Goal: Task Accomplishment & Management: Manage account settings

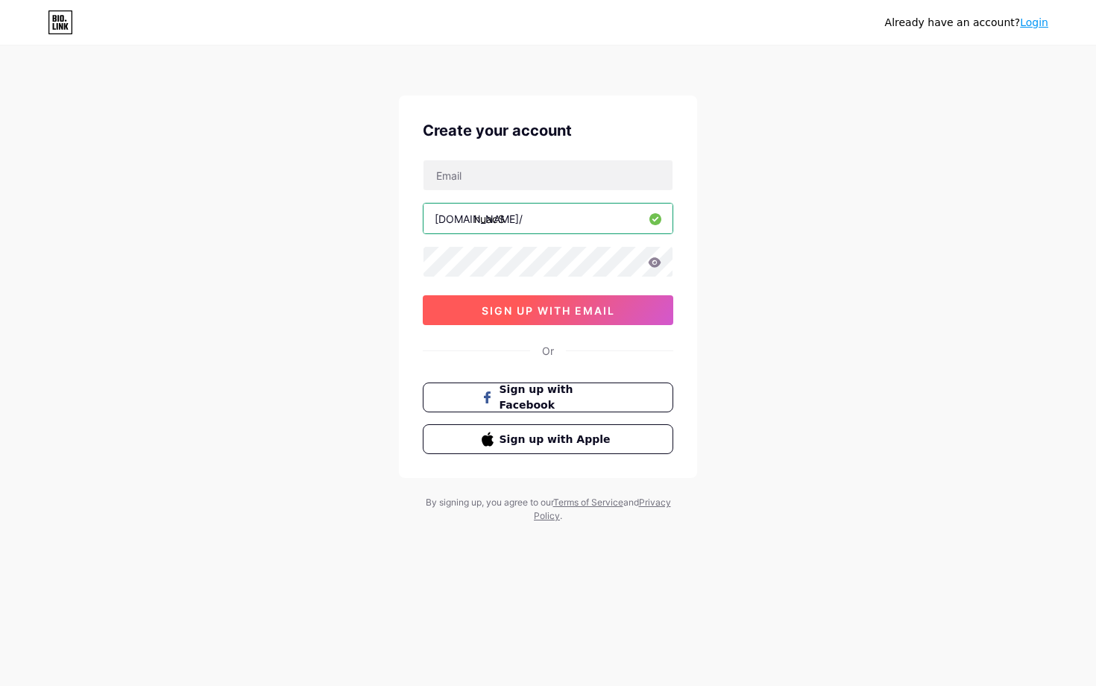
click at [557, 316] on button "sign up with email" at bounding box center [548, 310] width 250 height 30
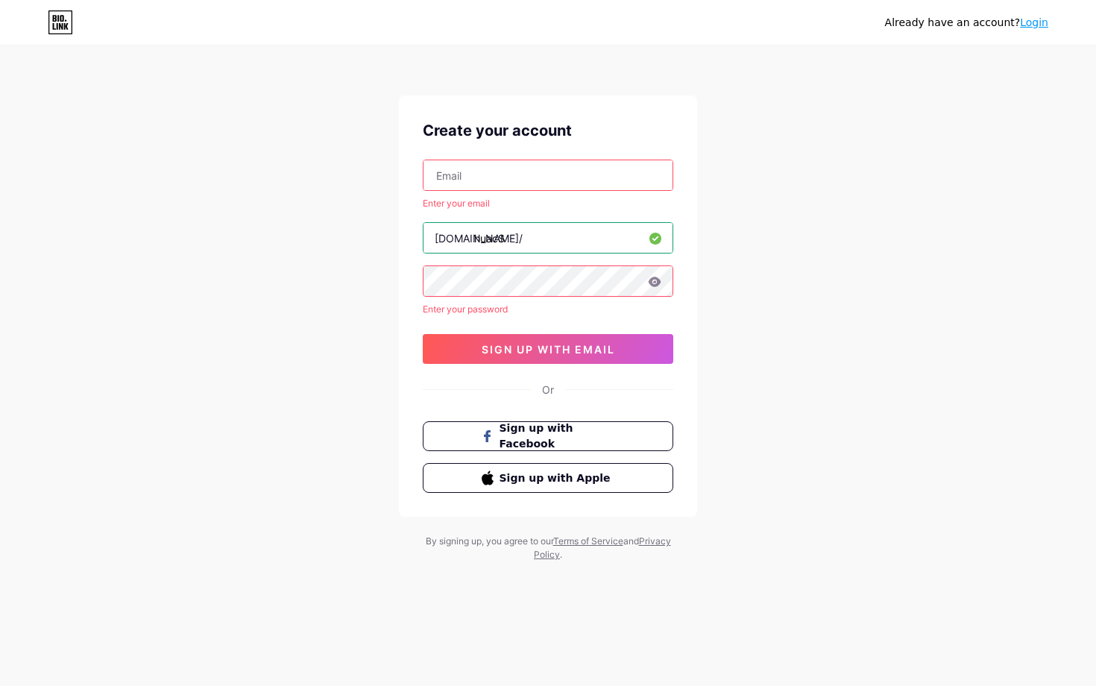
click at [541, 192] on div "Enter your email [DOMAIN_NAME]/ huacS Enter your password 03AFcWeA6bVUw-60fAJSd…" at bounding box center [548, 262] width 250 height 204
click at [542, 172] on input "text" at bounding box center [547, 175] width 249 height 30
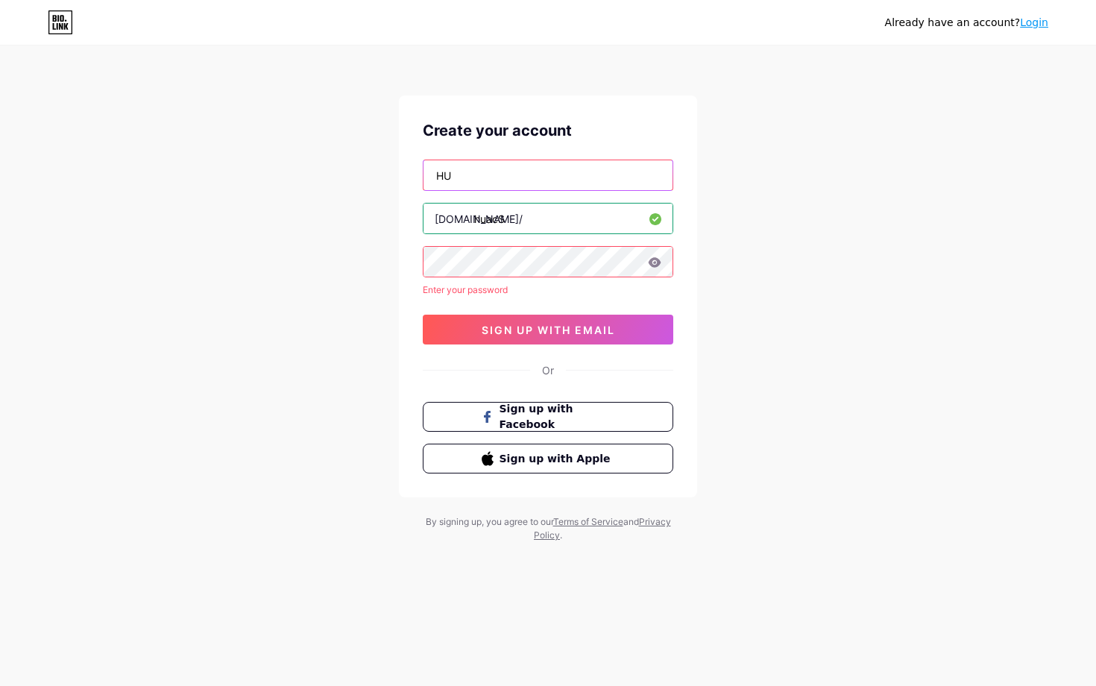
type input "H"
type input "[EMAIL_ADDRESS][DOMAIN_NAME]"
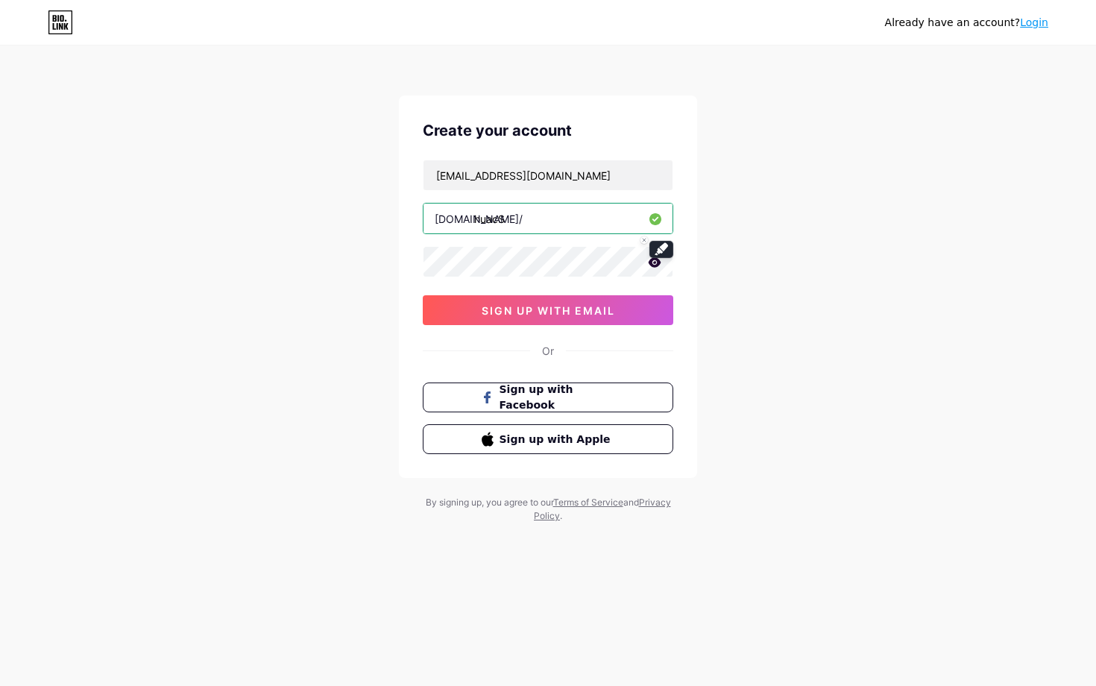
click at [656, 265] on icon at bounding box center [655, 262] width 13 height 10
click at [580, 322] on button "sign up with email" at bounding box center [548, 310] width 250 height 30
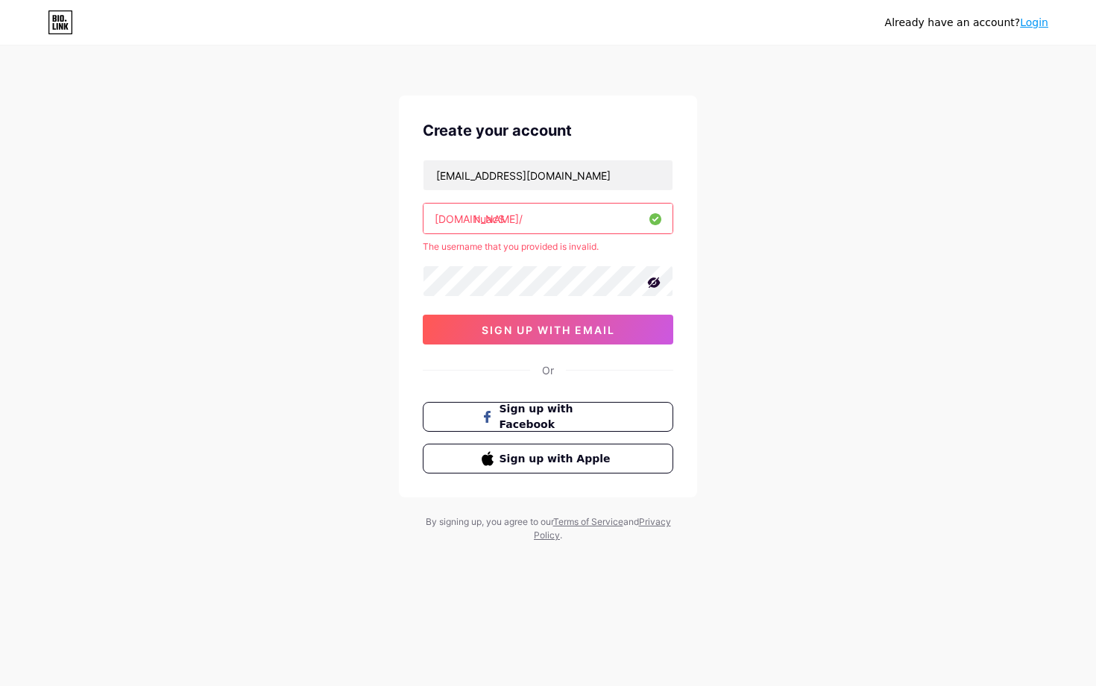
click at [532, 224] on input "huacS" at bounding box center [547, 219] width 249 height 30
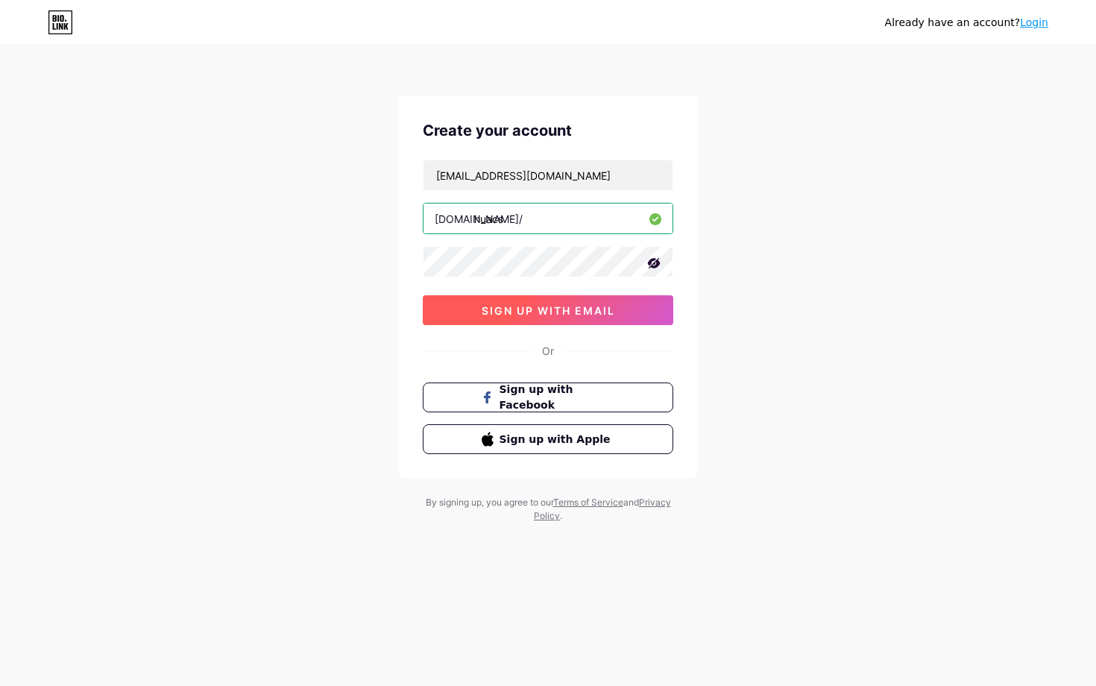
type input "huacs"
click at [575, 304] on span "sign up with email" at bounding box center [548, 310] width 133 height 13
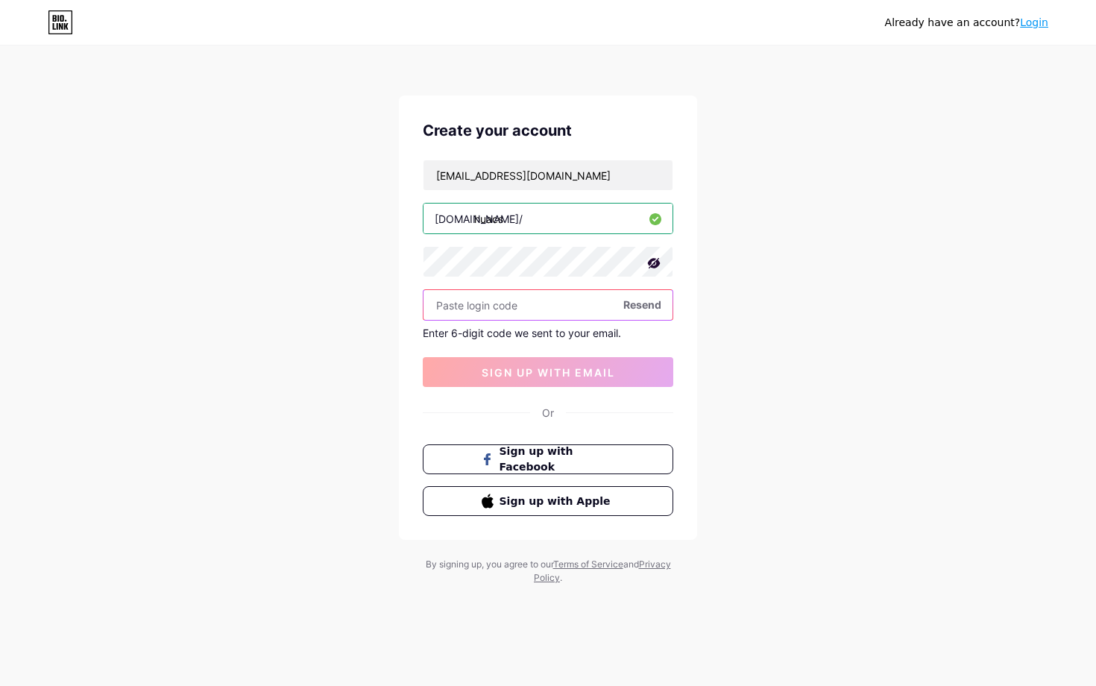
paste input "280569"
type input "280569"
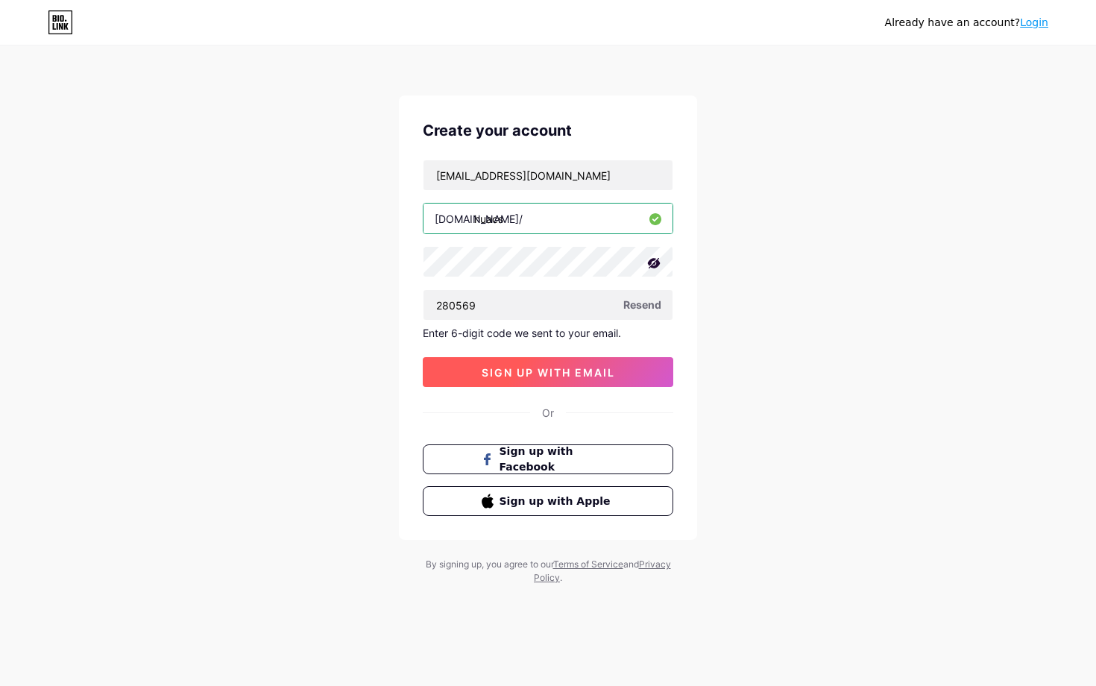
click at [531, 366] on span "sign up with email" at bounding box center [548, 372] width 133 height 13
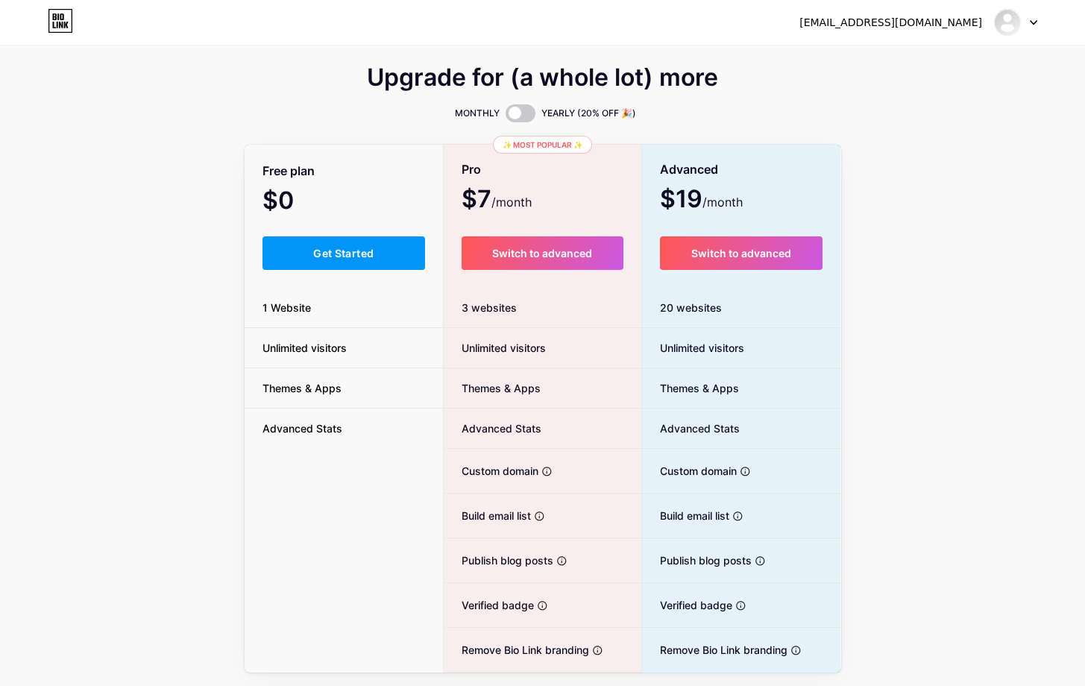
click at [449, 264] on div "Switch to advanced" at bounding box center [543, 253] width 198 height 34
click at [369, 325] on li "1 Website" at bounding box center [344, 308] width 199 height 40
click at [369, 248] on span "Get Started" at bounding box center [343, 253] width 60 height 13
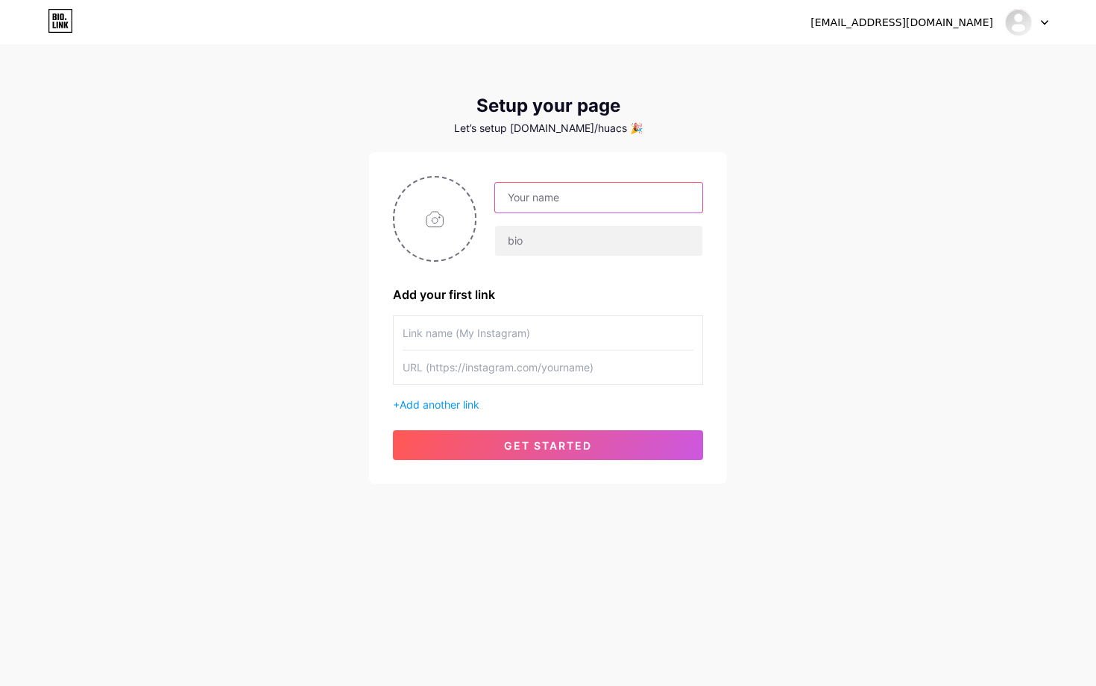
click at [578, 194] on input "text" at bounding box center [598, 198] width 207 height 30
type input "Hull University Asian Culture Society"
click at [421, 215] on input "file" at bounding box center [434, 218] width 81 height 83
type input "C:\fakepath\Logo.png"
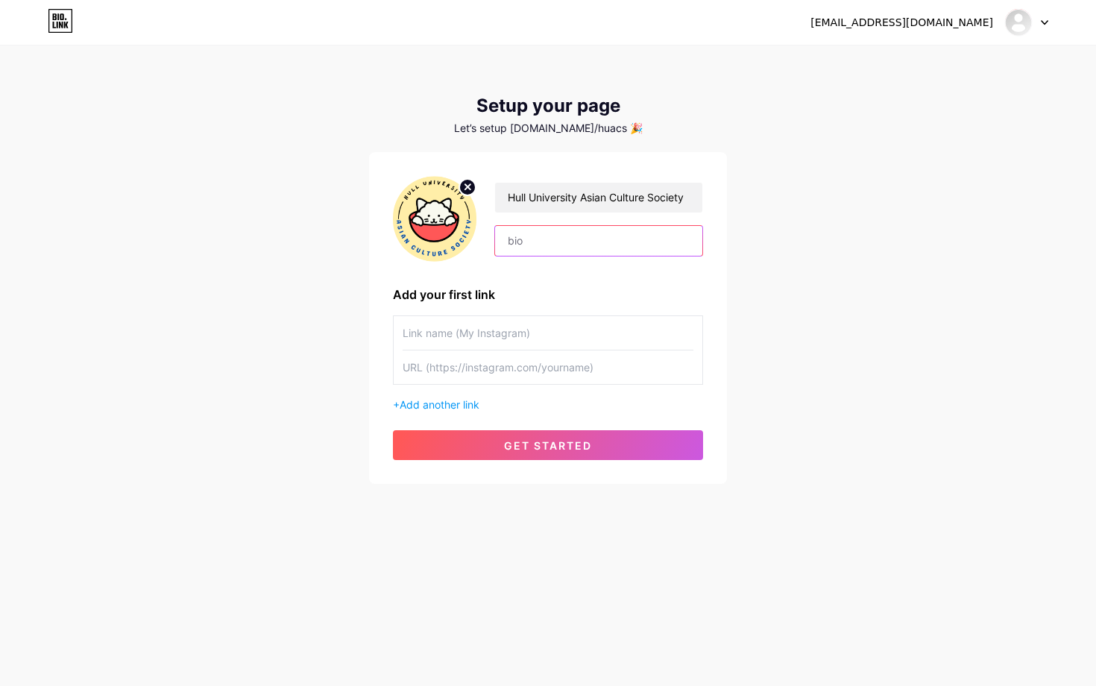
click at [528, 241] on input "text" at bounding box center [598, 241] width 207 height 30
click at [783, 297] on div "[EMAIL_ADDRESS][DOMAIN_NAME] Dashboard Logout Setup your page Let’s setup [DOMA…" at bounding box center [548, 266] width 1096 height 532
click at [583, 243] on input "text" at bounding box center [598, 241] width 207 height 30
click at [553, 335] on input "text" at bounding box center [548, 333] width 291 height 34
paste input "[URL][DOMAIN_NAME][DOMAIN_NAME]"
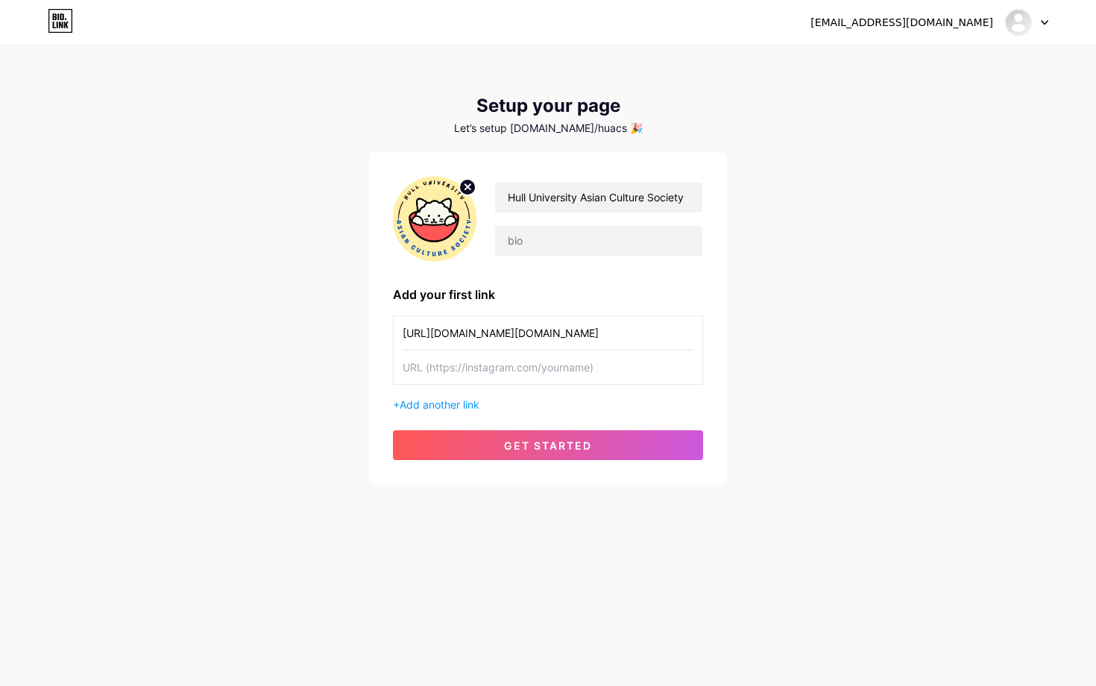
type input "[URL][DOMAIN_NAME][DOMAIN_NAME]"
click at [540, 371] on input "text" at bounding box center [548, 367] width 291 height 34
drag, startPoint x: 630, startPoint y: 327, endPoint x: 250, endPoint y: 270, distance: 384.4
click at [250, 270] on div "[EMAIL_ADDRESS][DOMAIN_NAME] Dashboard Logout Setup your page Let’s setup [DOMA…" at bounding box center [548, 266] width 1096 height 532
type input "Instagram"
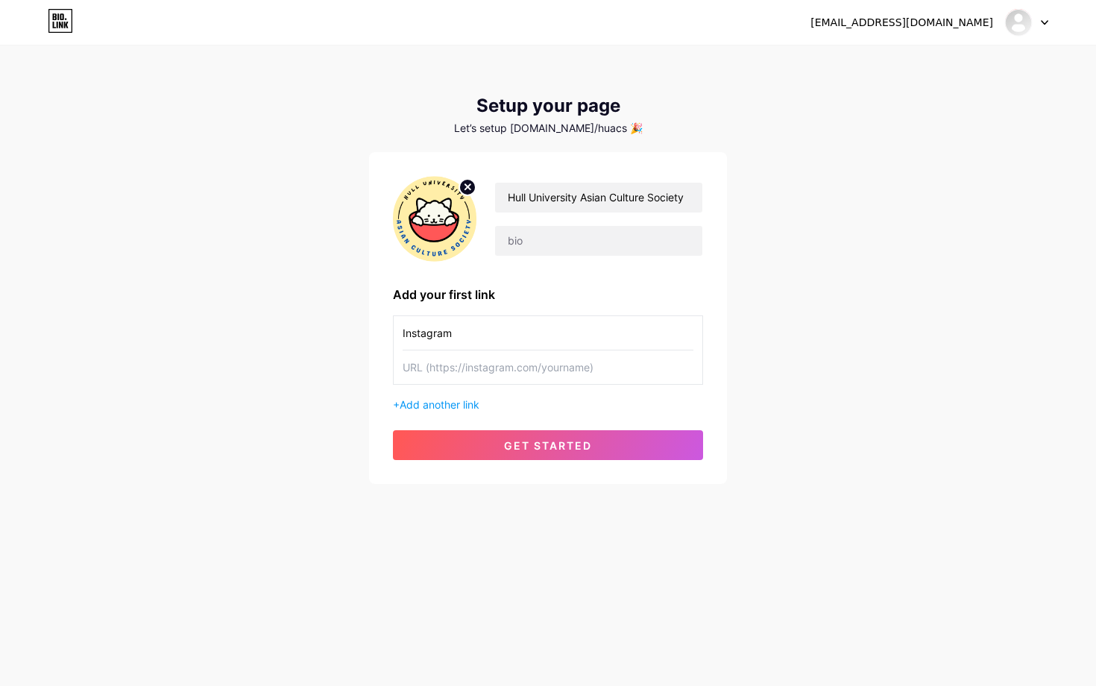
click at [643, 373] on input "text" at bounding box center [548, 367] width 291 height 34
paste input "[URL][DOMAIN_NAME][DOMAIN_NAME]"
type input "[URL][DOMAIN_NAME][DOMAIN_NAME]"
click at [526, 317] on input "Instagram" at bounding box center [548, 333] width 291 height 34
drag, startPoint x: 522, startPoint y: 333, endPoint x: 362, endPoint y: 328, distance: 159.6
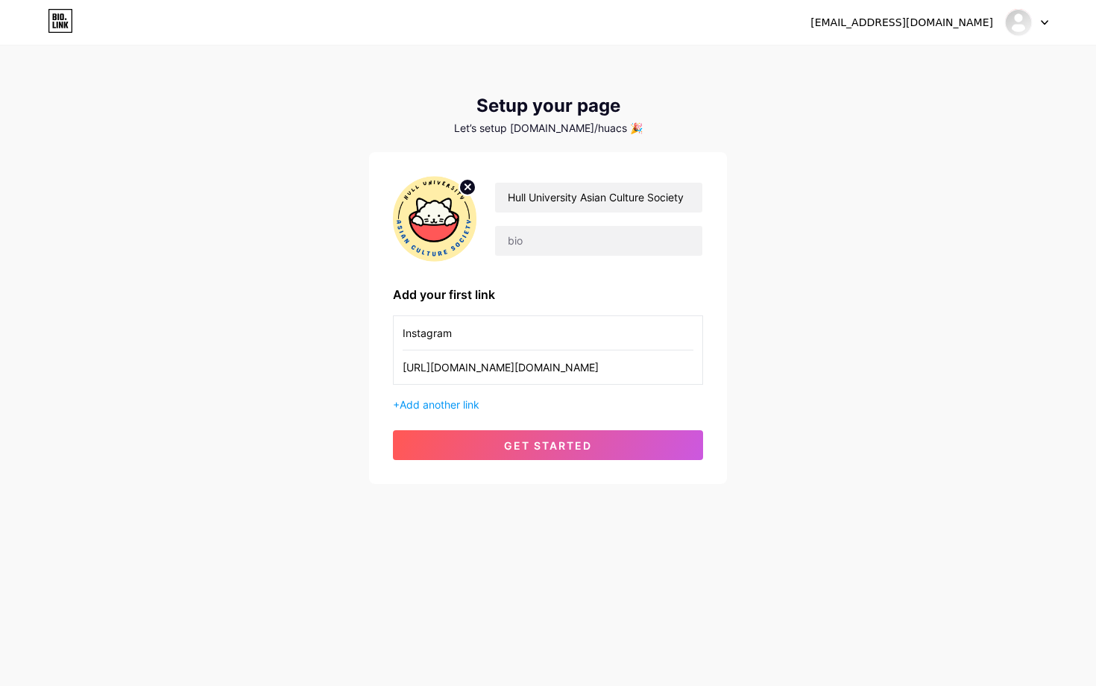
click at [362, 328] on div "[EMAIL_ADDRESS][DOMAIN_NAME] Dashboard Logout Setup your page Let’s setup [DOMA…" at bounding box center [548, 266] width 1096 height 532
type input "Become a member!"
drag, startPoint x: 615, startPoint y: 379, endPoint x: 349, endPoint y: 362, distance: 266.7
click at [349, 362] on div "[EMAIL_ADDRESS][DOMAIN_NAME] Dashboard Logout Setup your page Let’s setup [DOMA…" at bounding box center [548, 266] width 1096 height 532
paste input "[DOMAIN_NAME][URL]"
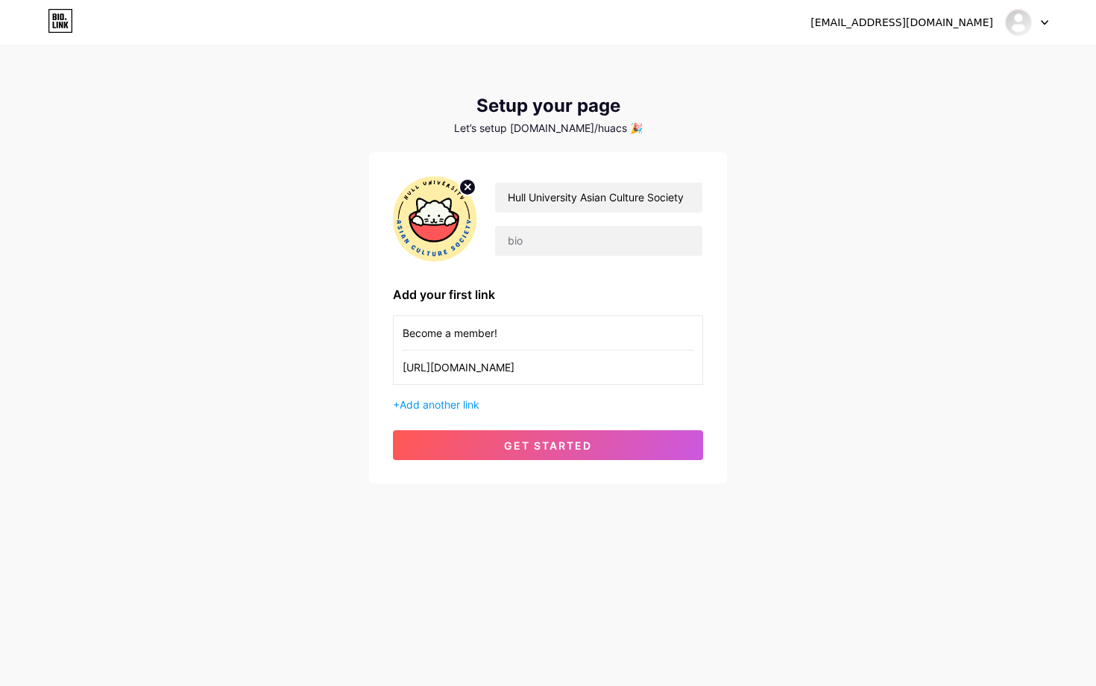
drag, startPoint x: 677, startPoint y: 373, endPoint x: 338, endPoint y: 369, distance: 339.2
click at [338, 369] on div "[EMAIL_ADDRESS][DOMAIN_NAME] Dashboard Logout Setup your page Let’s setup [DOMA…" at bounding box center [548, 266] width 1096 height 532
type input "[URL][DOMAIN_NAME]"
click at [461, 405] on span "Add another link" at bounding box center [440, 404] width 80 height 13
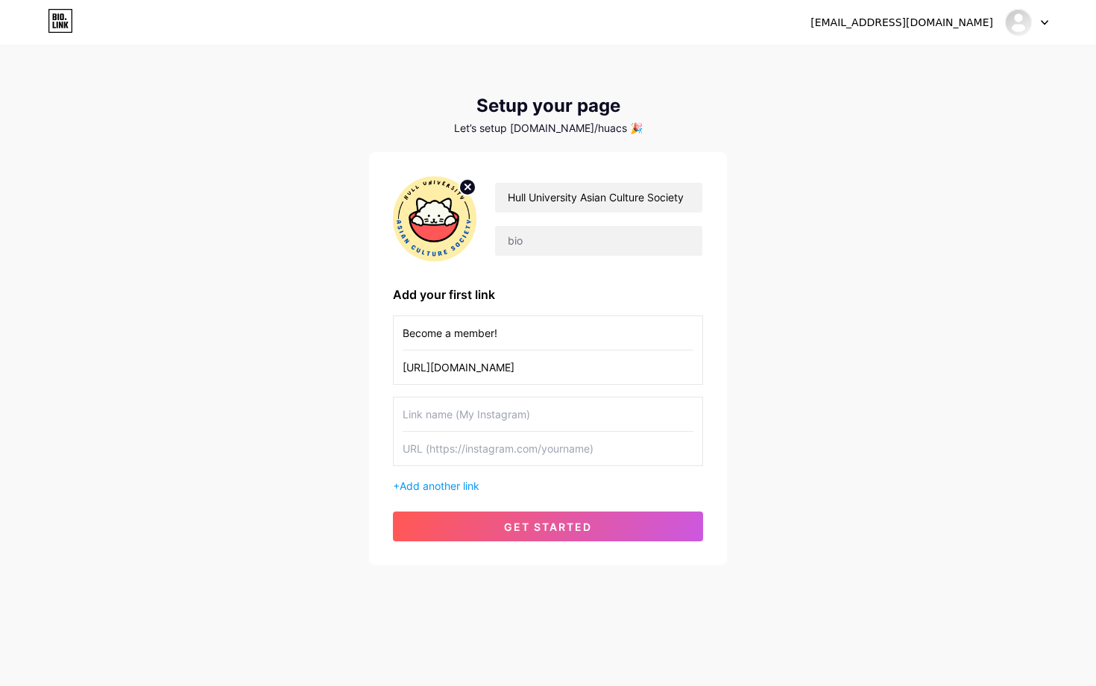
click at [501, 419] on input "text" at bounding box center [548, 414] width 291 height 34
type input "Instagram"
click at [502, 454] on input "text" at bounding box center [548, 449] width 291 height 34
paste input "[URL][DOMAIN_NAME][DOMAIN_NAME]"
type input "[URL][DOMAIN_NAME][DOMAIN_NAME]"
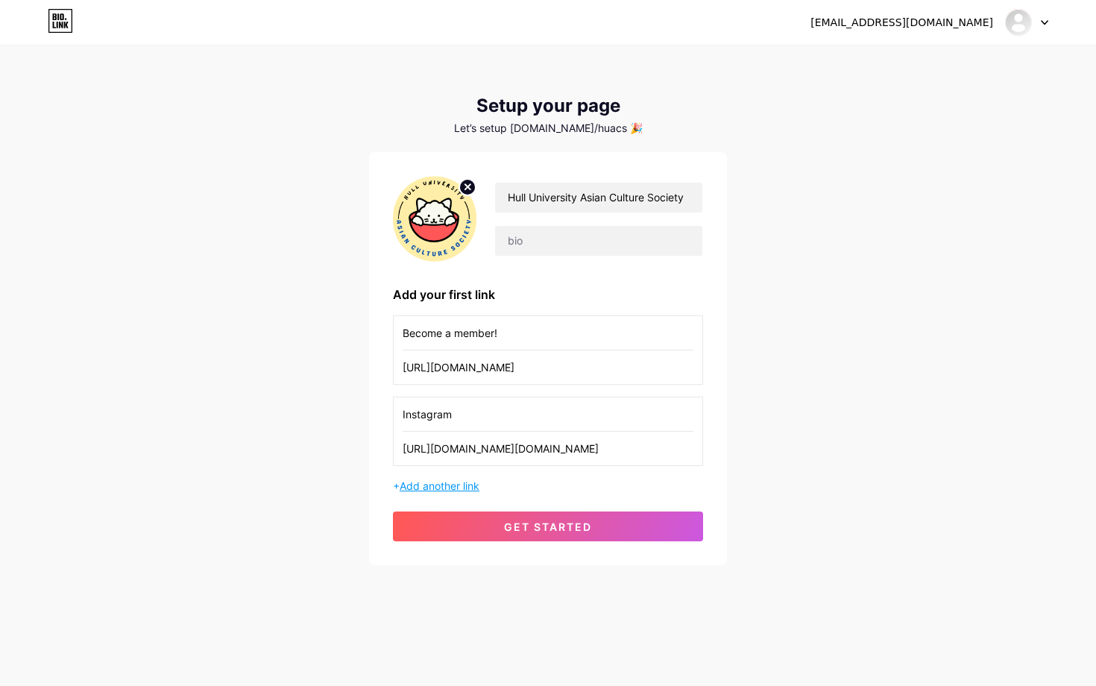
click at [430, 477] on div "Become a member! [URL][DOMAIN_NAME] Instagram [URL][DOMAIN_NAME][DOMAIN_NAME] +…" at bounding box center [548, 404] width 310 height 178
click at [438, 485] on span "Add another link" at bounding box center [440, 485] width 80 height 13
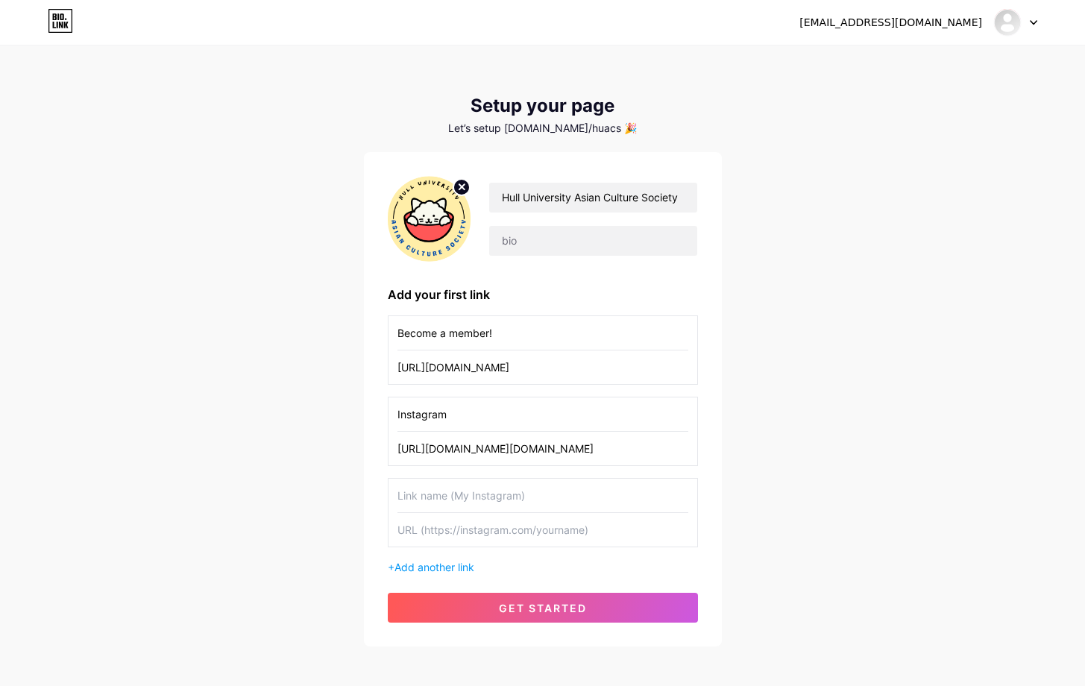
click at [416, 497] on input "text" at bounding box center [542, 496] width 291 height 34
type input "Discord"
click at [459, 531] on input "text" at bounding box center [542, 530] width 291 height 34
paste input "[URL][DOMAIN_NAME]"
type input "[URL][DOMAIN_NAME]"
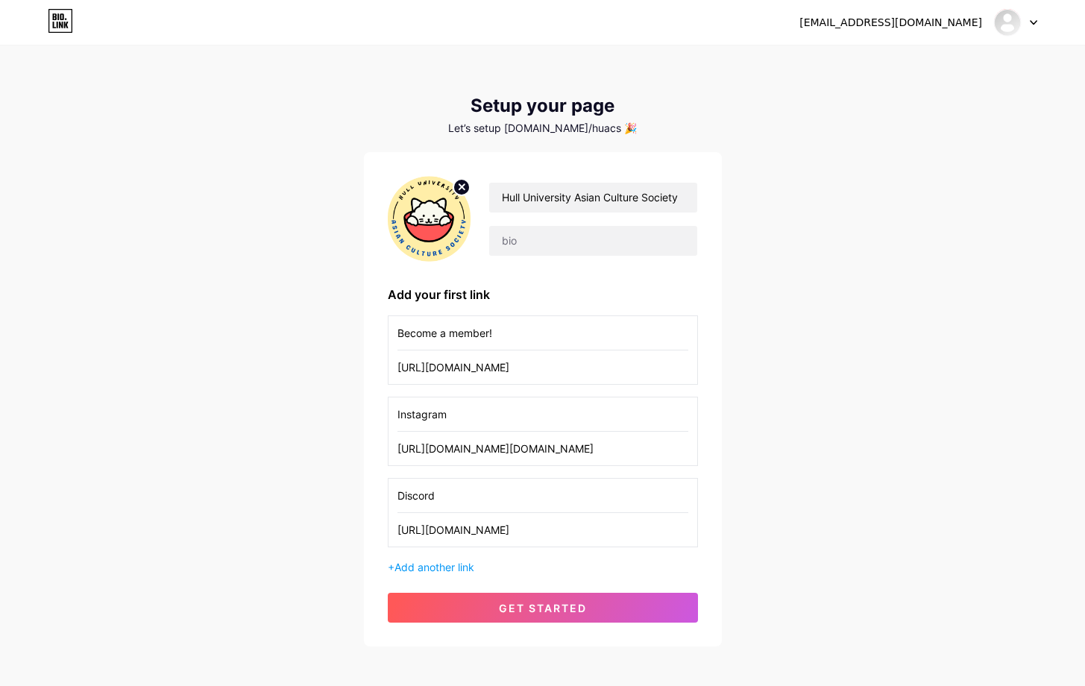
click at [399, 496] on input "Discord" at bounding box center [542, 496] width 291 height 34
click at [569, 505] on input "Our Discord" at bounding box center [542, 496] width 291 height 34
type input "Our Discord Server!"
click at [397, 414] on input "Instagram" at bounding box center [542, 414] width 291 height 34
click at [484, 406] on input "Our Instagram" at bounding box center [542, 414] width 291 height 34
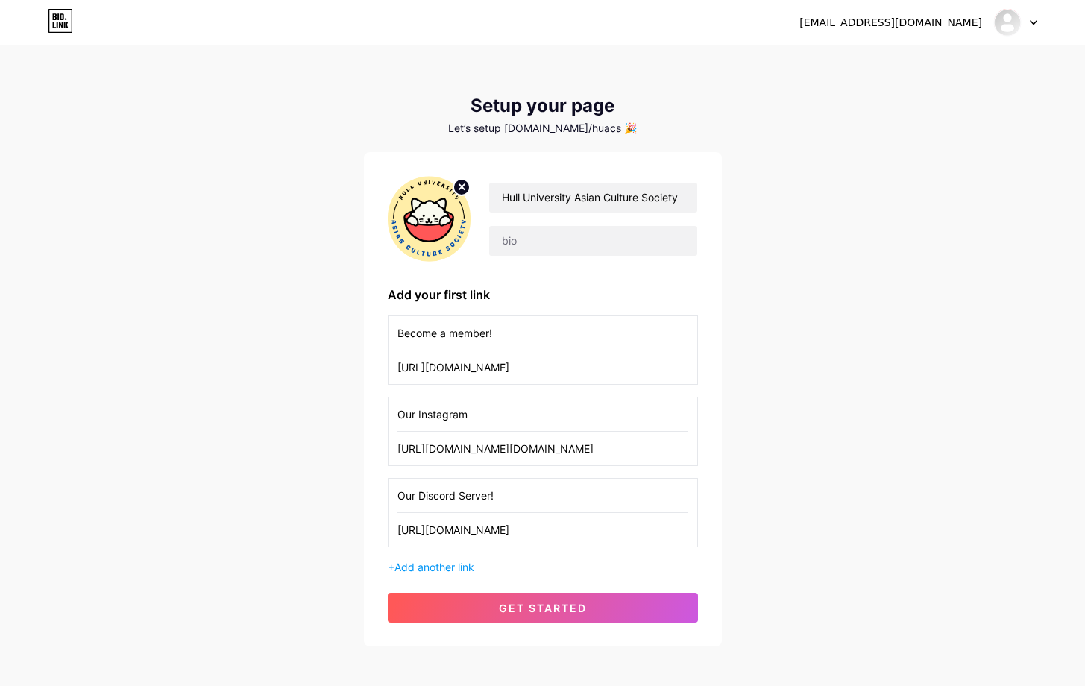
click at [524, 416] on input "Our Instagram" at bounding box center [542, 414] width 291 height 34
type input "Our Instagram!"
click at [461, 566] on span "Add another link" at bounding box center [434, 567] width 80 height 13
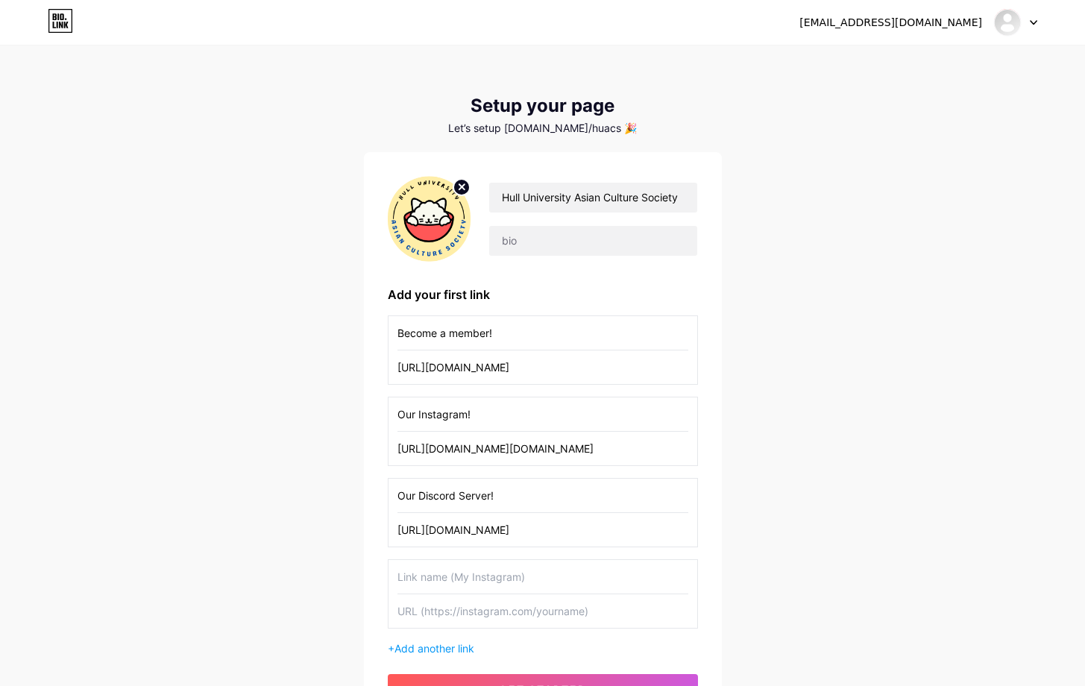
click at [511, 575] on input "text" at bounding box center [542, 577] width 291 height 34
type input "P"
type input "Our TikTok"
click at [502, 611] on input "text" at bounding box center [542, 611] width 291 height 34
paste input "[URL][DOMAIN_NAME][DOMAIN_NAME]"
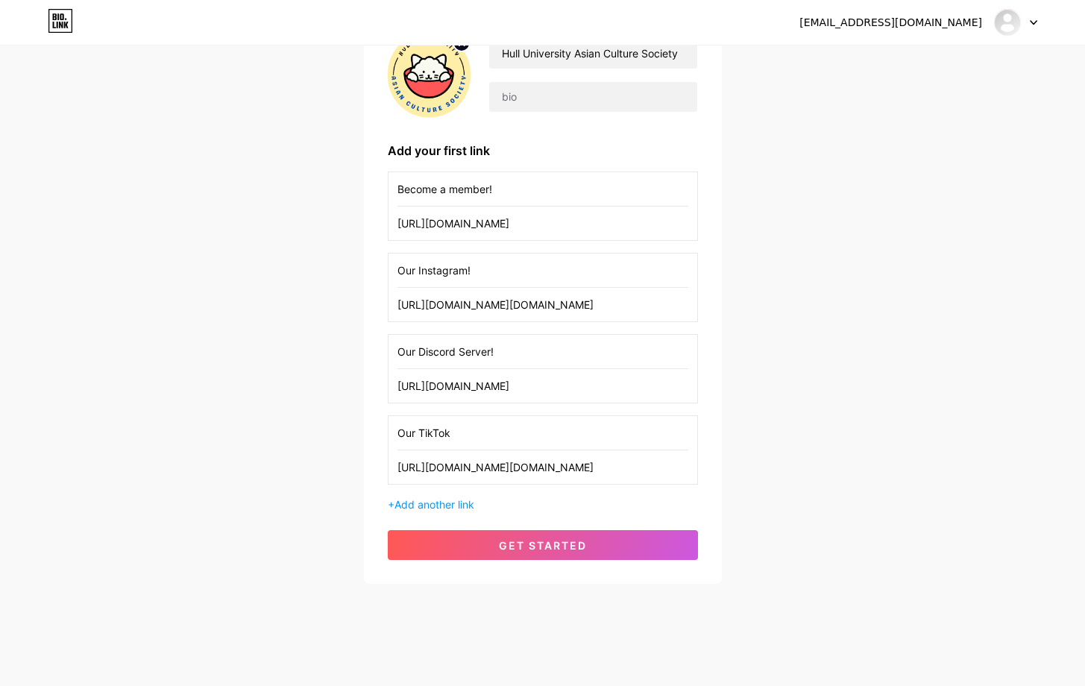
click at [507, 463] on input "[URL][DOMAIN_NAME][DOMAIN_NAME]" at bounding box center [542, 467] width 291 height 34
paste input "text"
type input "[URL][DOMAIN_NAME][DOMAIN_NAME]"
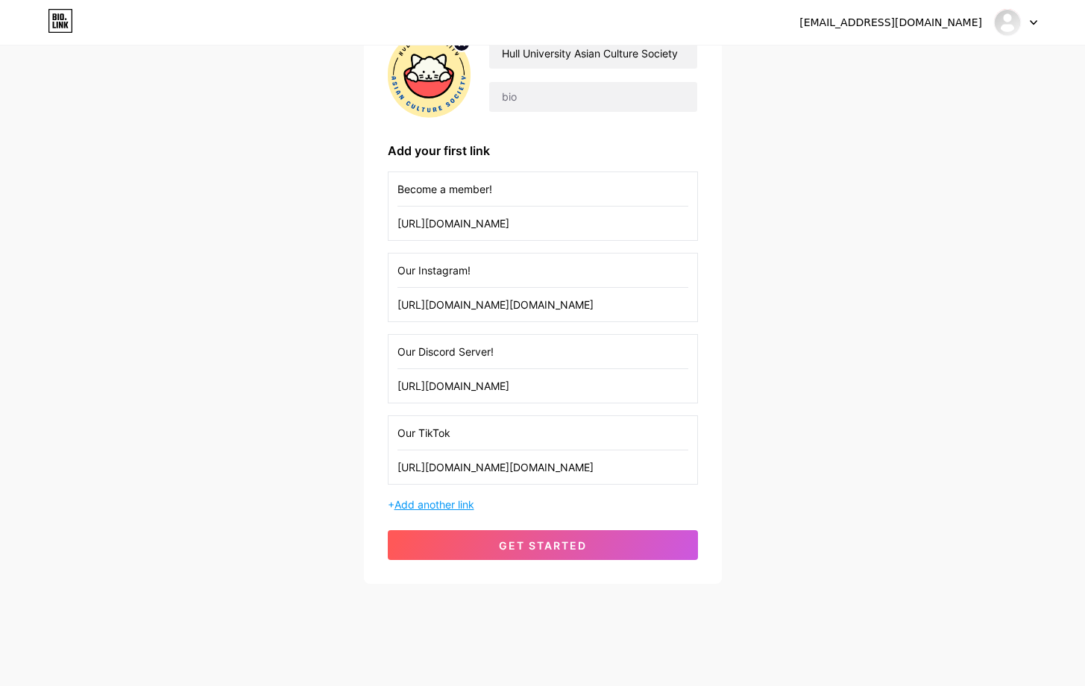
click at [461, 503] on span "Add another link" at bounding box center [434, 504] width 80 height 13
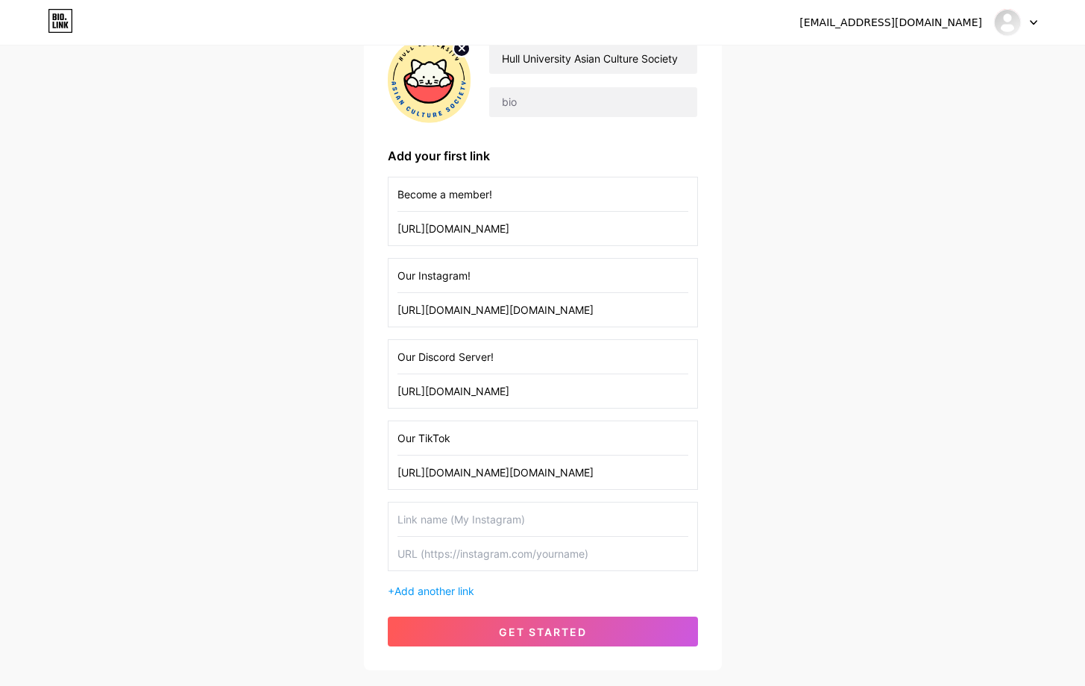
scroll to position [138, 0]
click at [498, 437] on input "Our TikTok" at bounding box center [542, 439] width 291 height 34
type input "Our TikTok!"
click at [550, 640] on button "get started" at bounding box center [543, 632] width 310 height 30
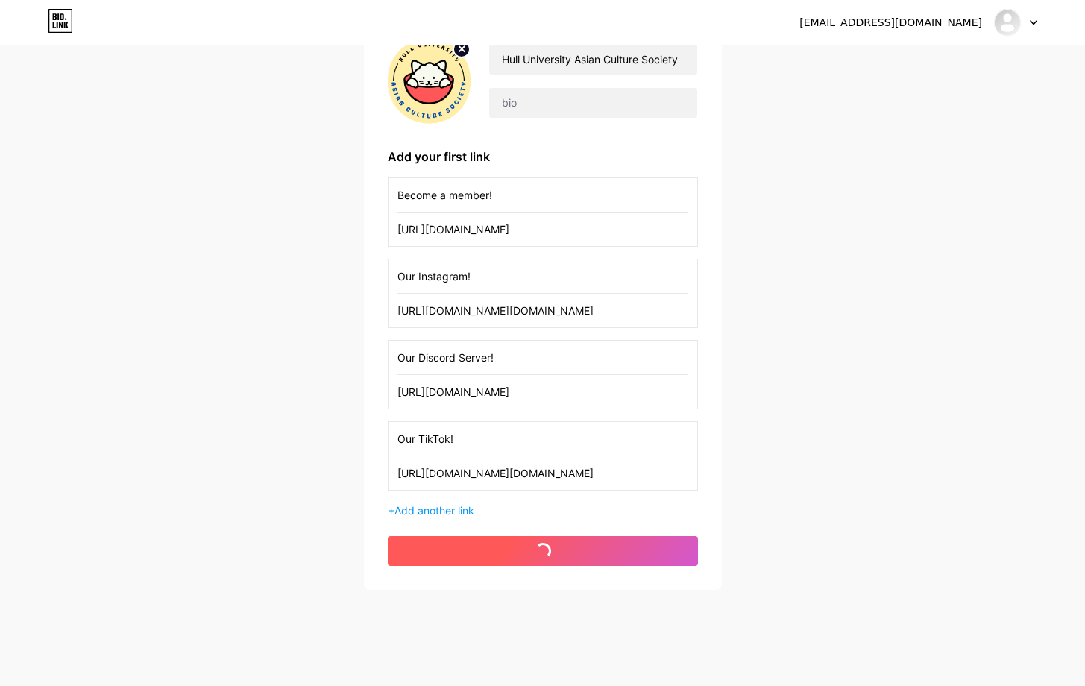
click at [550, 640] on div "[EMAIL_ADDRESS][DOMAIN_NAME] Dashboard Logout Setup your page Let’s setup [DOMA…" at bounding box center [542, 279] width 1085 height 835
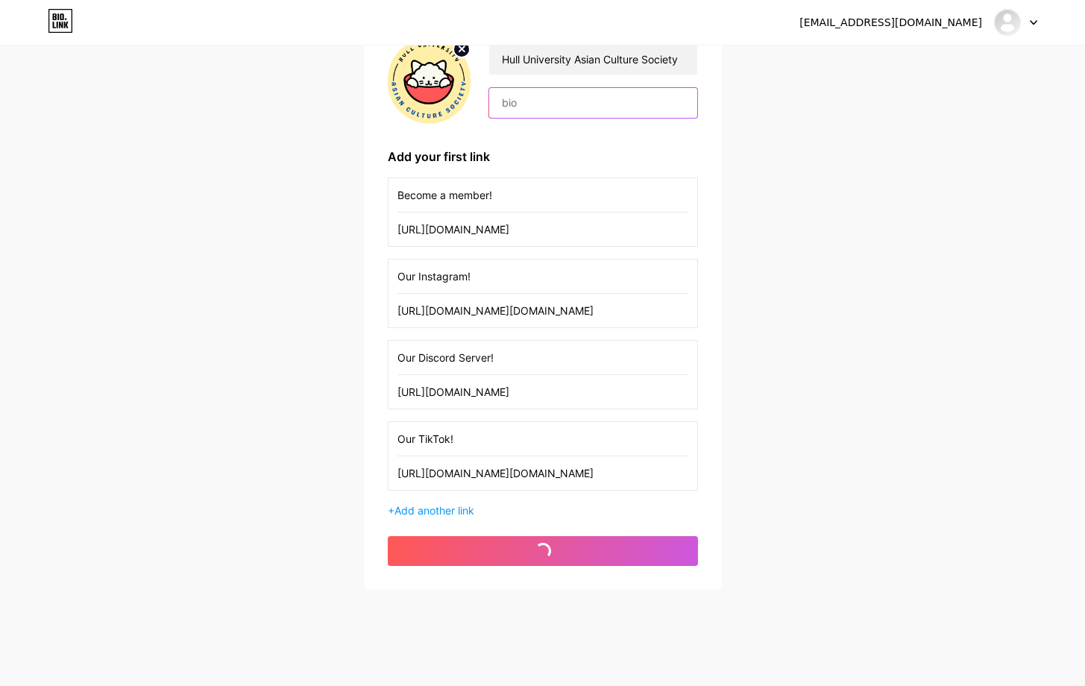
click at [583, 113] on input "text" at bounding box center [592, 103] width 207 height 30
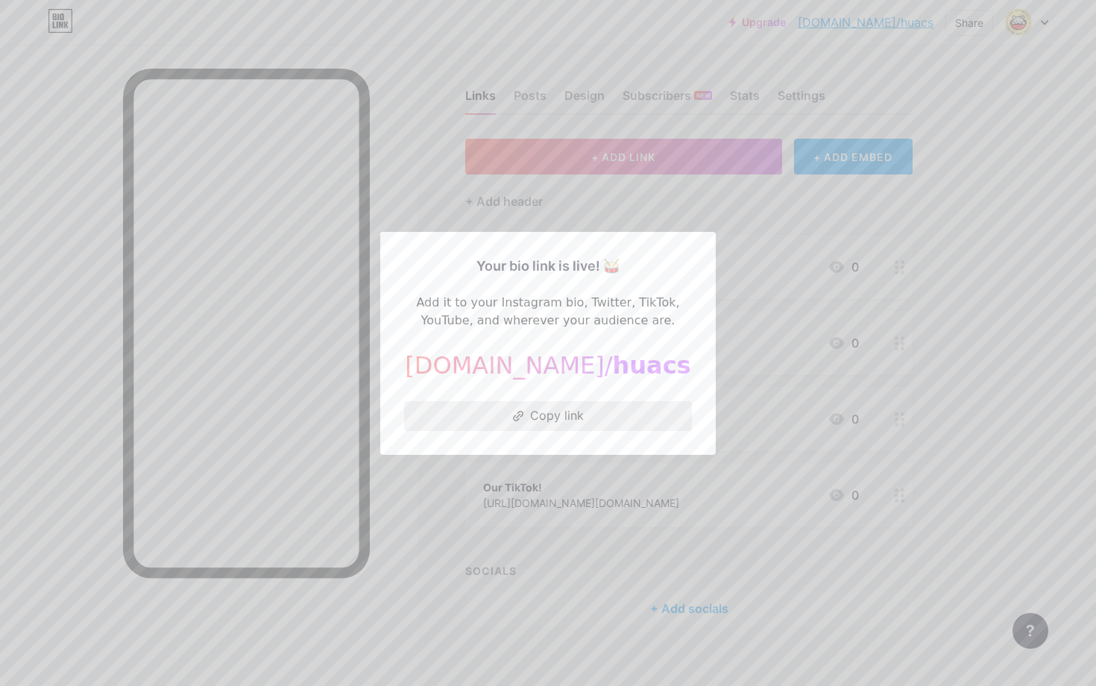
click at [544, 426] on button "Copy link" at bounding box center [548, 416] width 288 height 30
click at [589, 545] on div at bounding box center [548, 343] width 1096 height 686
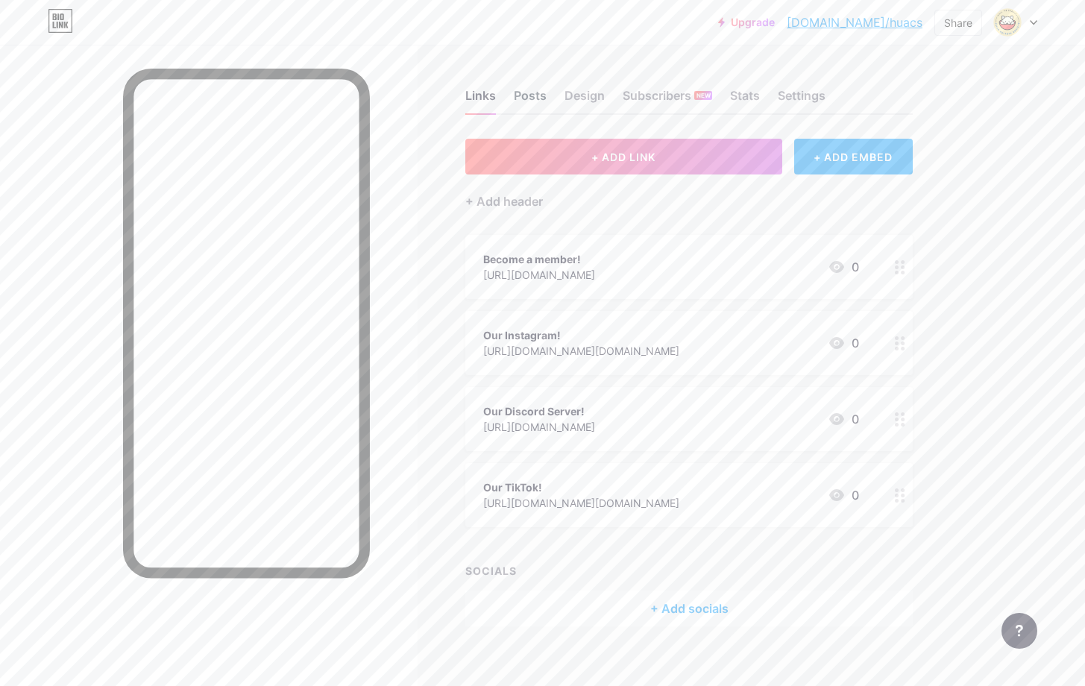
click at [534, 89] on div "Posts" at bounding box center [530, 99] width 33 height 27
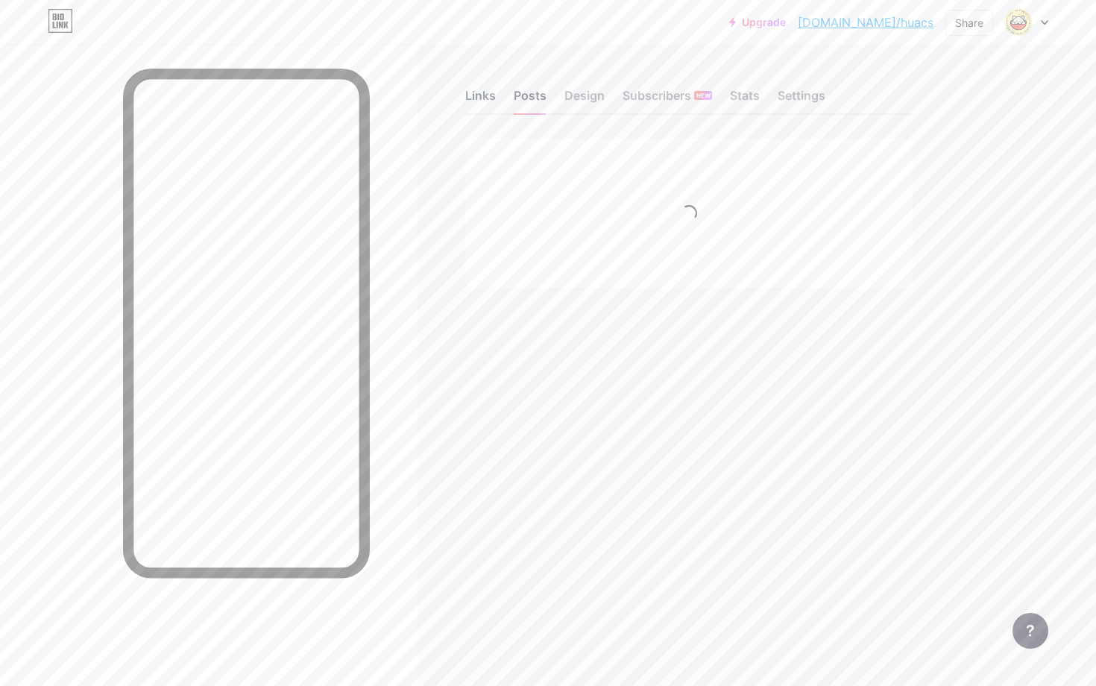
click at [491, 99] on div "Links" at bounding box center [480, 99] width 31 height 27
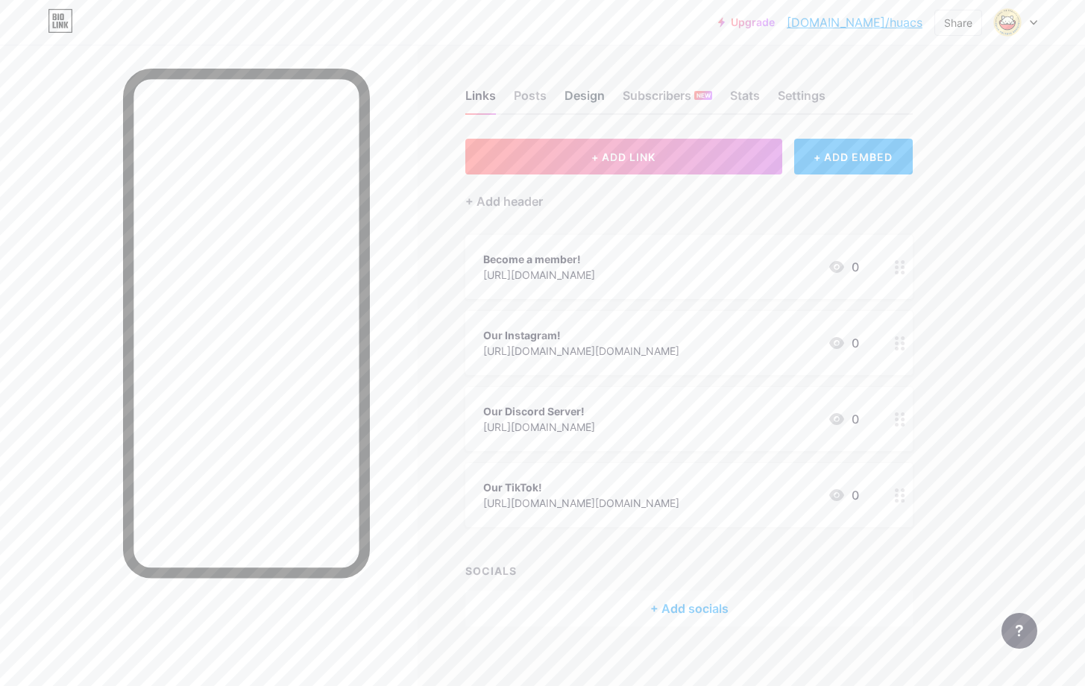
drag, startPoint x: 576, startPoint y: 76, endPoint x: 579, endPoint y: 86, distance: 10.1
click at [577, 81] on div "Links Posts Design Subscribers NEW Stats Settings" at bounding box center [688, 89] width 447 height 52
click at [580, 87] on div "Design" at bounding box center [584, 99] width 40 height 27
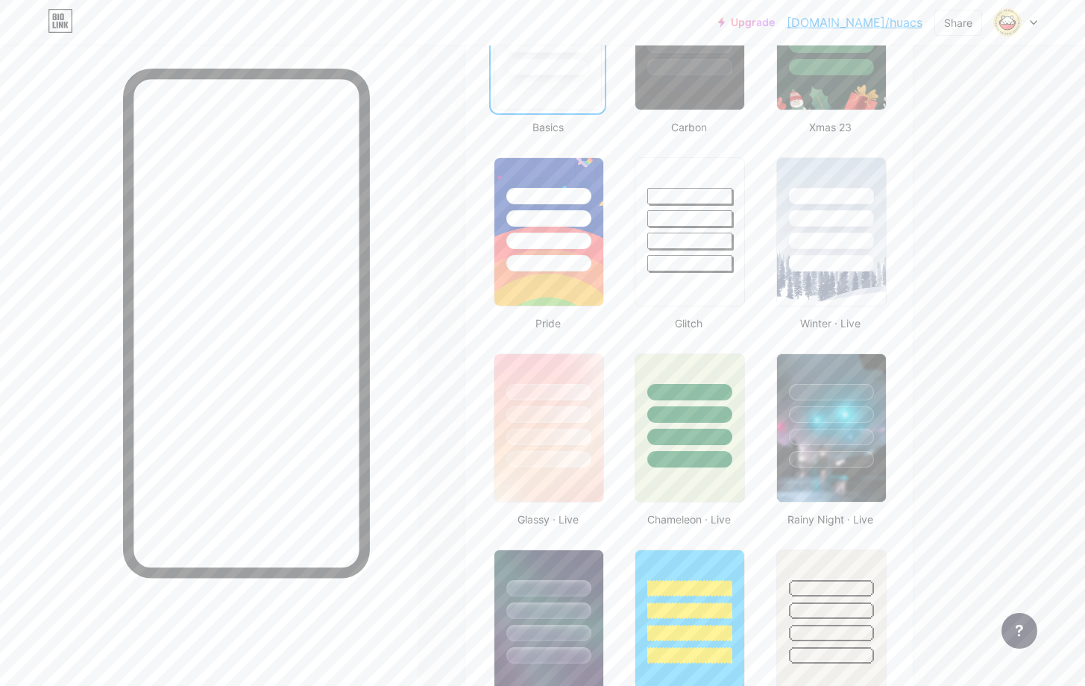
scroll to position [503, 0]
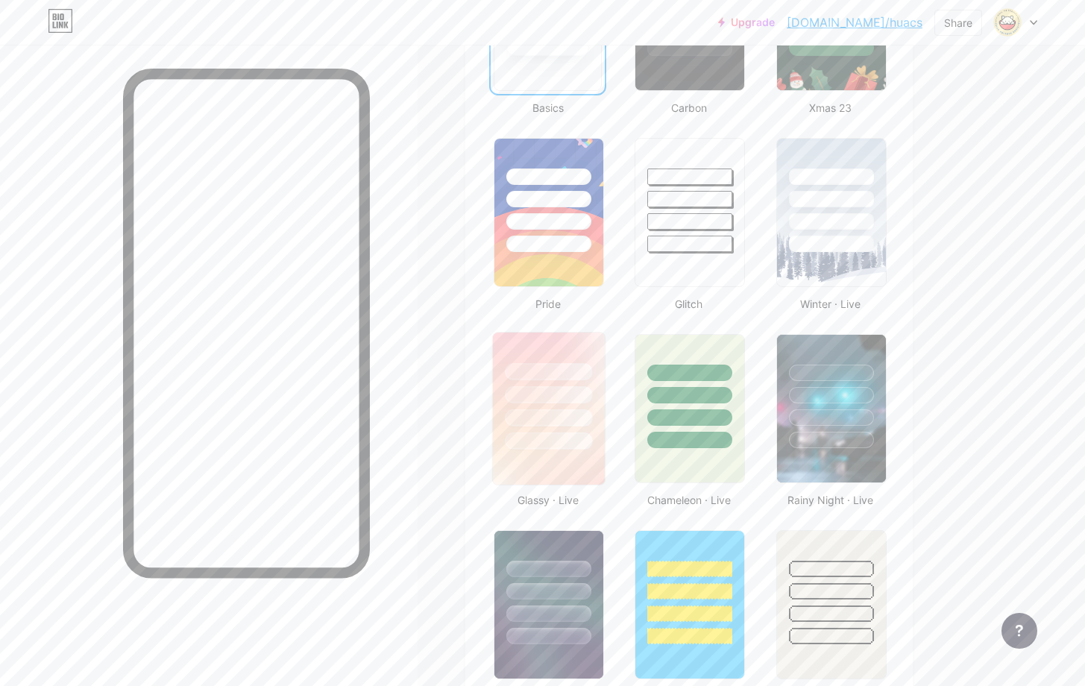
click at [543, 465] on img at bounding box center [549, 408] width 112 height 152
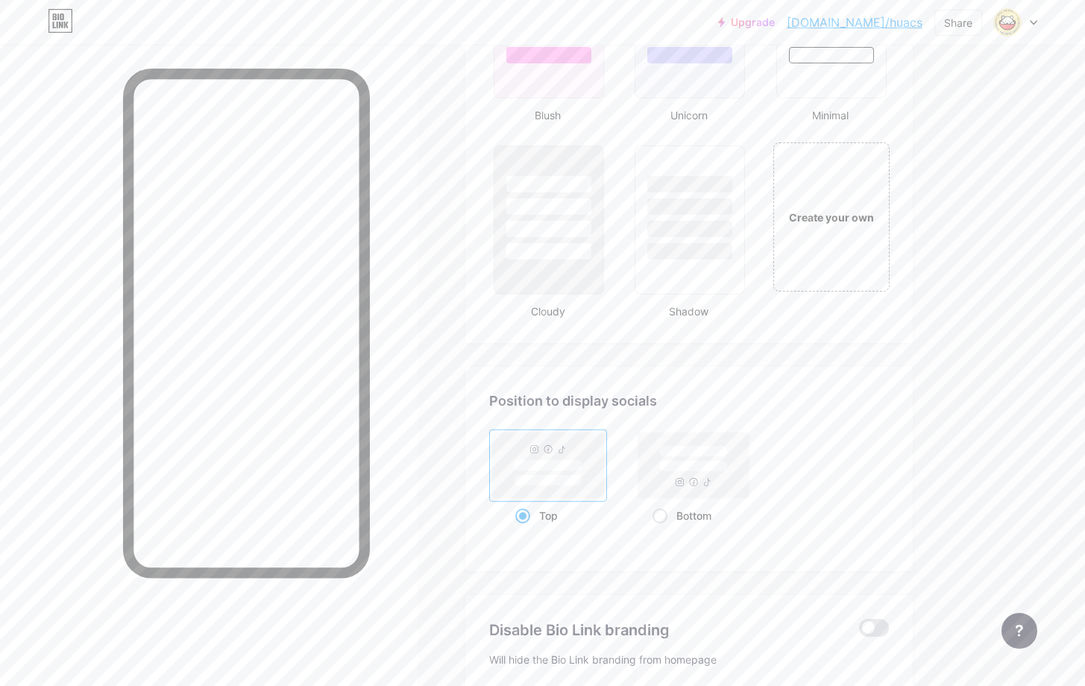
scroll to position [1660, 0]
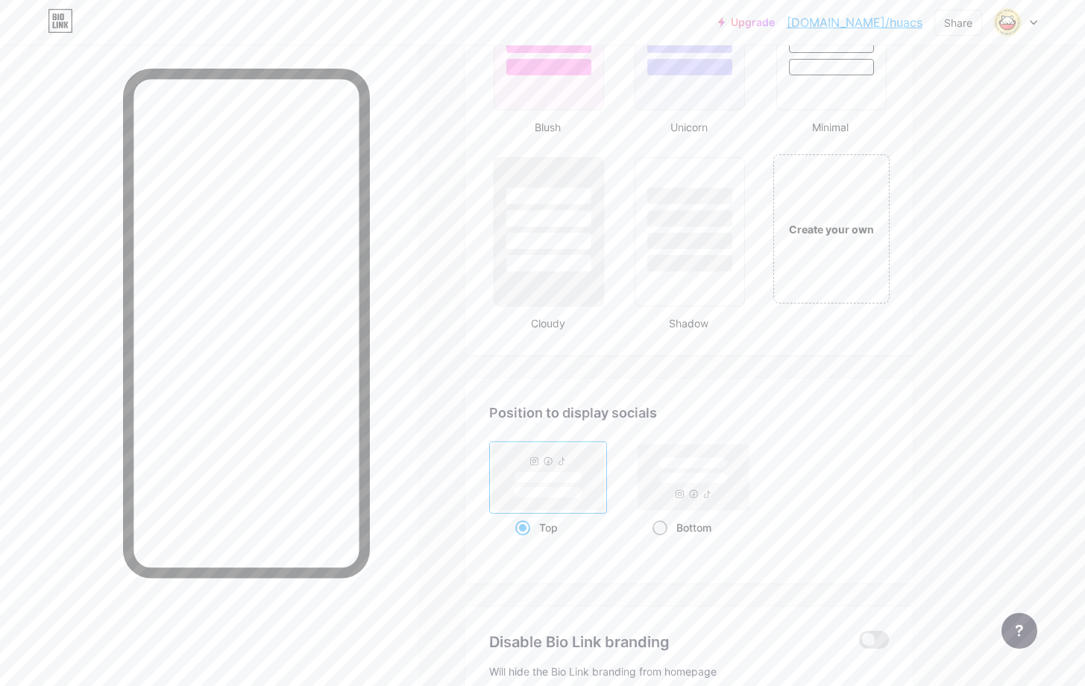
click at [696, 508] on rect at bounding box center [693, 477] width 111 height 66
click at [662, 541] on input "Bottom" at bounding box center [657, 546] width 10 height 10
radio input "true"
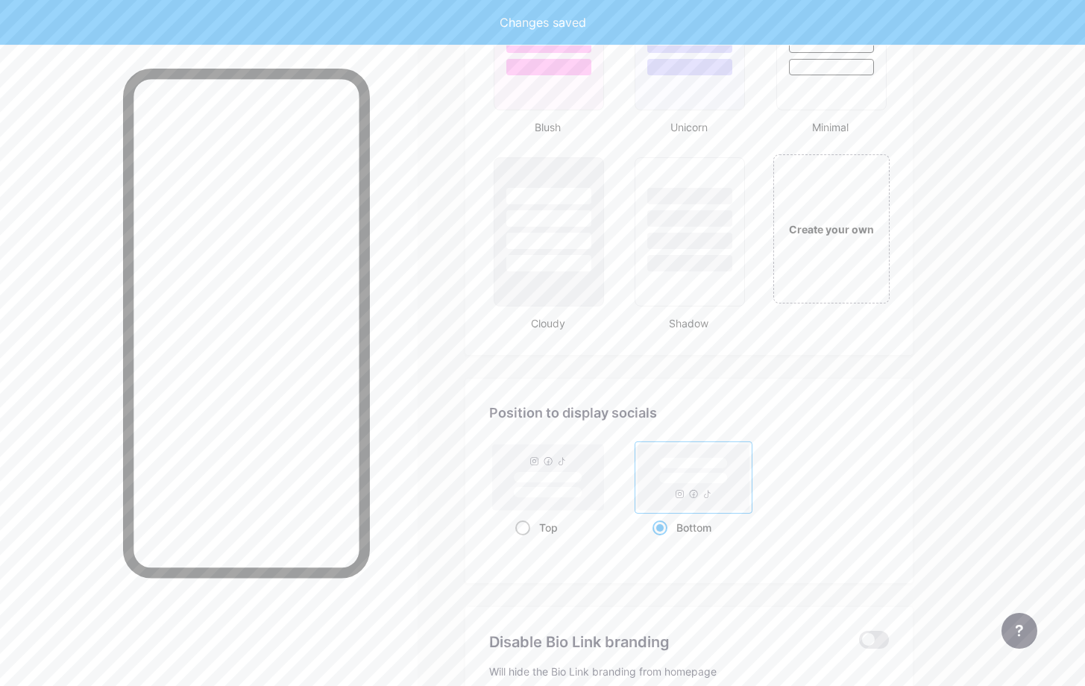
click at [570, 494] on rect at bounding box center [548, 492] width 69 height 11
click at [525, 541] on input "Top" at bounding box center [520, 546] width 10 height 10
radio input "true"
click at [674, 497] on rect at bounding box center [693, 477] width 111 height 66
click at [662, 541] on input "Bottom" at bounding box center [657, 546] width 10 height 10
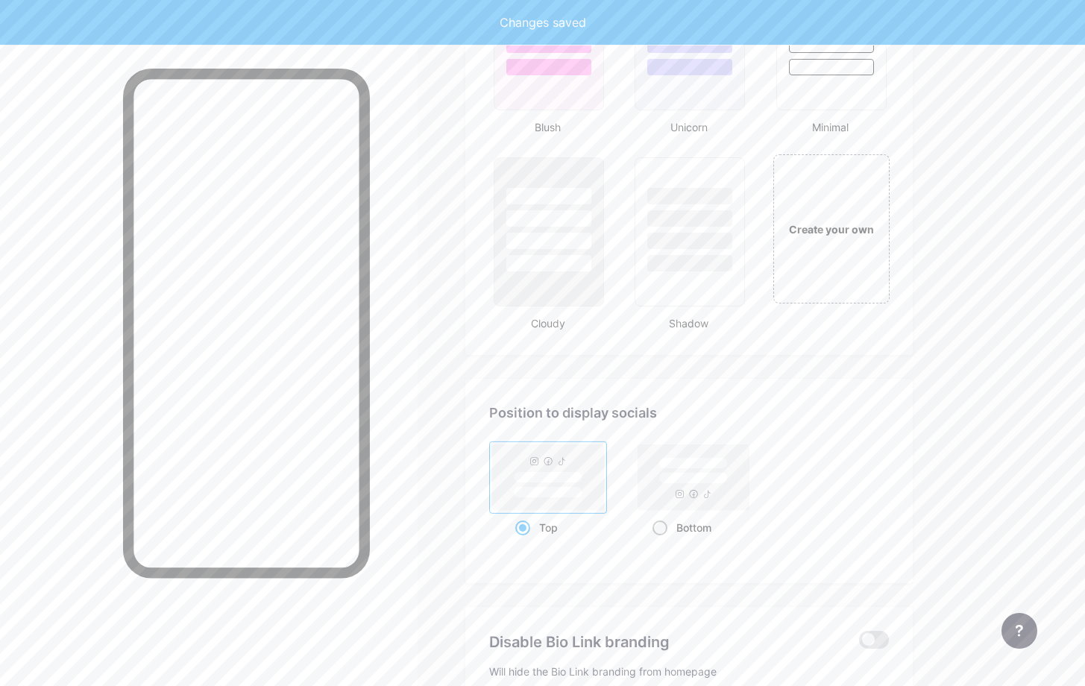
radio input "true"
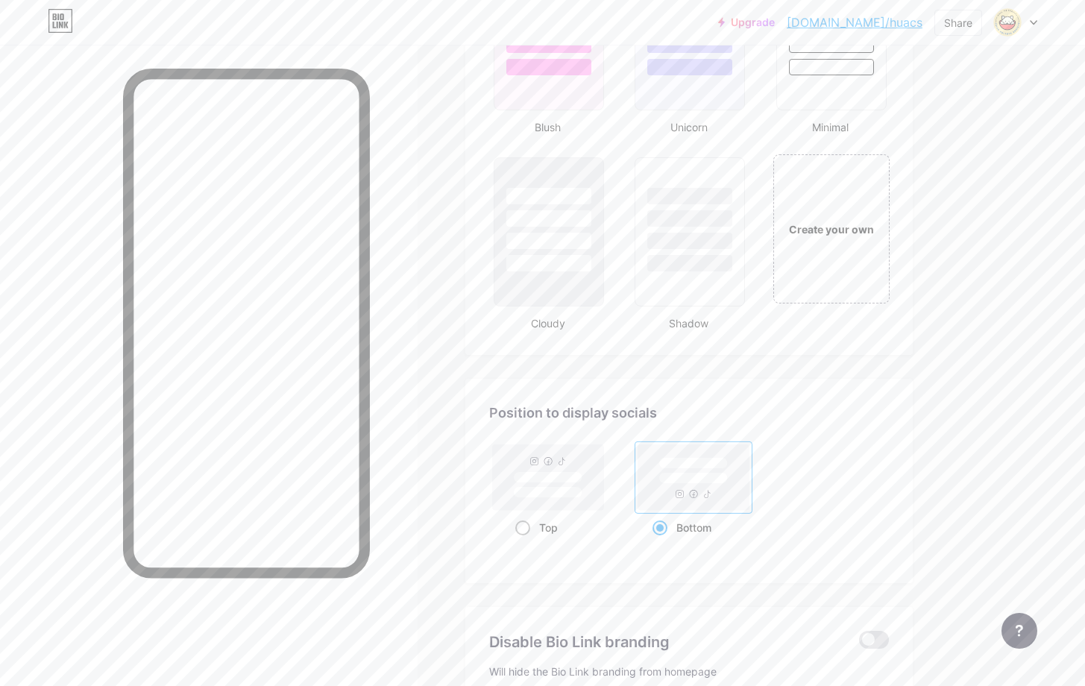
click at [572, 479] on rect at bounding box center [548, 477] width 69 height 11
click at [525, 541] on input "Top" at bounding box center [520, 546] width 10 height 10
radio input "true"
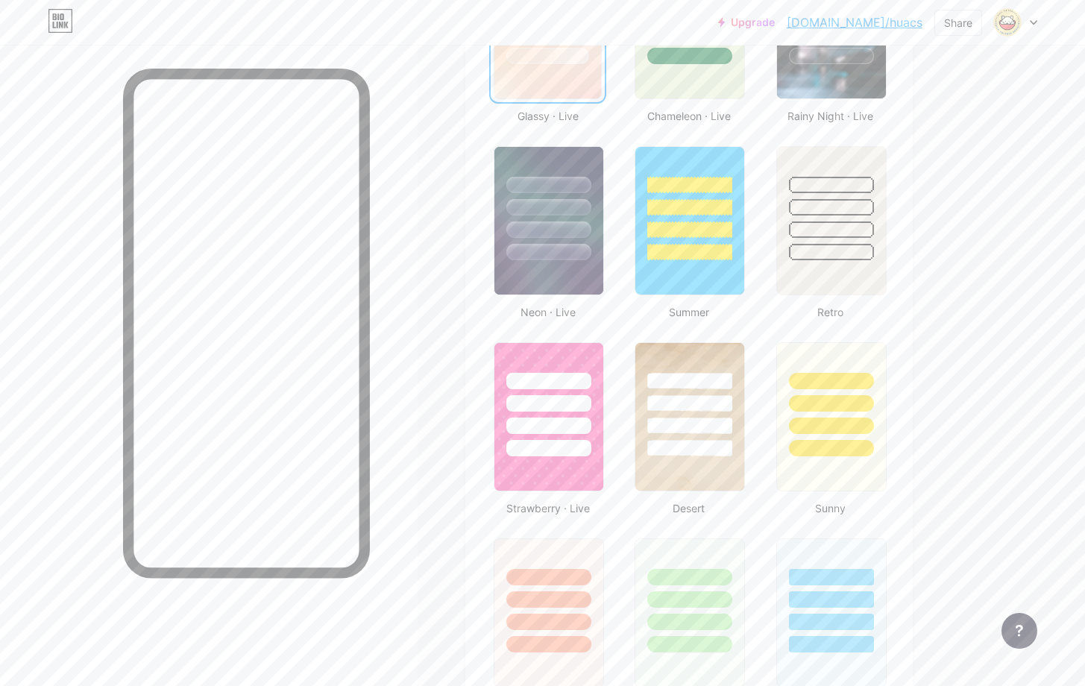
scroll to position [849, 0]
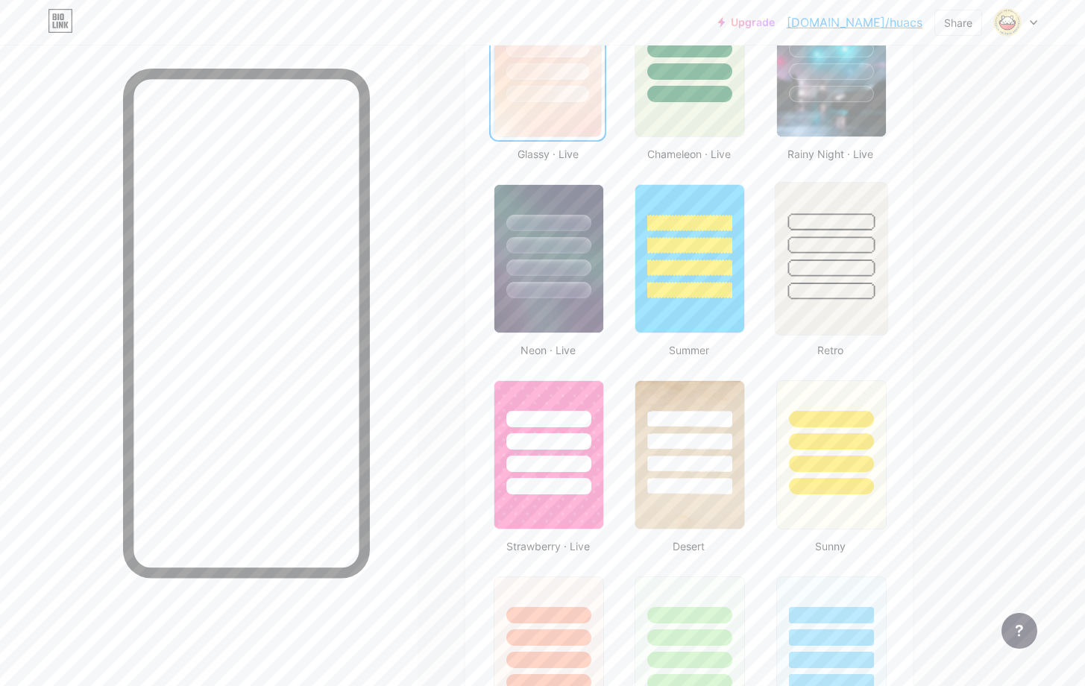
click at [813, 293] on div at bounding box center [830, 291] width 87 height 17
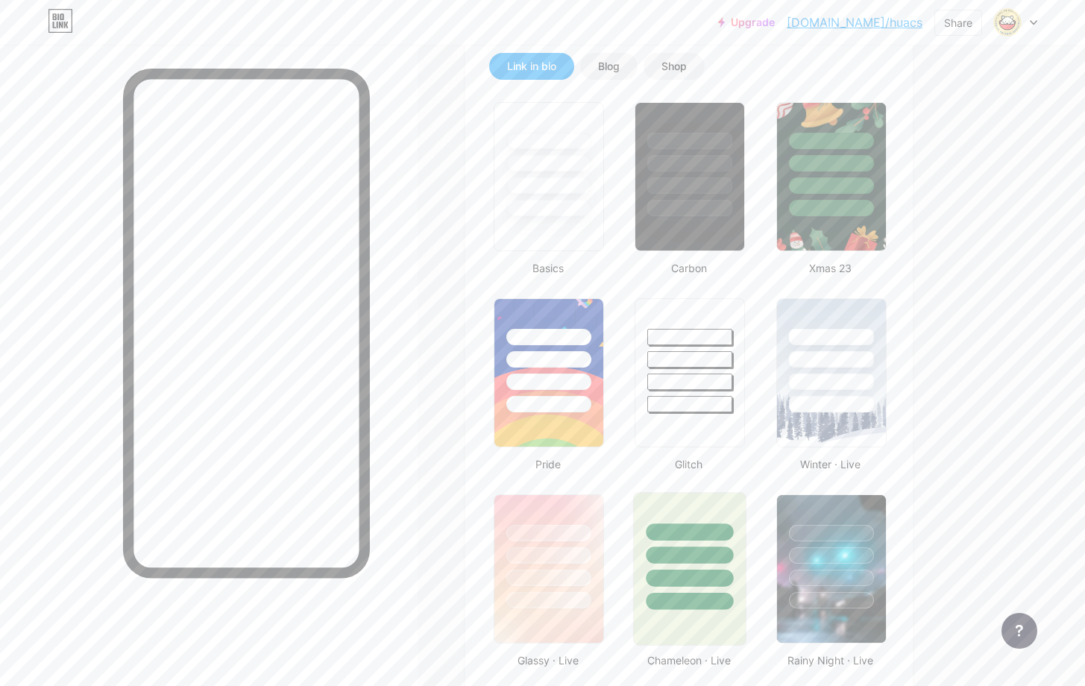
scroll to position [262, 0]
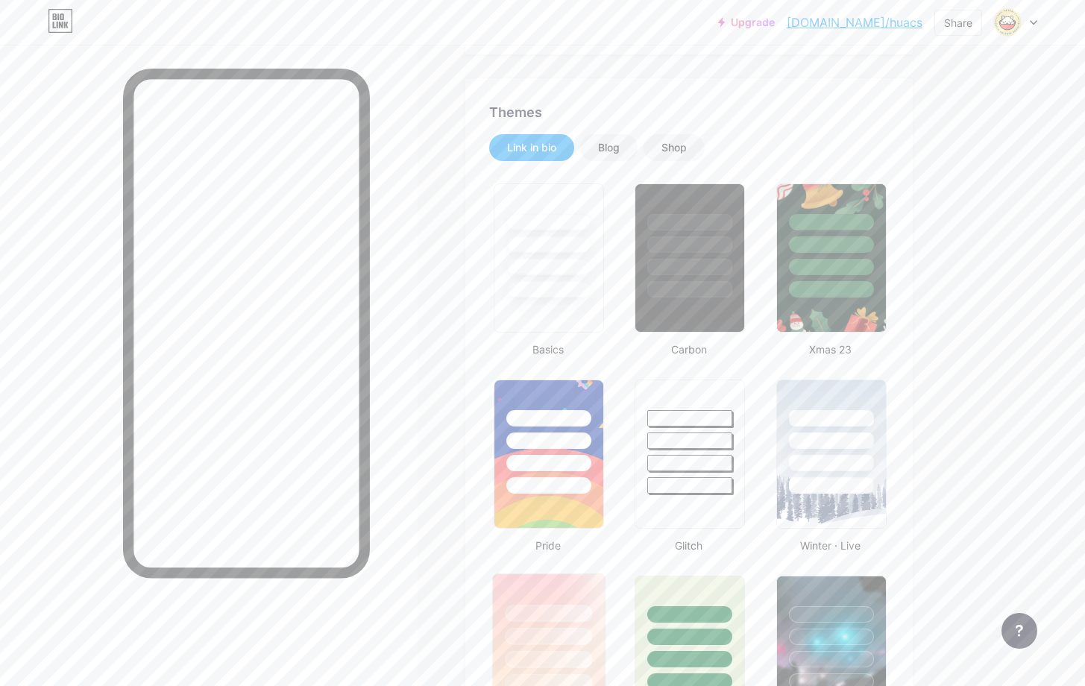
click at [573, 608] on div at bounding box center [548, 613] width 87 height 17
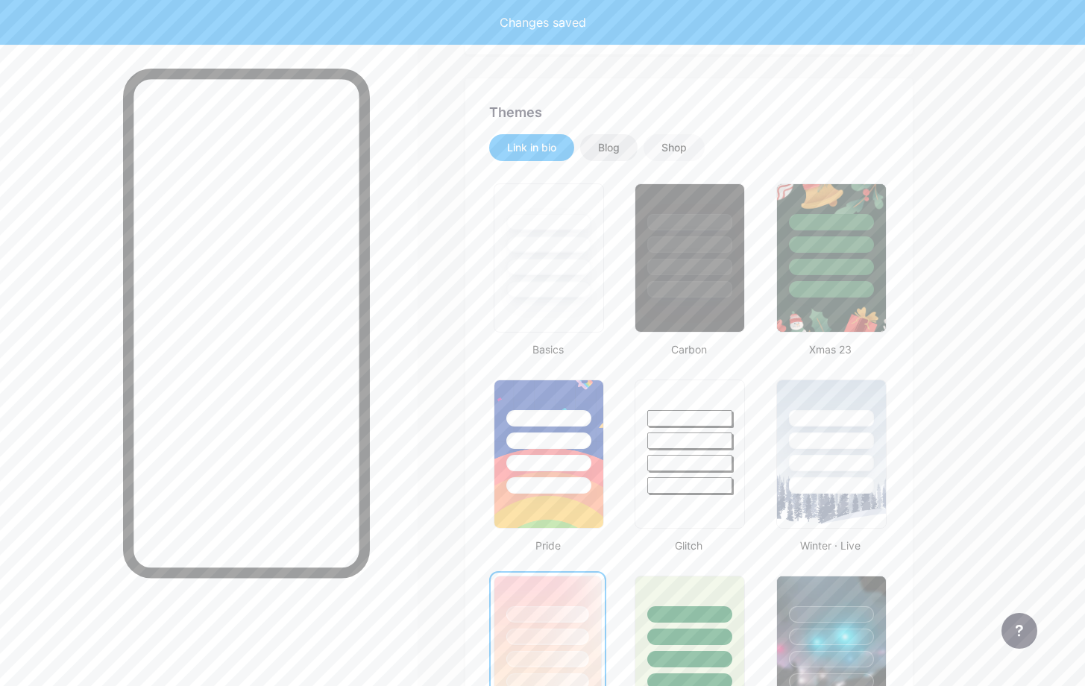
click at [599, 151] on div "Blog" at bounding box center [609, 147] width 22 height 15
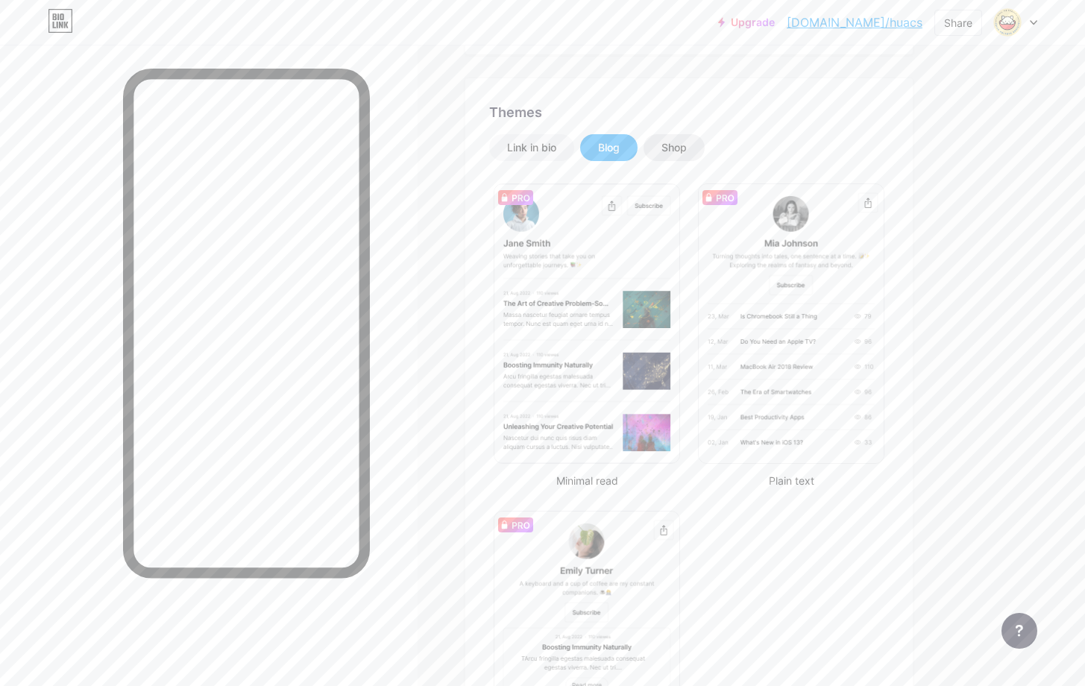
click at [669, 154] on div "Shop" at bounding box center [673, 147] width 25 height 15
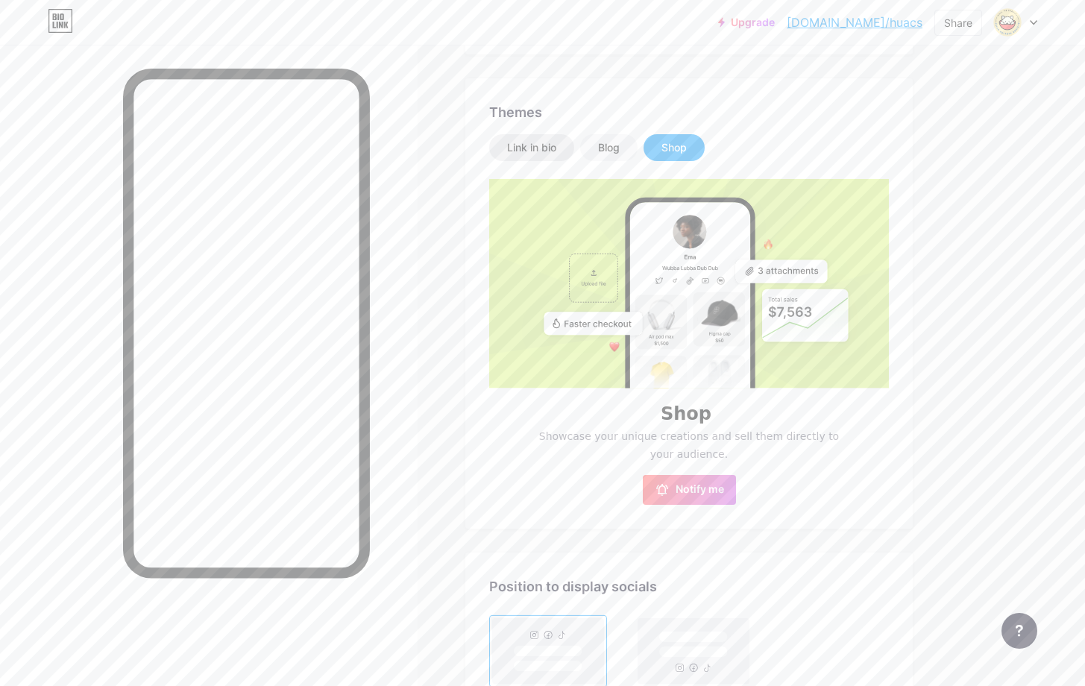
click at [508, 151] on div "Link in bio" at bounding box center [531, 147] width 49 height 15
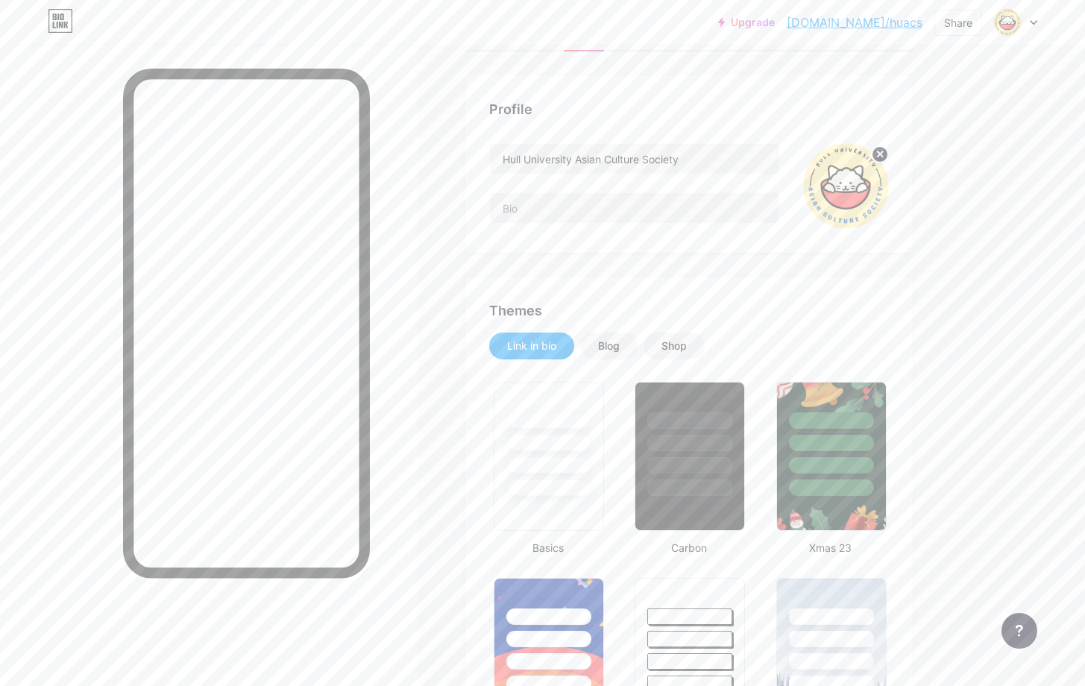
scroll to position [0, 0]
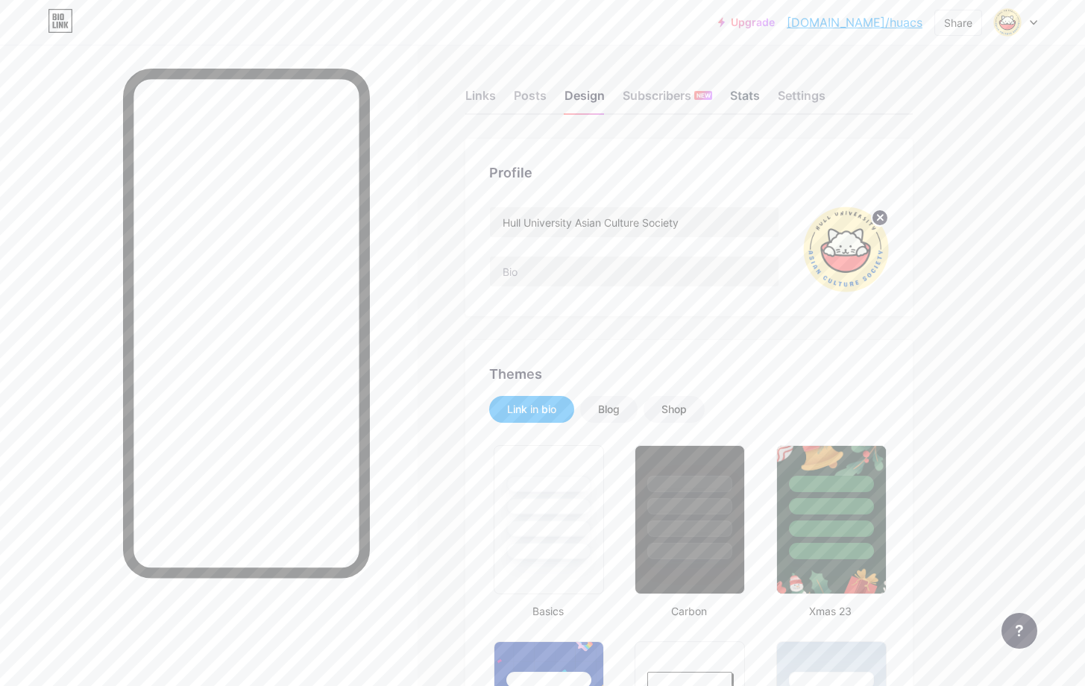
click at [742, 95] on div "Stats" at bounding box center [745, 99] width 30 height 27
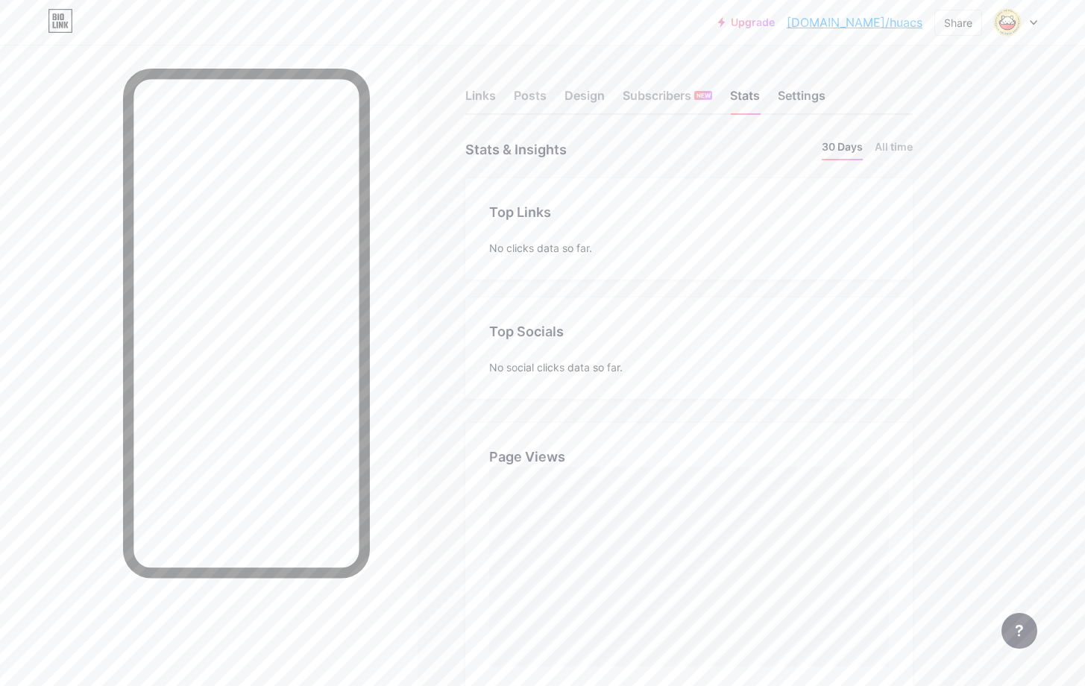
click at [783, 96] on div "Settings" at bounding box center [802, 99] width 48 height 27
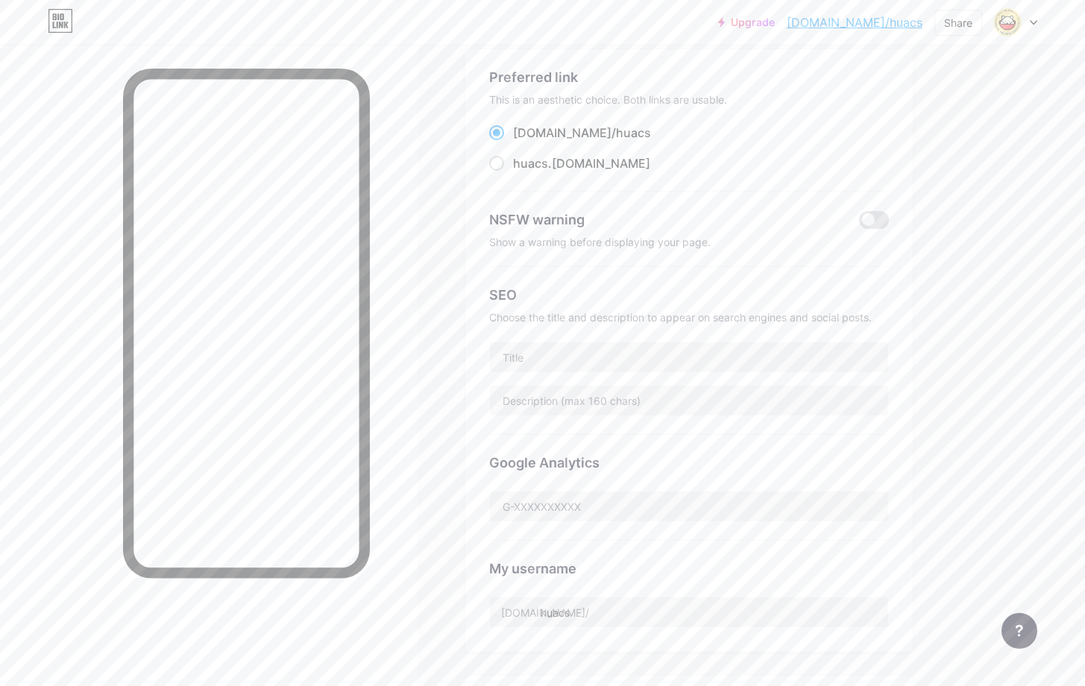
scroll to position [130, 0]
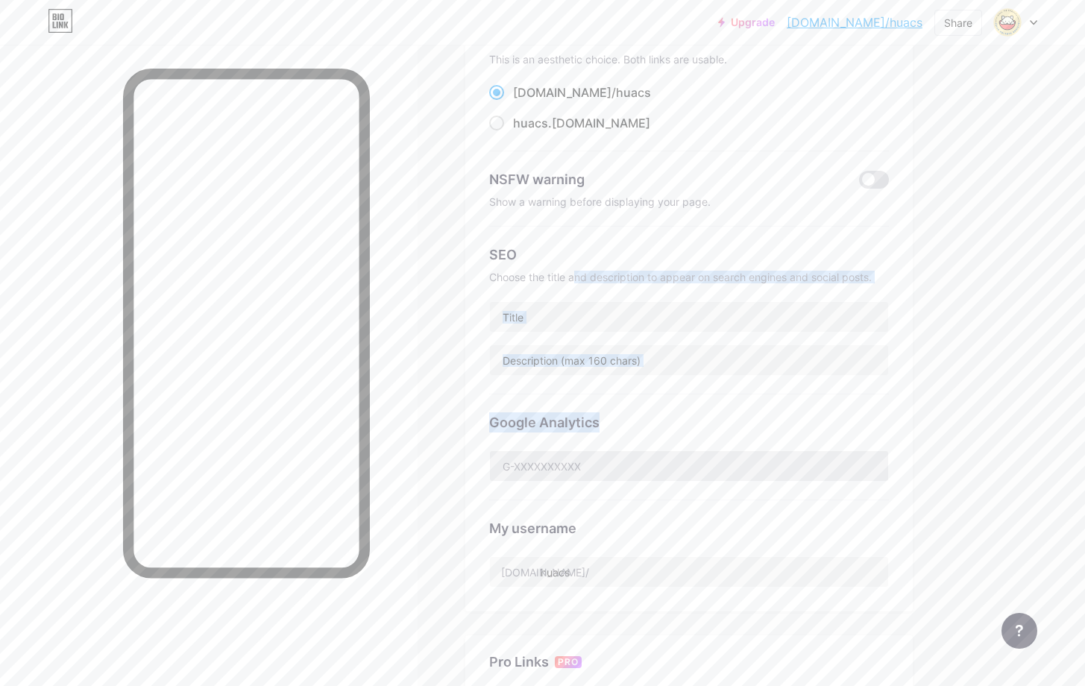
drag, startPoint x: 575, startPoint y: 279, endPoint x: 590, endPoint y: 476, distance: 198.2
click at [590, 476] on div "Preferred link This is an aesthetic choice. Both links are usable. [DOMAIN_NAME…" at bounding box center [689, 307] width 400 height 561
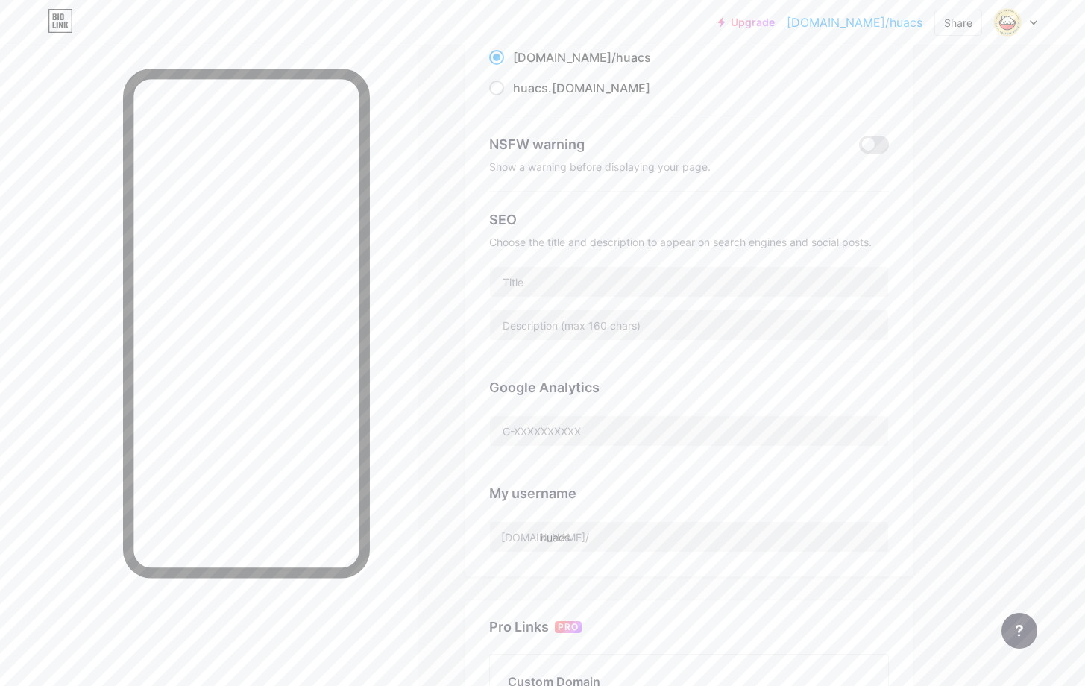
click at [625, 460] on div "Google Analytics" at bounding box center [689, 412] width 400 height 106
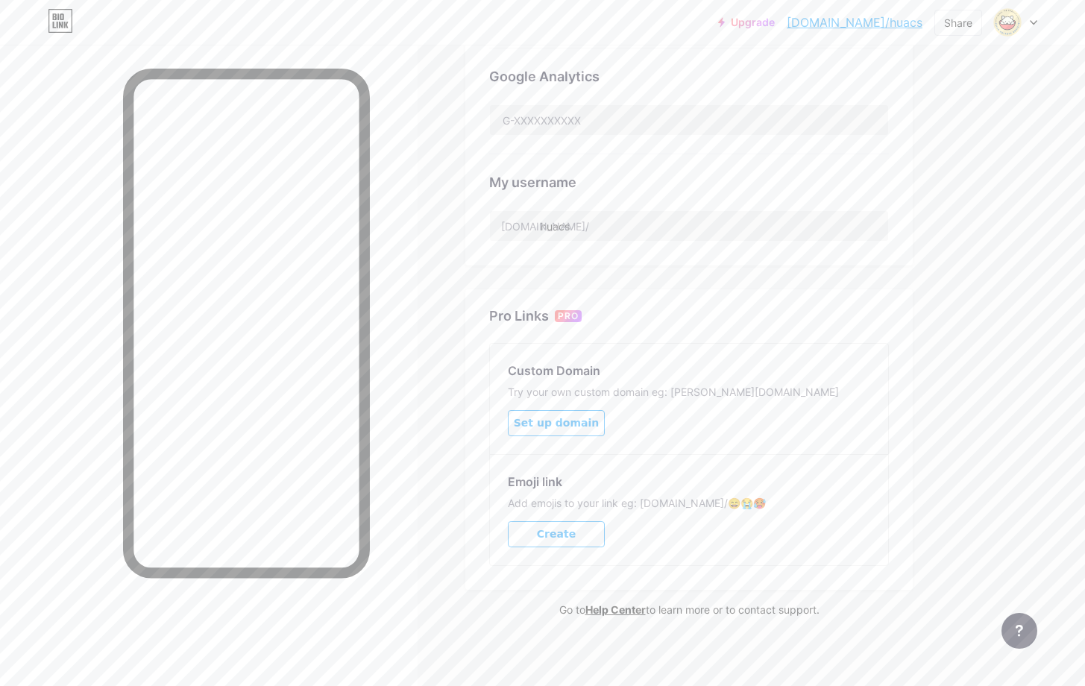
scroll to position [475, 0]
drag, startPoint x: 590, startPoint y: 394, endPoint x: 768, endPoint y: 395, distance: 178.2
click at [768, 395] on div "Try your own custom domain eg: [PERSON_NAME][DOMAIN_NAME]" at bounding box center [689, 392] width 362 height 13
click at [942, 390] on div "Links Posts Design Subscribers NEW Stats Settings Preferred link This is an aes…" at bounding box center [487, 131] width 975 height 1123
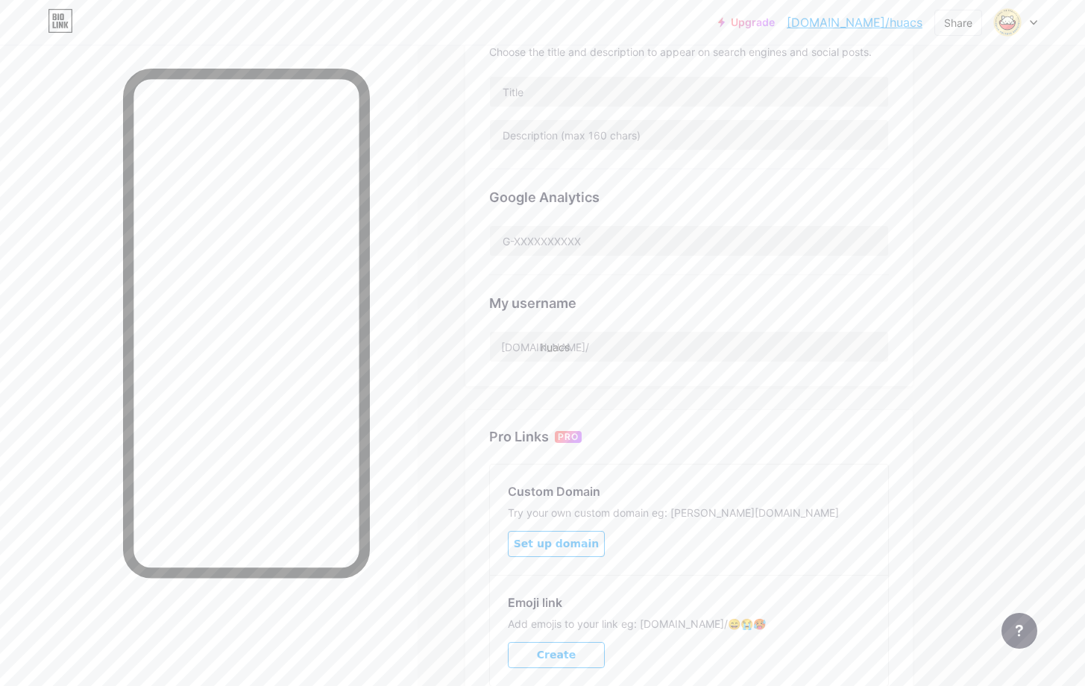
scroll to position [0, 0]
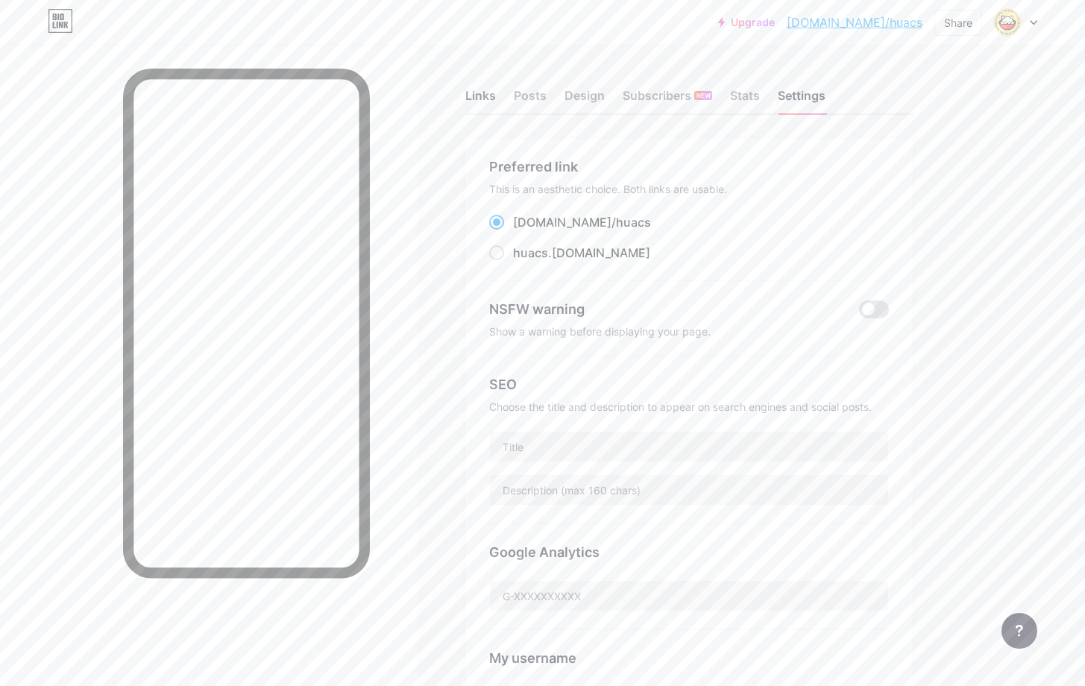
click at [483, 92] on div "Links" at bounding box center [480, 99] width 31 height 27
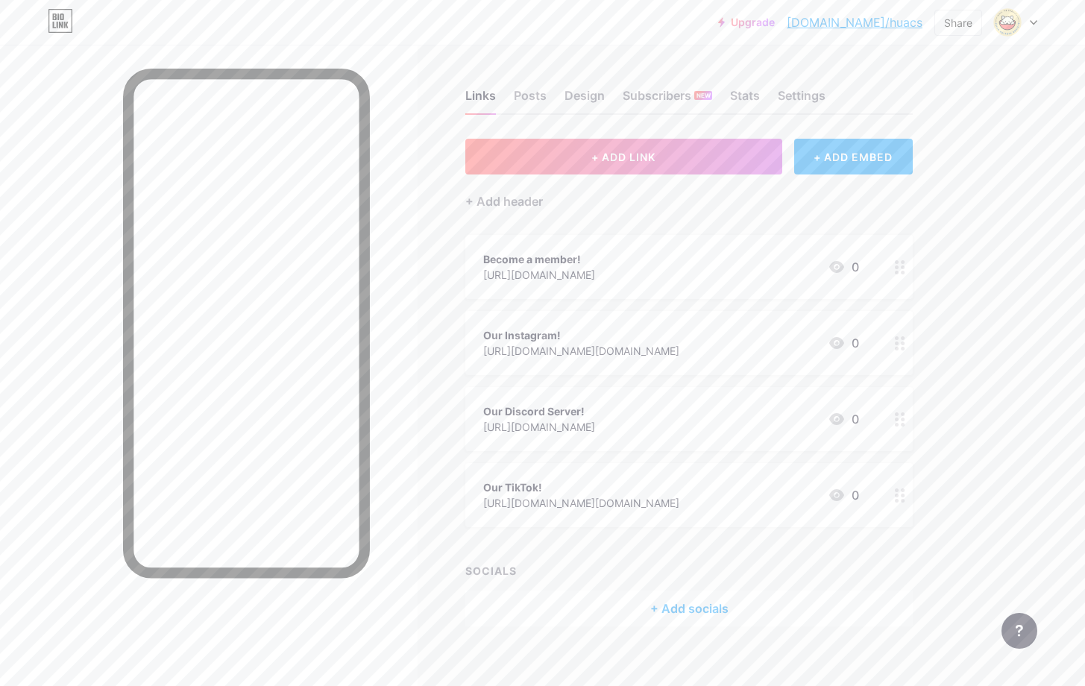
click at [686, 602] on div "+ Add socials" at bounding box center [688, 608] width 447 height 36
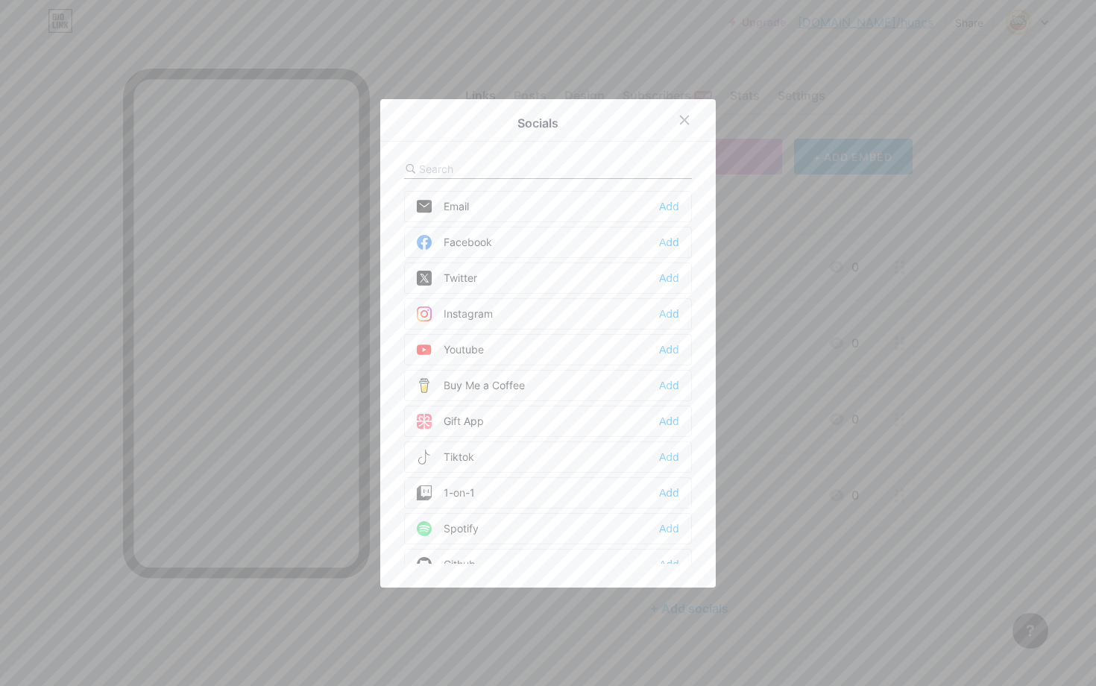
click at [527, 313] on div "Instagram Add" at bounding box center [548, 313] width 288 height 31
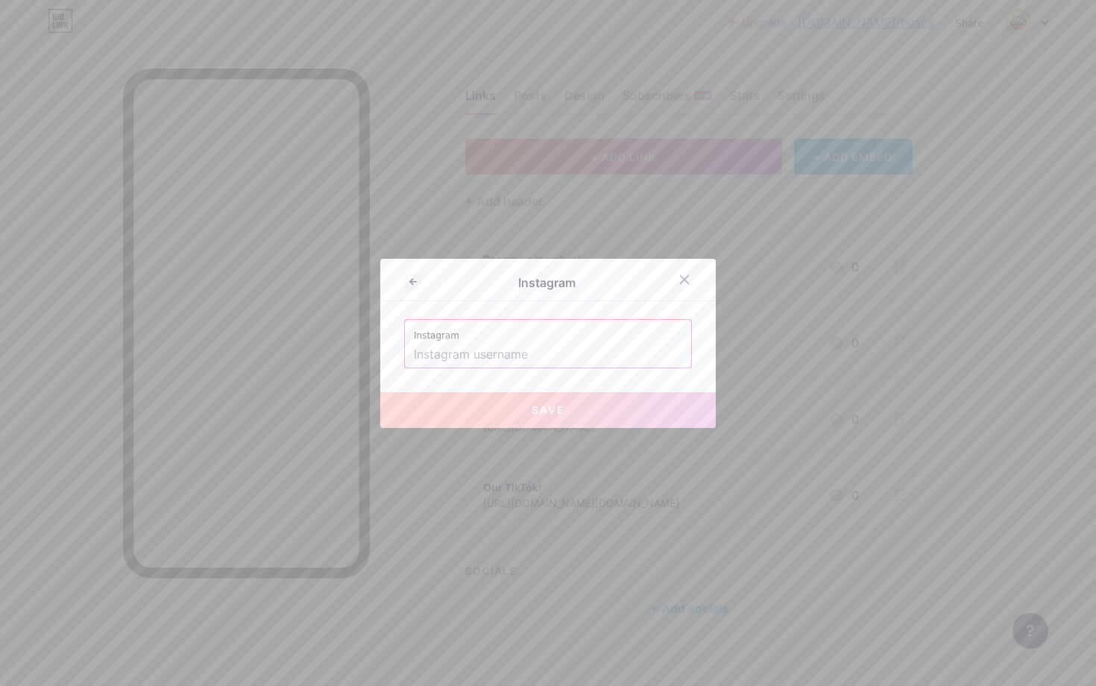
click at [523, 333] on label "Instagram" at bounding box center [548, 331] width 268 height 22
click at [519, 341] on label "Instagram" at bounding box center [548, 331] width 268 height 22
click at [501, 361] on input "text" at bounding box center [548, 354] width 268 height 25
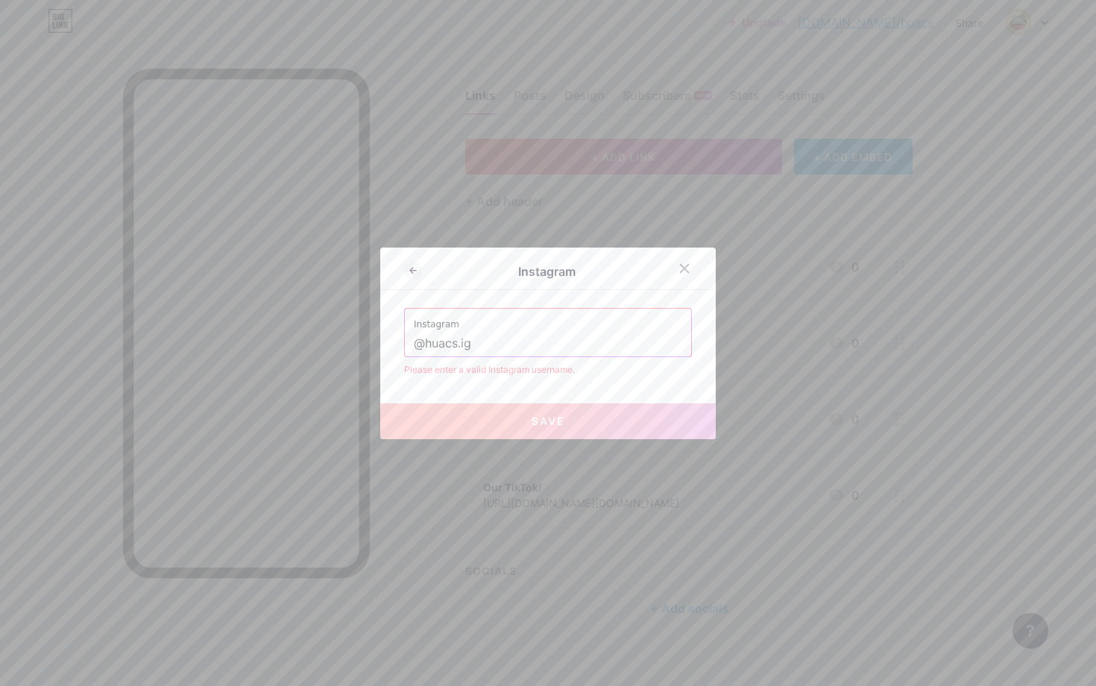
click at [432, 337] on input "@huacs.ig" at bounding box center [548, 343] width 268 height 25
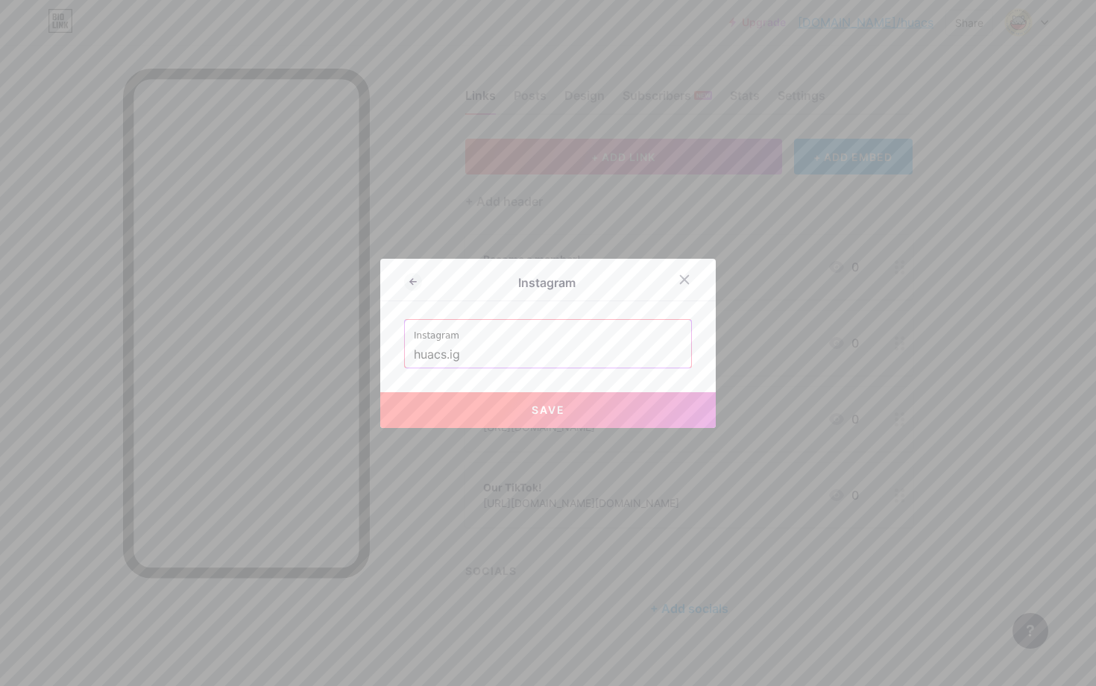
click at [562, 412] on button "Save" at bounding box center [547, 410] width 335 height 36
type input "[URL][DOMAIN_NAME][DOMAIN_NAME]"
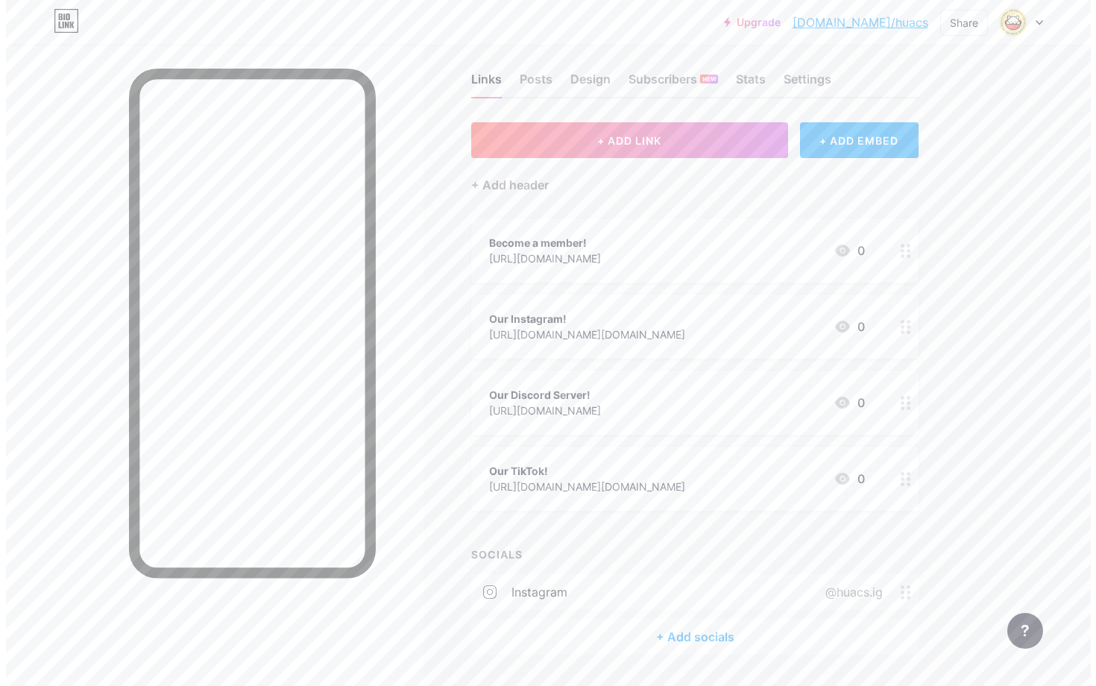
scroll to position [36, 0]
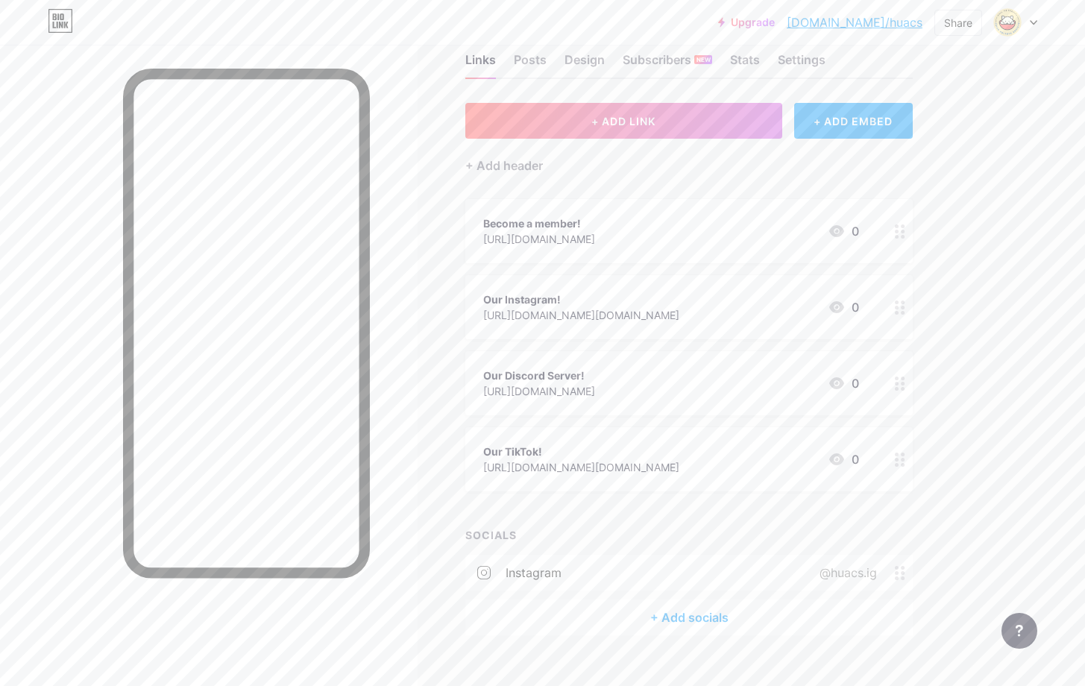
click at [662, 617] on div "+ Add socials" at bounding box center [688, 617] width 447 height 36
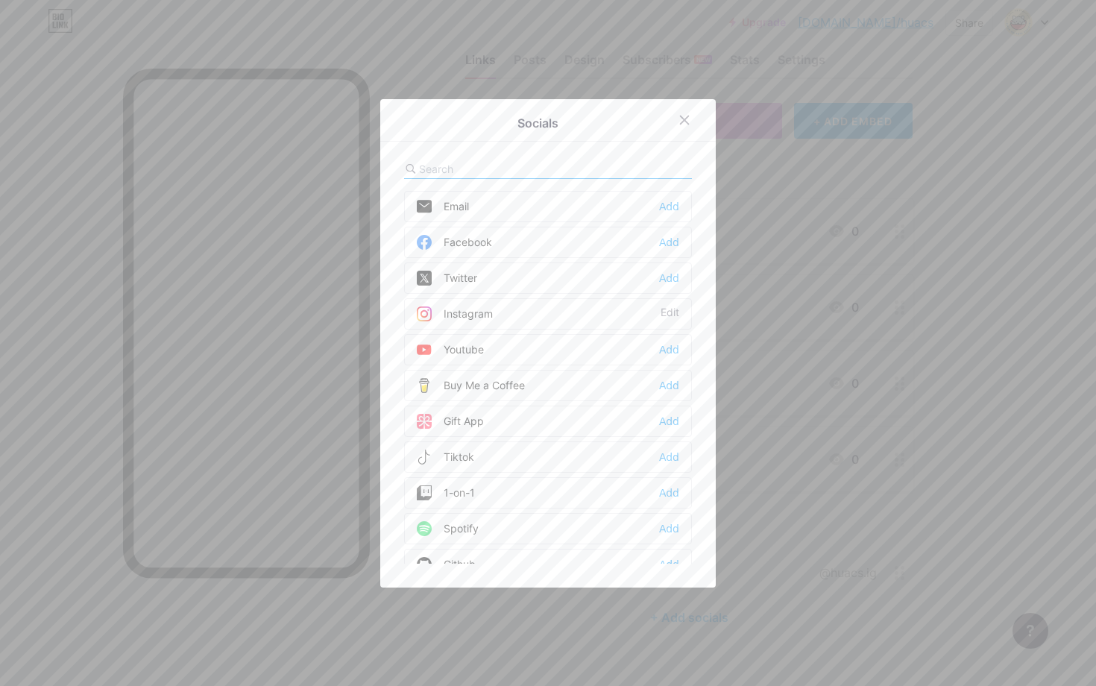
scroll to position [139, 0]
click at [674, 312] on div "Tiktok Add" at bounding box center [548, 318] width 288 height 31
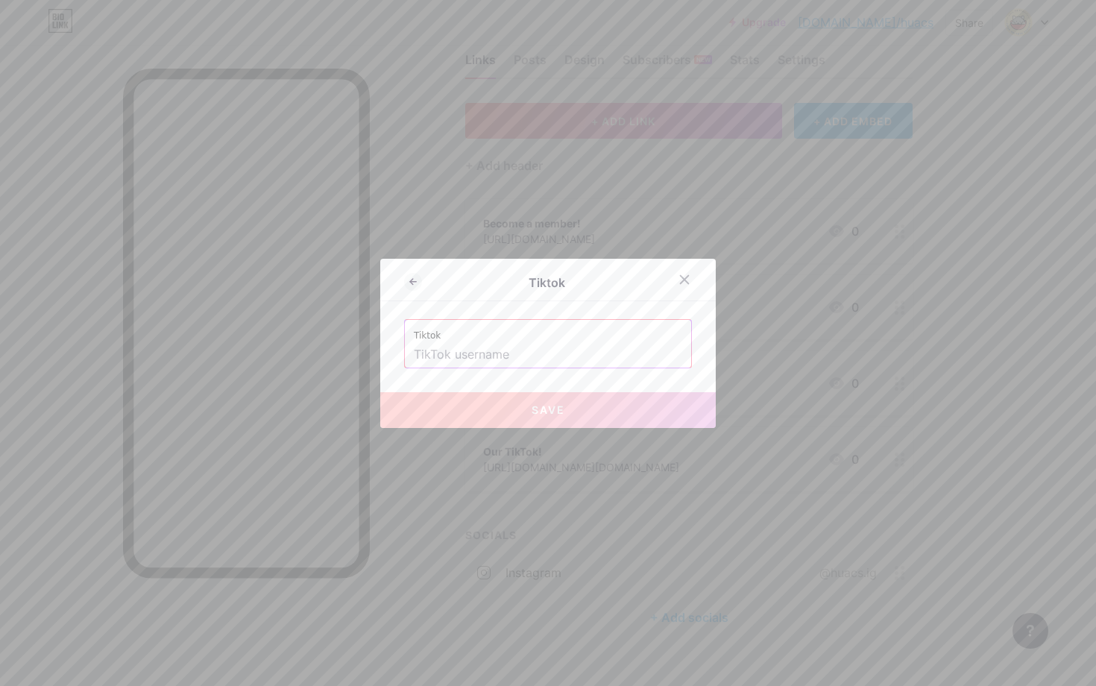
click at [580, 336] on label "Tiktok" at bounding box center [548, 331] width 268 height 22
click at [546, 347] on input "text" at bounding box center [548, 354] width 268 height 25
paste input "huacs.tiktok"
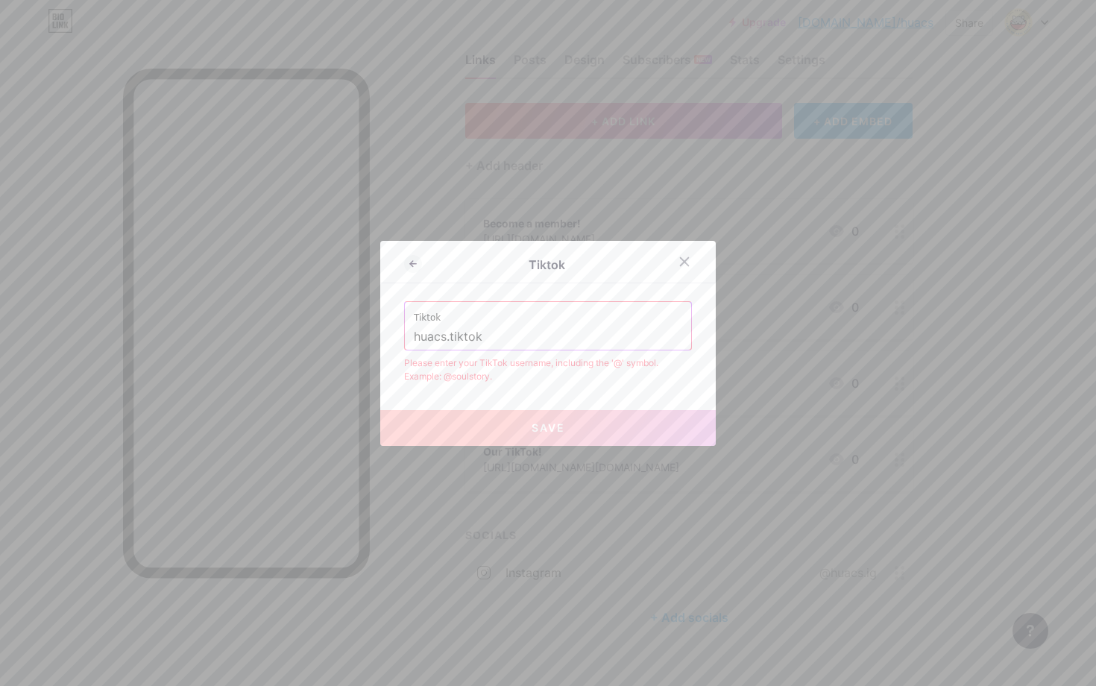
click at [542, 320] on label "Tiktok" at bounding box center [548, 313] width 268 height 22
click at [414, 332] on input "huacs.tiktok" at bounding box center [548, 336] width 268 height 25
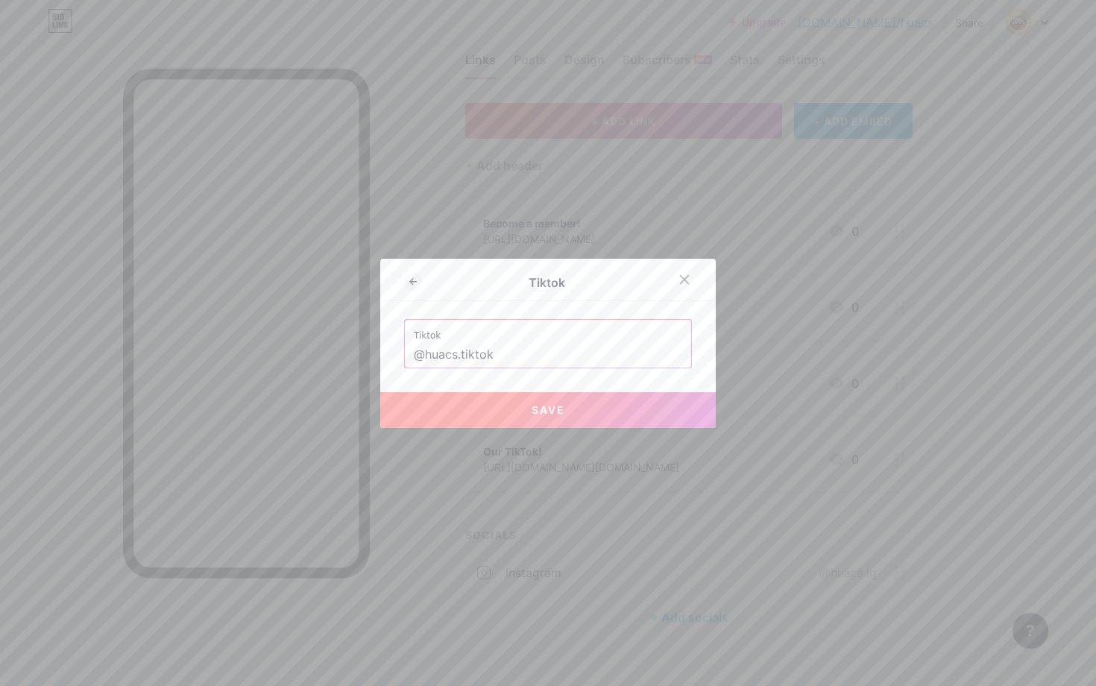
click at [510, 417] on button "Save" at bounding box center [547, 410] width 335 height 36
type input "[URL][DOMAIN_NAME][DOMAIN_NAME]"
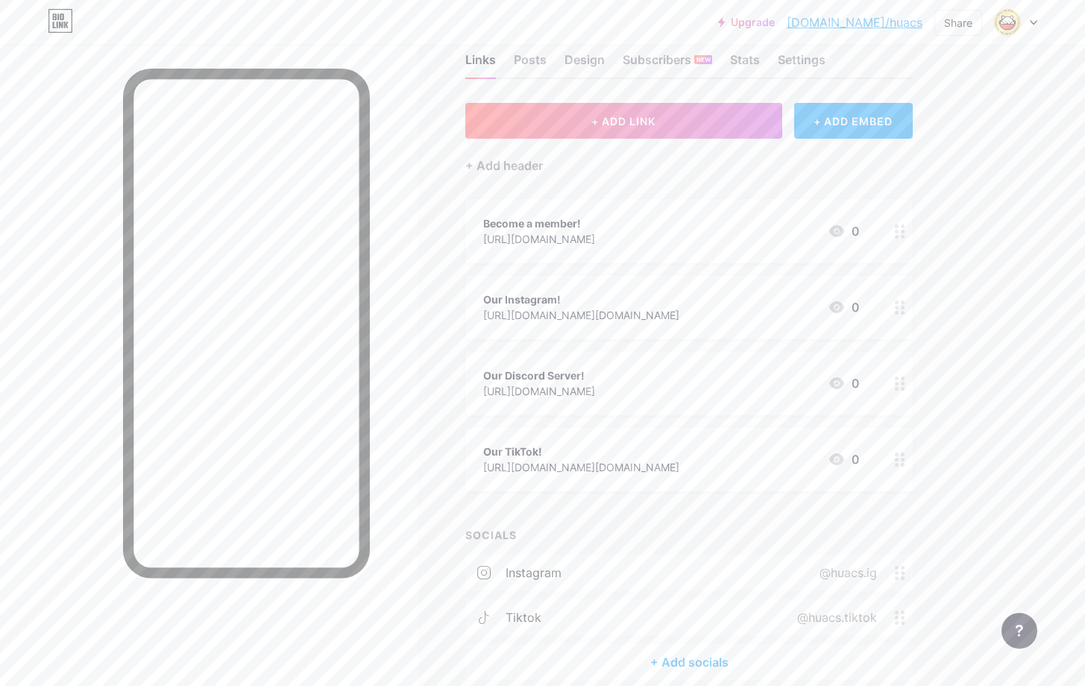
click at [721, 664] on div "+ Add socials" at bounding box center [688, 662] width 447 height 36
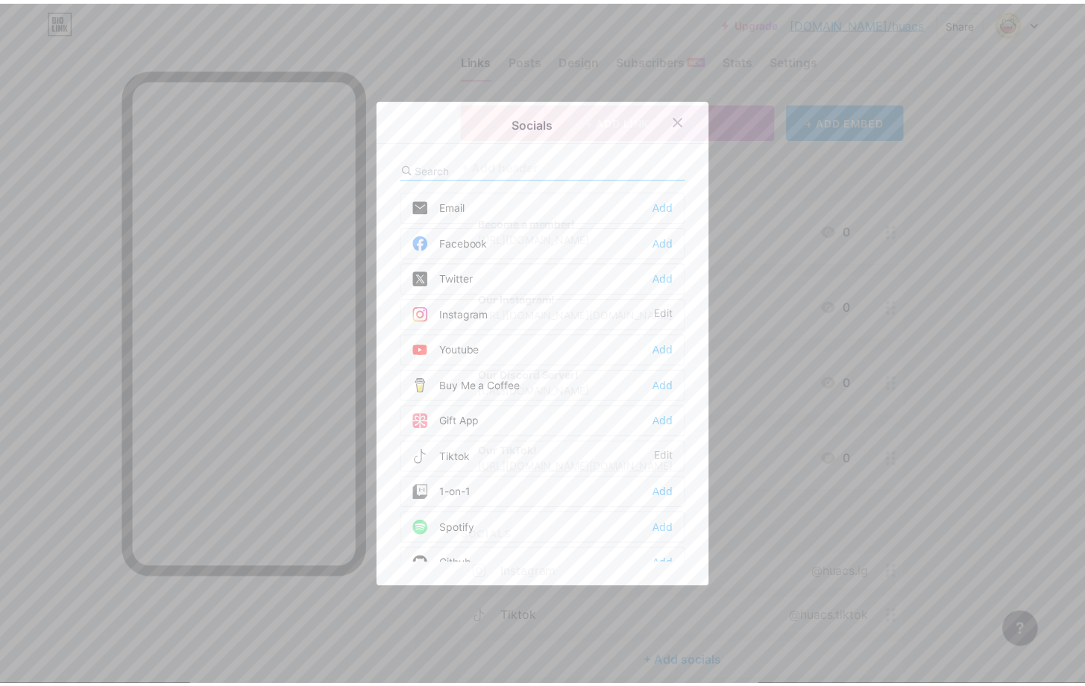
scroll to position [163, 0]
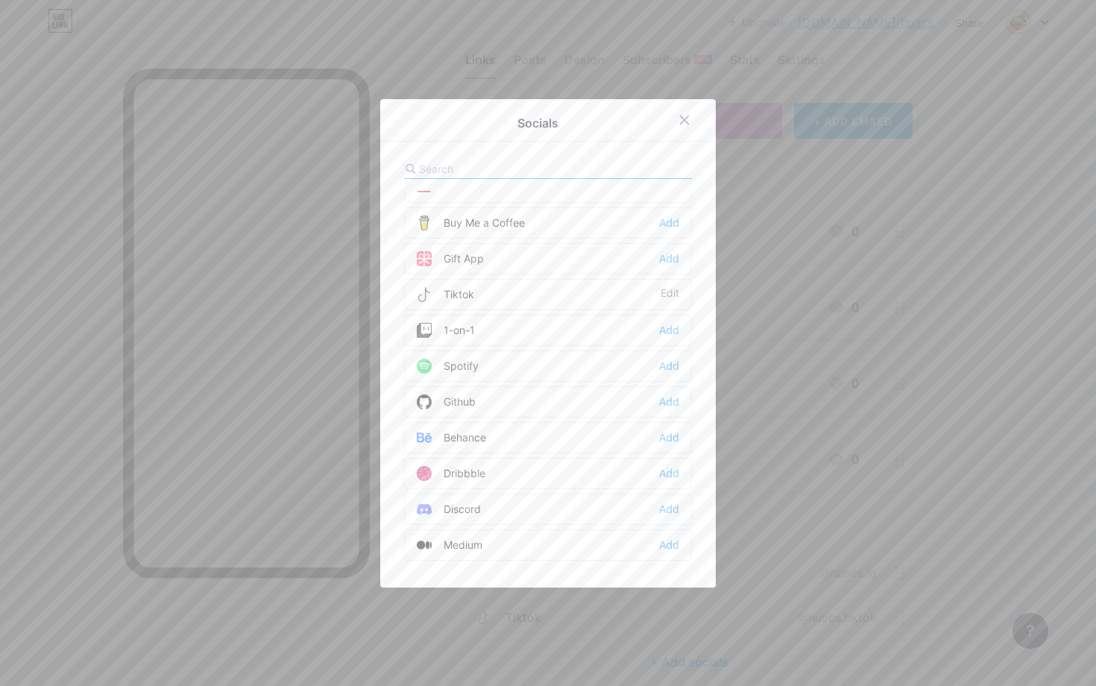
click at [652, 506] on div "Discord Add" at bounding box center [548, 509] width 288 height 31
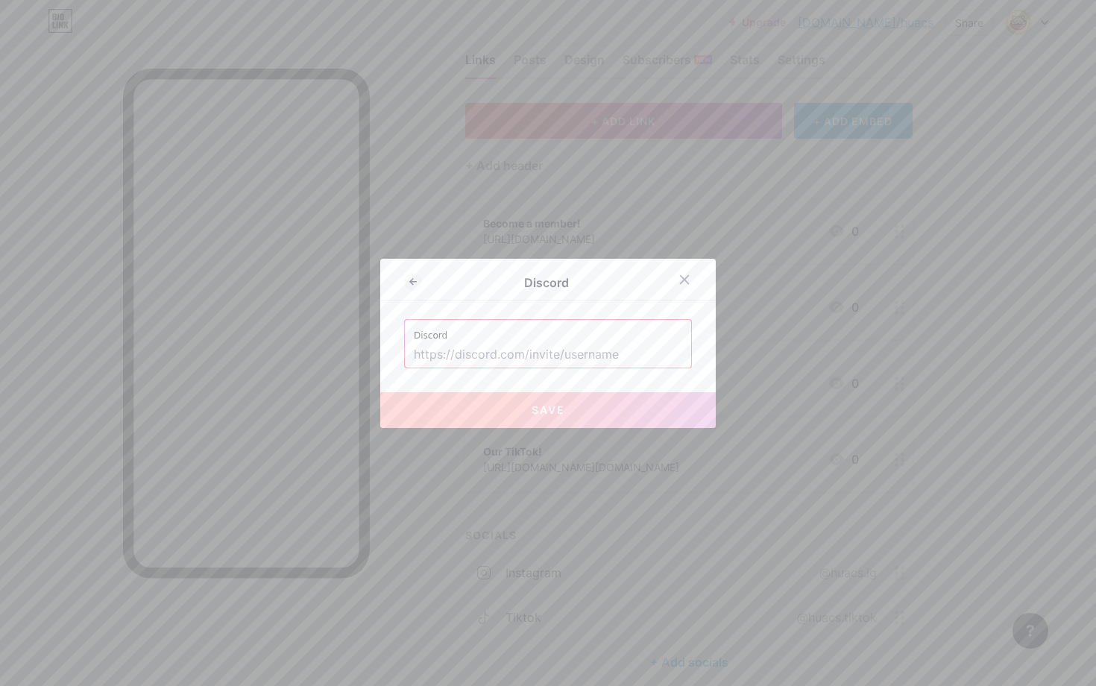
click at [552, 344] on input "text" at bounding box center [548, 354] width 268 height 25
paste input "[URL][DOMAIN_NAME]"
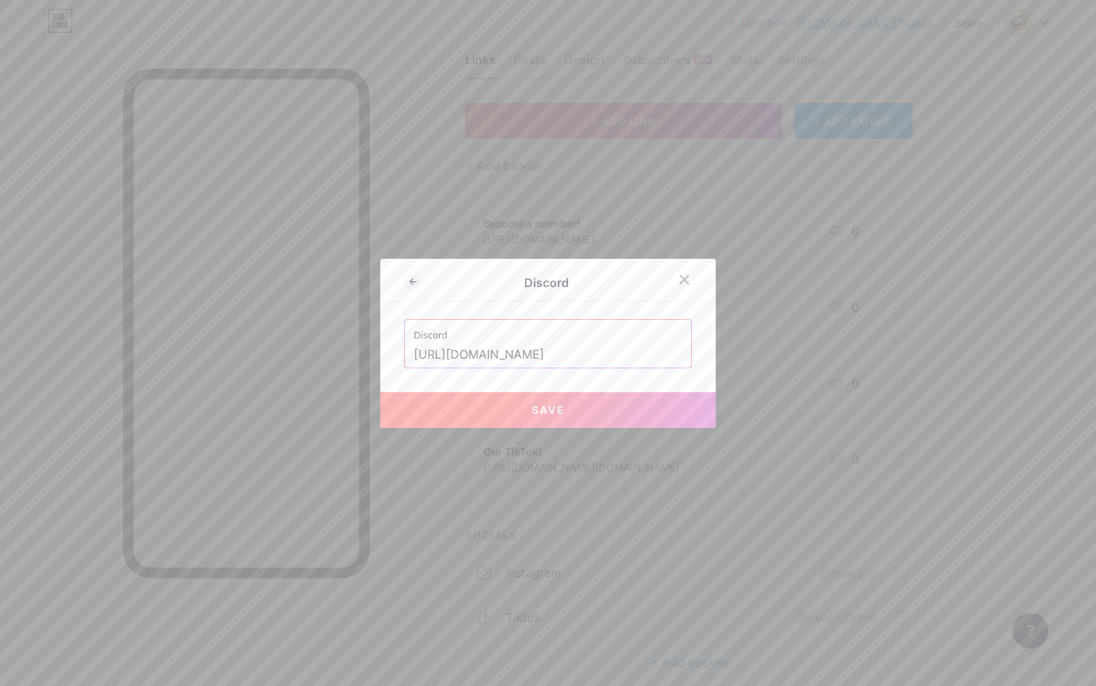
type input "[URL][DOMAIN_NAME]"
click at [609, 420] on button "Save" at bounding box center [547, 410] width 335 height 36
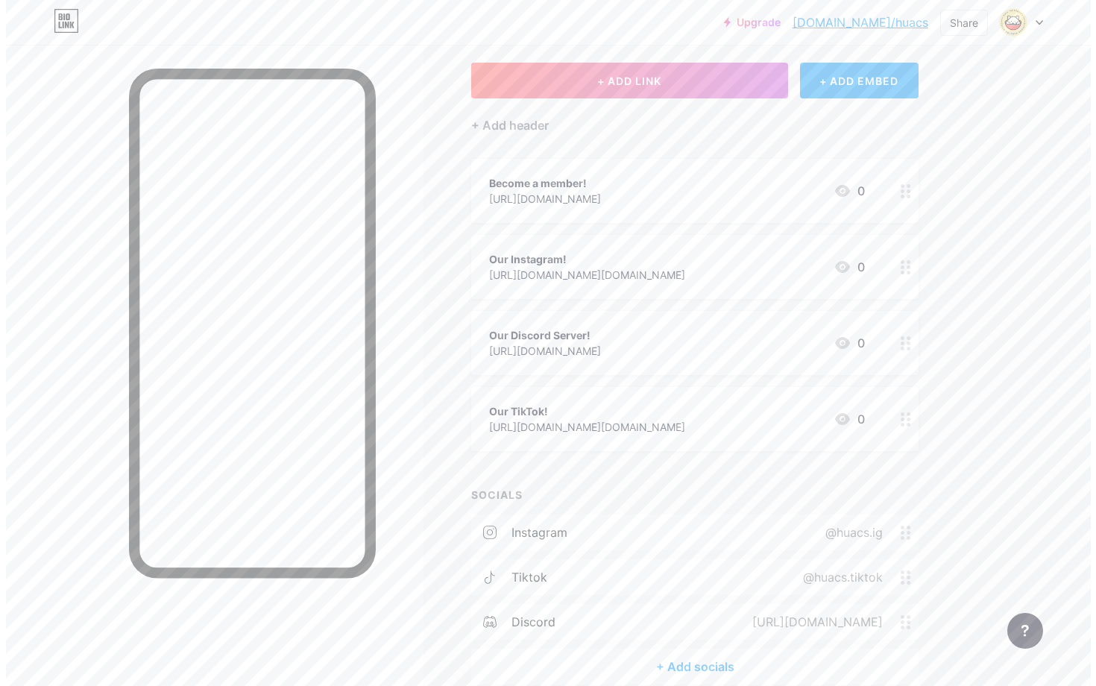
scroll to position [148, 0]
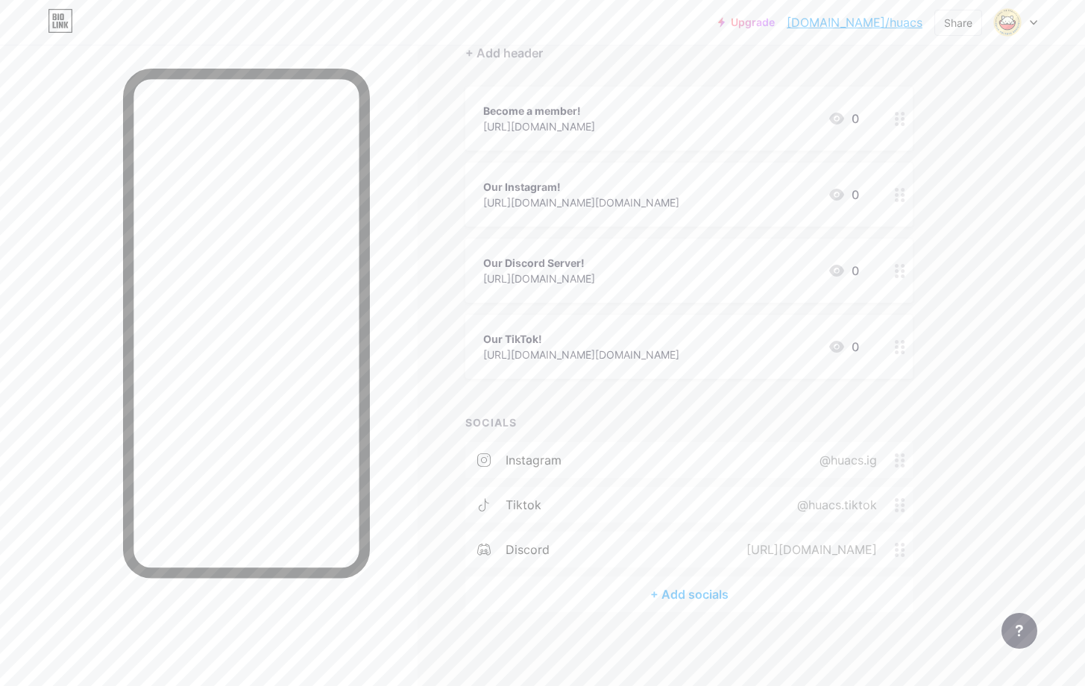
click at [725, 606] on div "+ Add socials" at bounding box center [688, 594] width 447 height 36
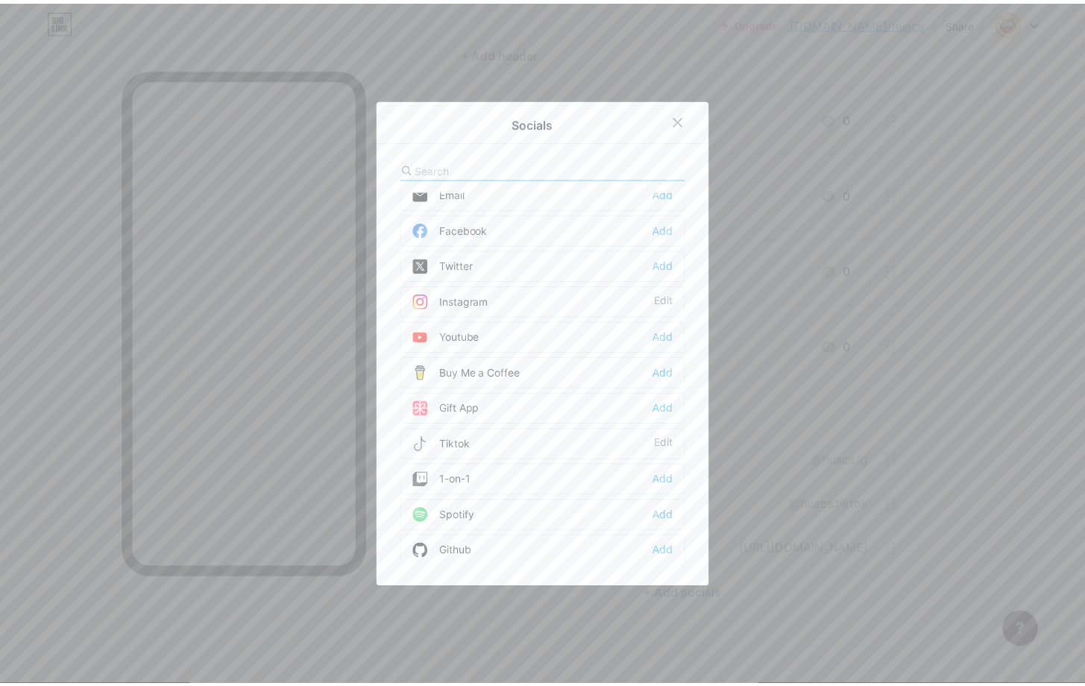
scroll to position [0, 0]
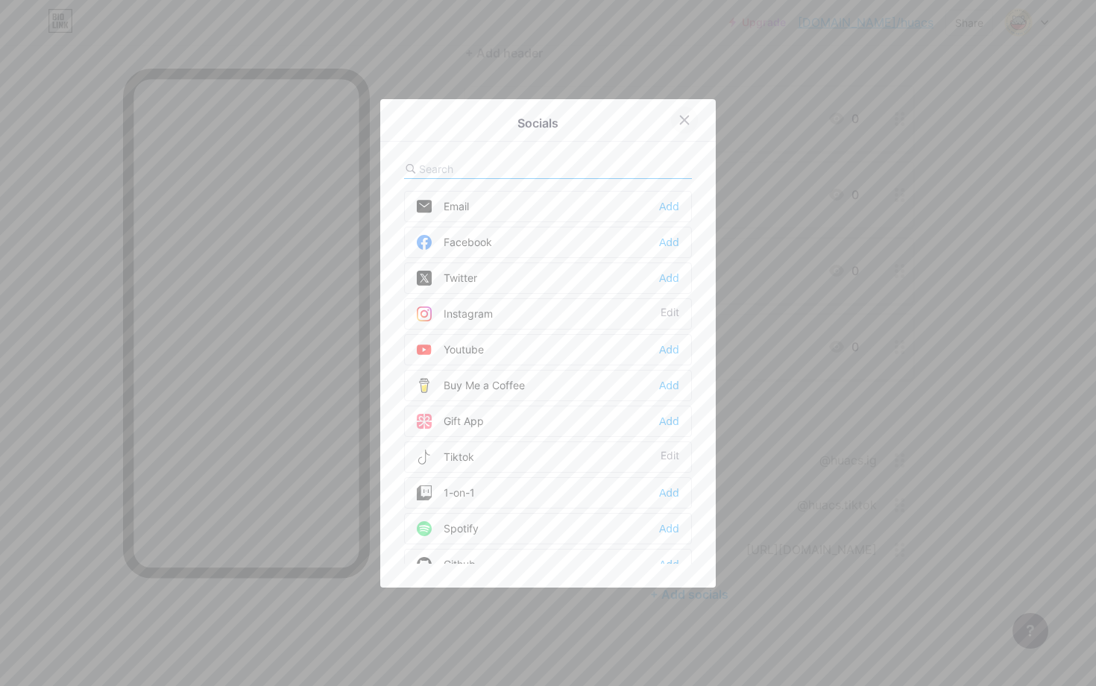
click at [678, 119] on icon at bounding box center [684, 120] width 12 height 12
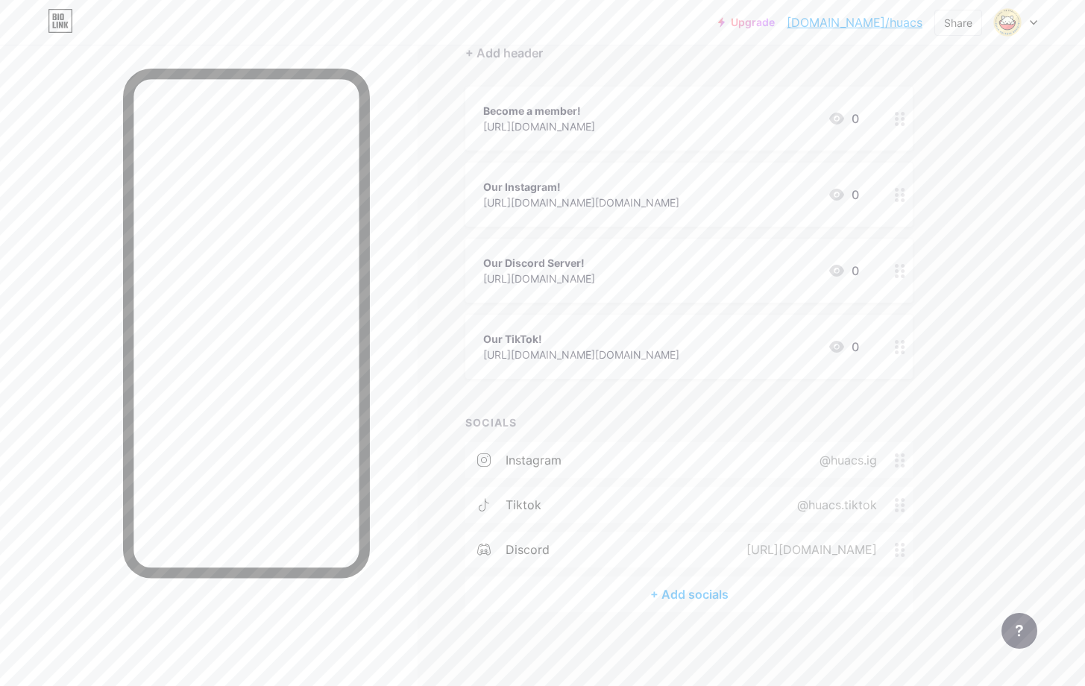
click at [986, 409] on div "Upgrade [DOMAIN_NAME]/huacs [DOMAIN_NAME]/huacs Share Switch accounts Hull Univ…" at bounding box center [542, 269] width 1085 height 835
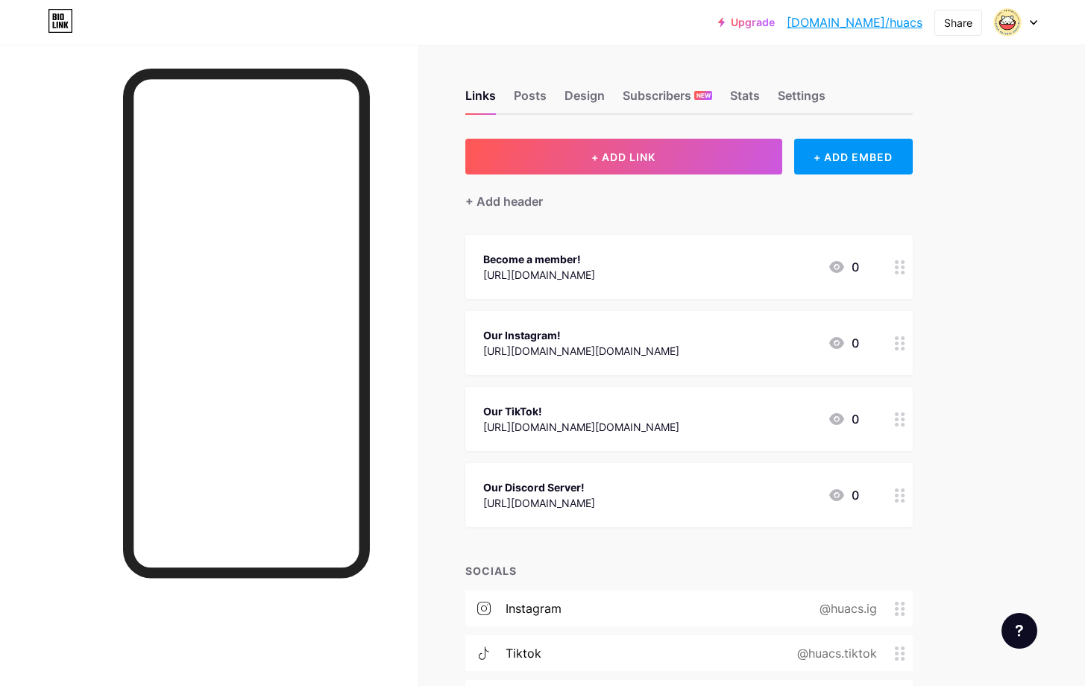
click at [883, 271] on div "Become a member! [URL][DOMAIN_NAME] 0" at bounding box center [688, 267] width 447 height 64
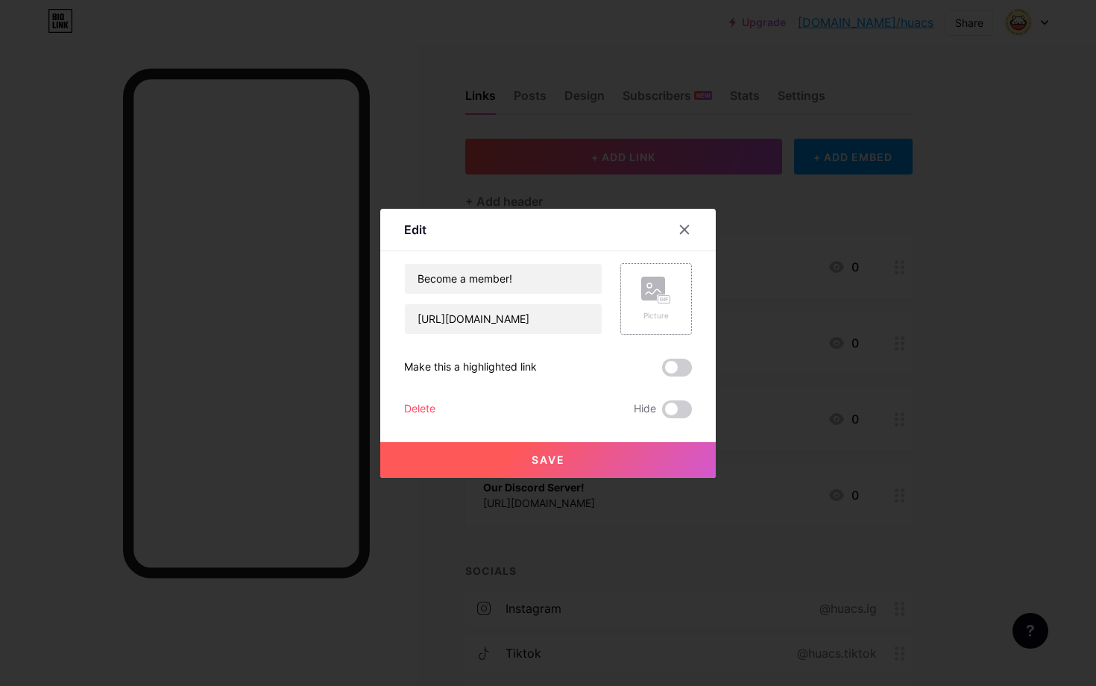
click at [676, 299] on div "Picture" at bounding box center [656, 299] width 72 height 72
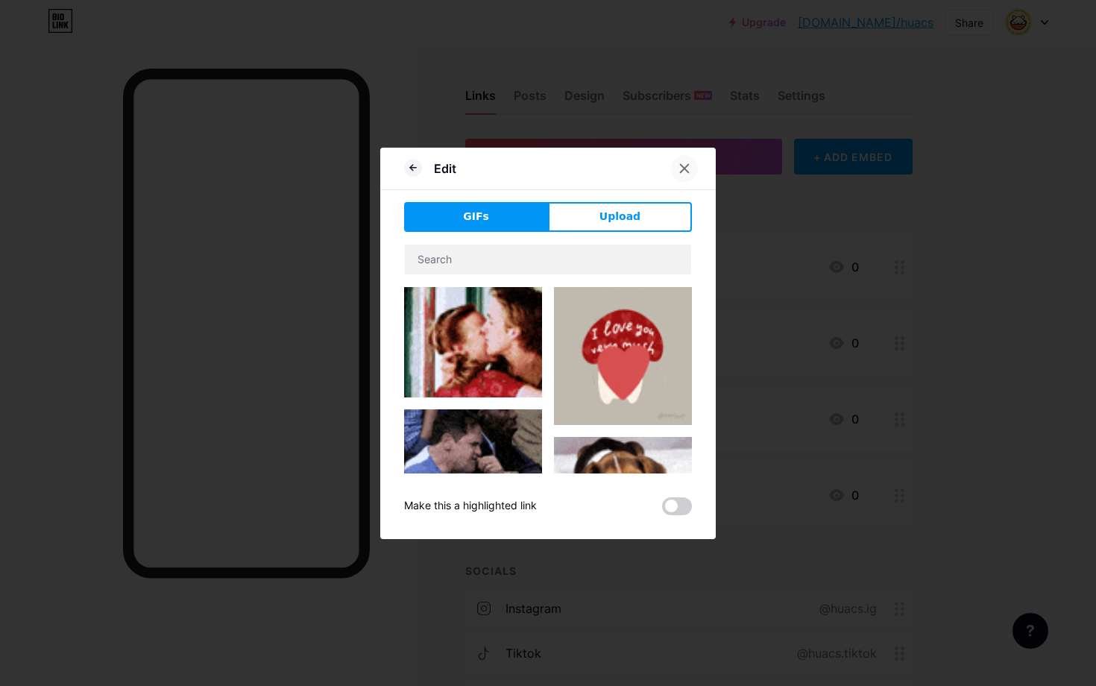
click at [681, 173] on icon at bounding box center [684, 169] width 12 height 12
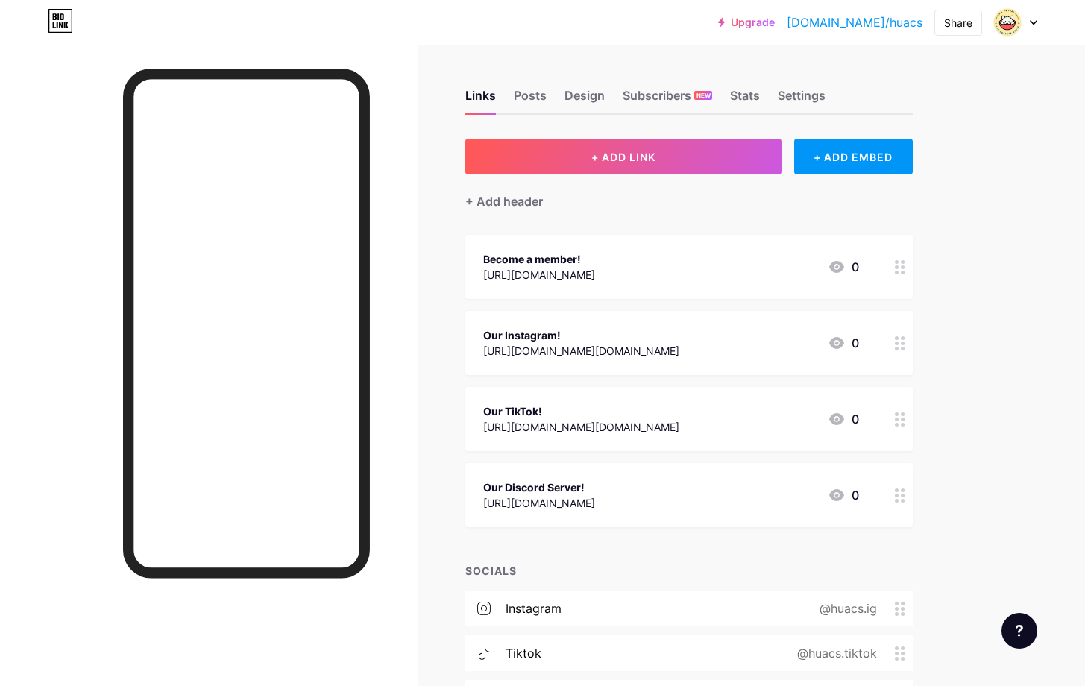
click at [900, 278] on div at bounding box center [899, 267] width 25 height 64
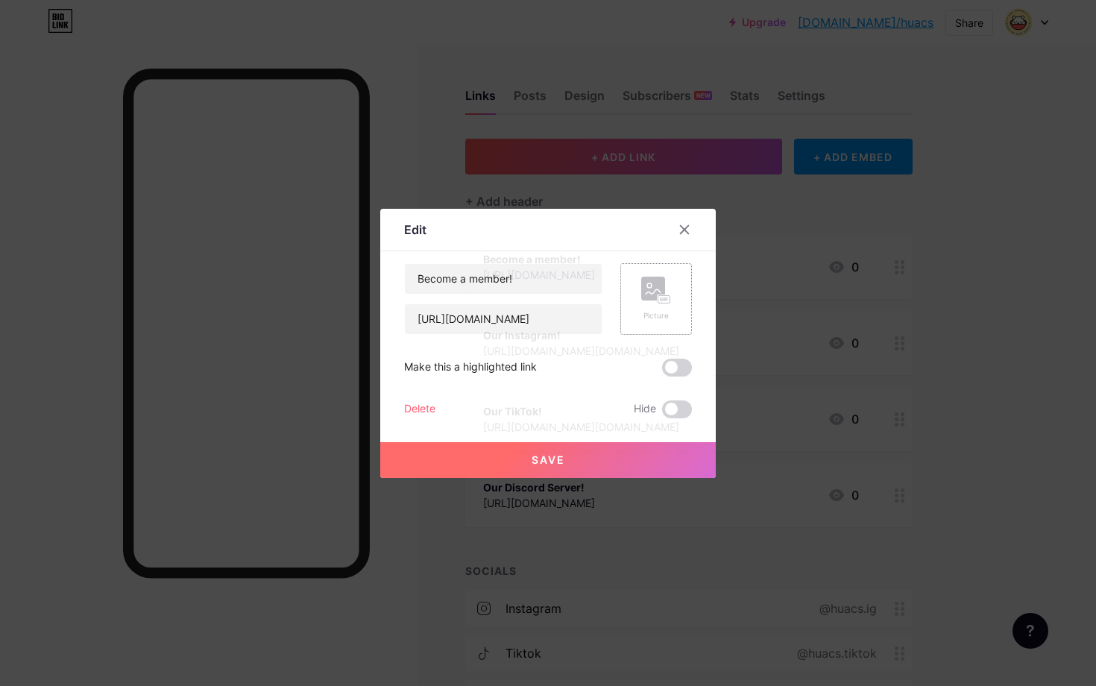
click at [663, 313] on div "Picture" at bounding box center [656, 315] width 30 height 11
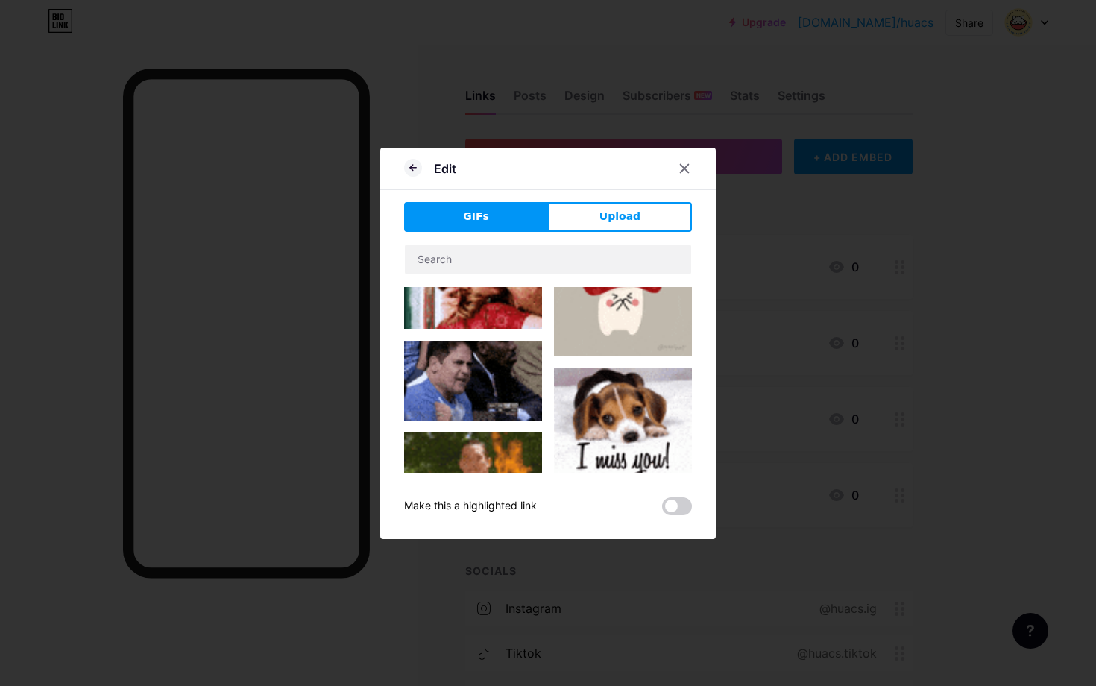
scroll to position [158, 0]
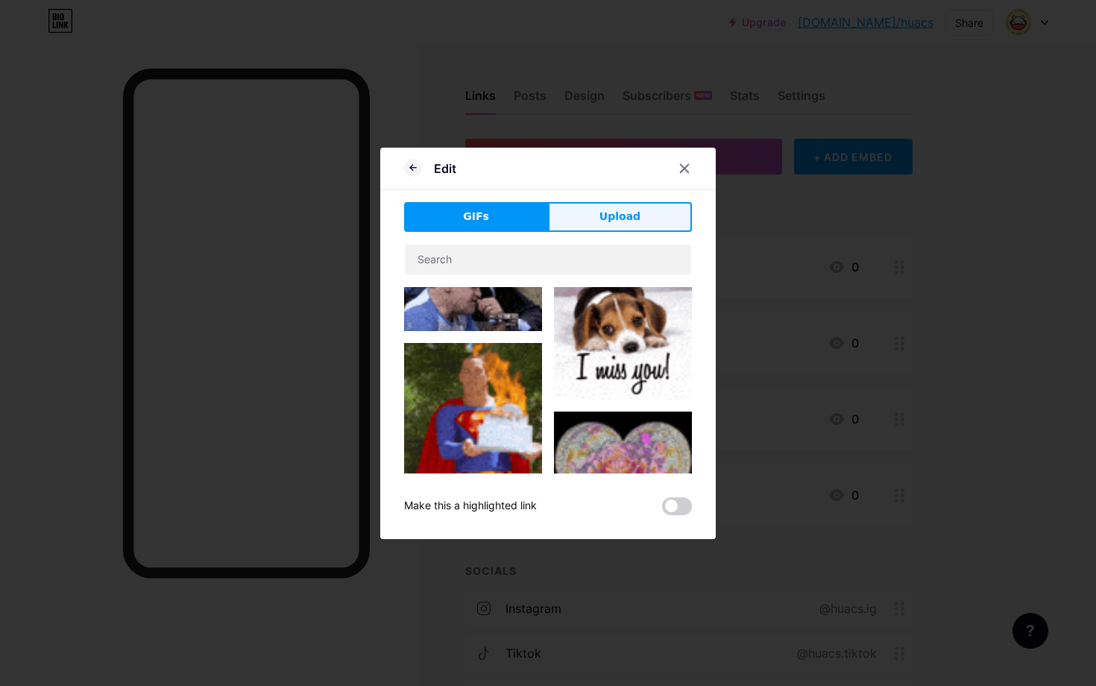
click at [594, 218] on button "Upload" at bounding box center [620, 217] width 144 height 30
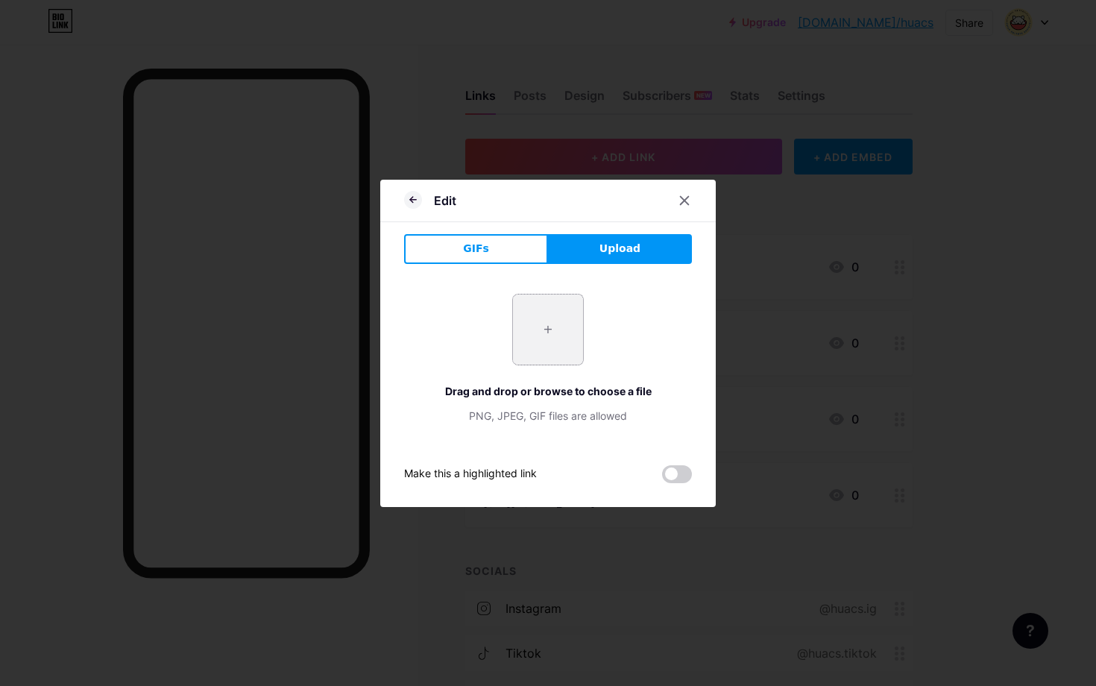
click at [544, 328] on input "file" at bounding box center [548, 329] width 70 height 70
click at [526, 423] on div "PNG, JPEG, GIF files are allowed" at bounding box center [548, 416] width 288 height 16
click at [587, 344] on div "+ Drag and drop or browse to choose a file PNG, JPEG, GIF files are allowed" at bounding box center [548, 359] width 288 height 130
click at [567, 345] on input "file" at bounding box center [548, 329] width 70 height 70
type input "C:\fakepath\HUSU_Logo_Master_Blue.png"
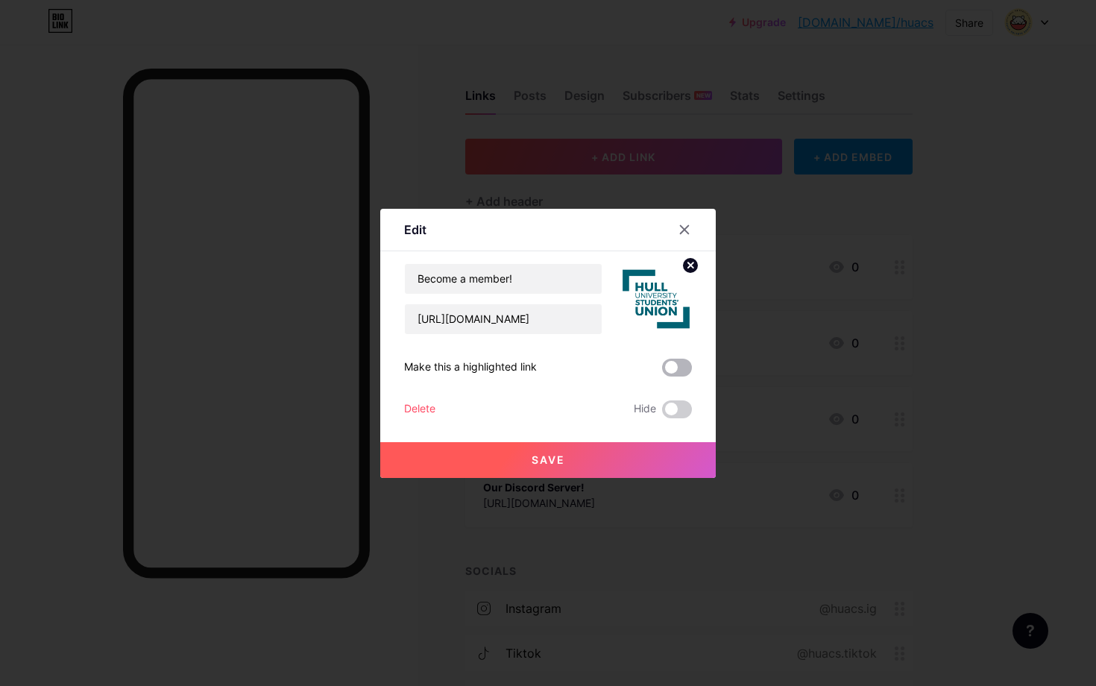
click at [680, 371] on span at bounding box center [677, 368] width 30 height 18
click at [662, 371] on input "checkbox" at bounding box center [662, 371] width 0 height 0
click at [642, 459] on button "Save" at bounding box center [547, 460] width 335 height 36
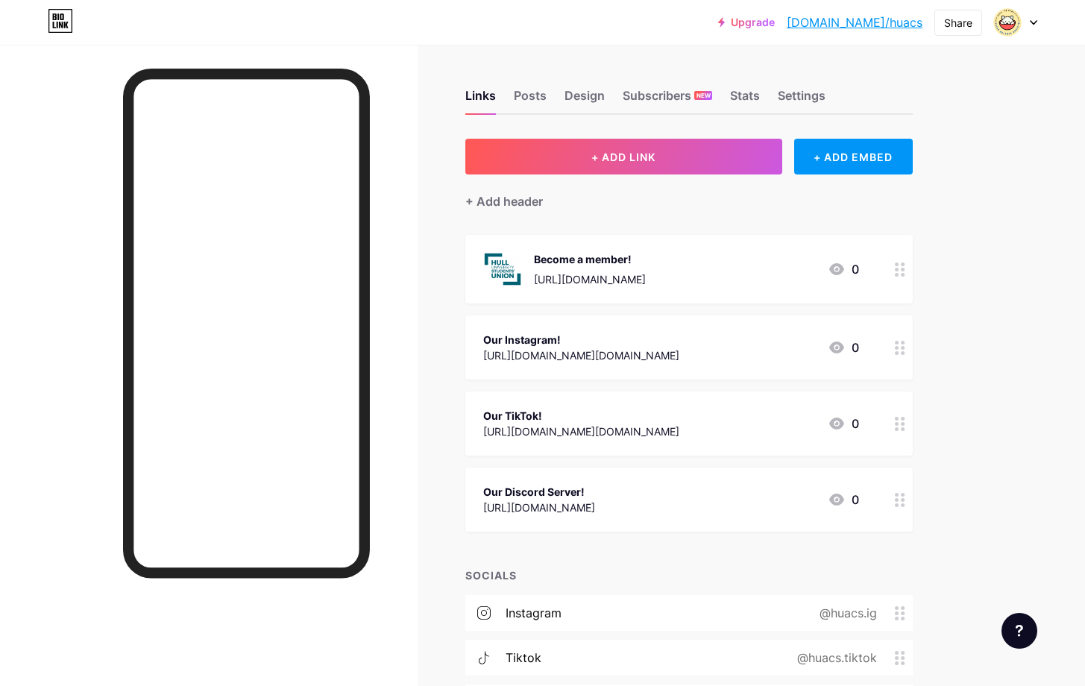
click at [891, 349] on div at bounding box center [899, 347] width 25 height 64
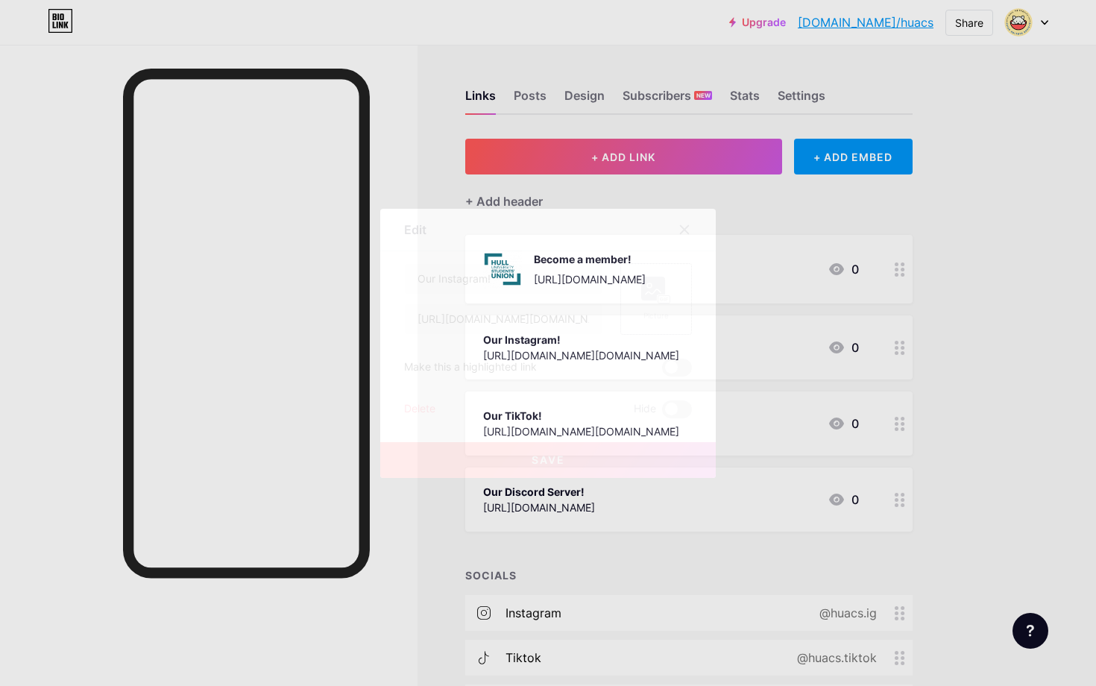
click at [659, 304] on div "Picture" at bounding box center [656, 299] width 30 height 45
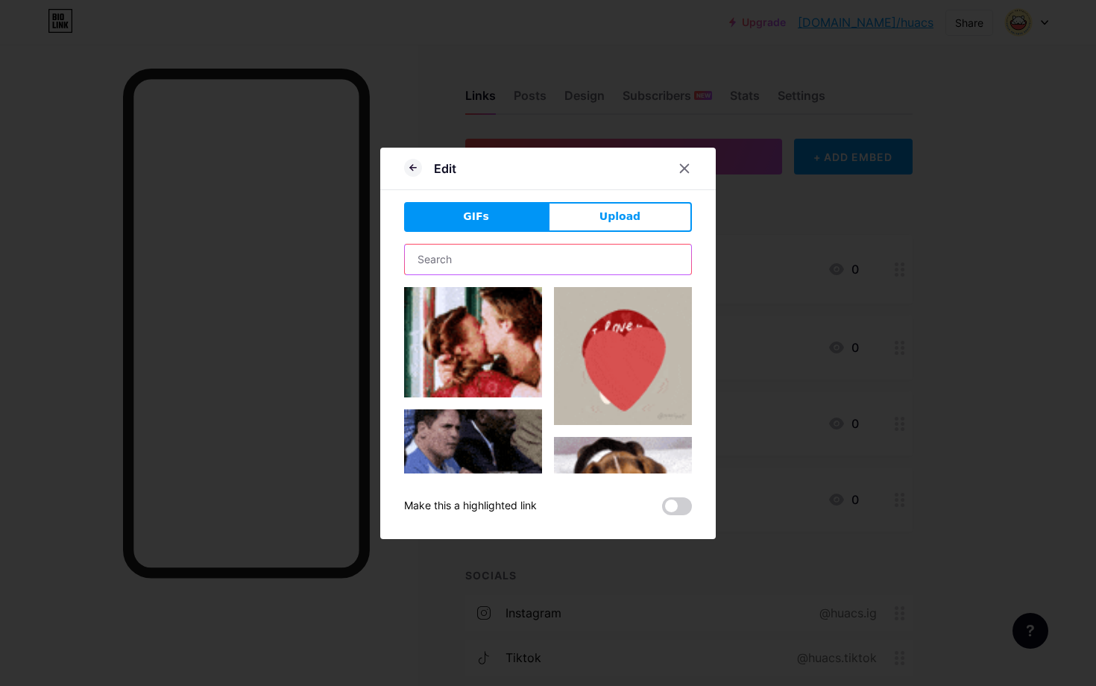
click at [538, 265] on input "text" at bounding box center [548, 260] width 286 height 30
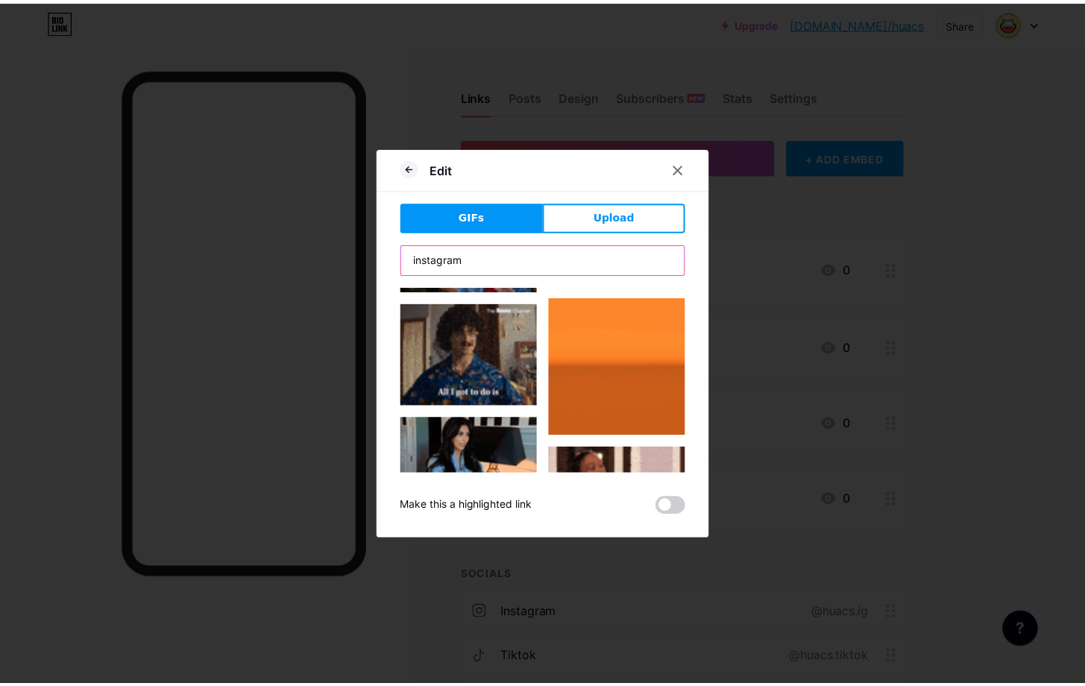
scroll to position [953, 0]
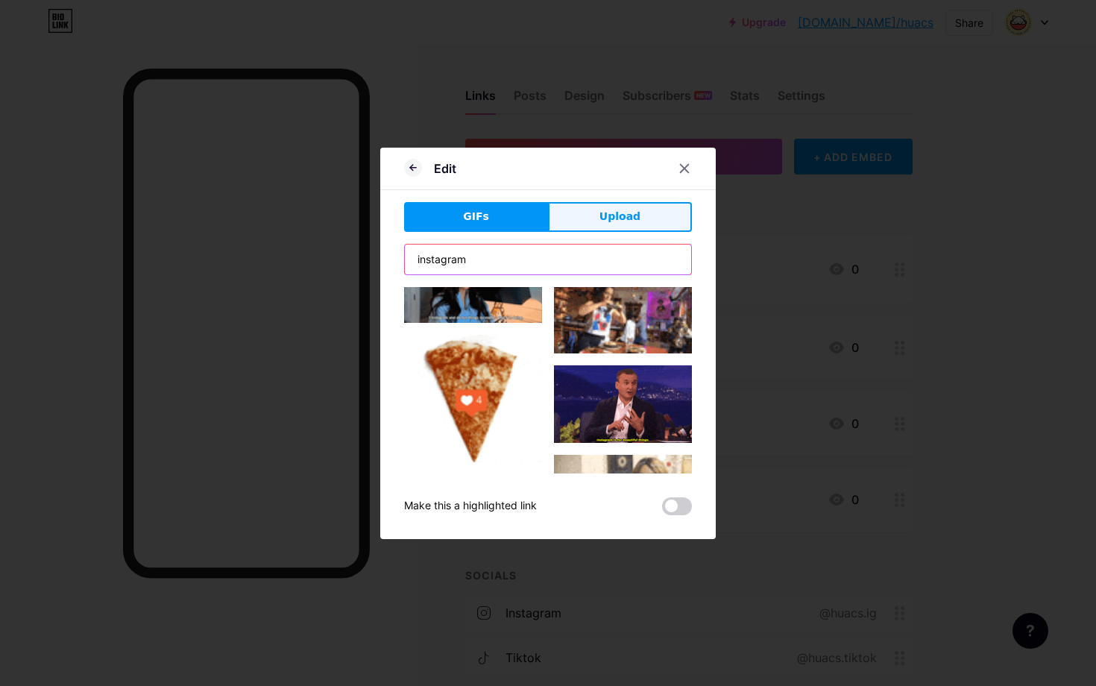
type input "instagram"
click at [628, 218] on span "Upload" at bounding box center [619, 217] width 41 height 16
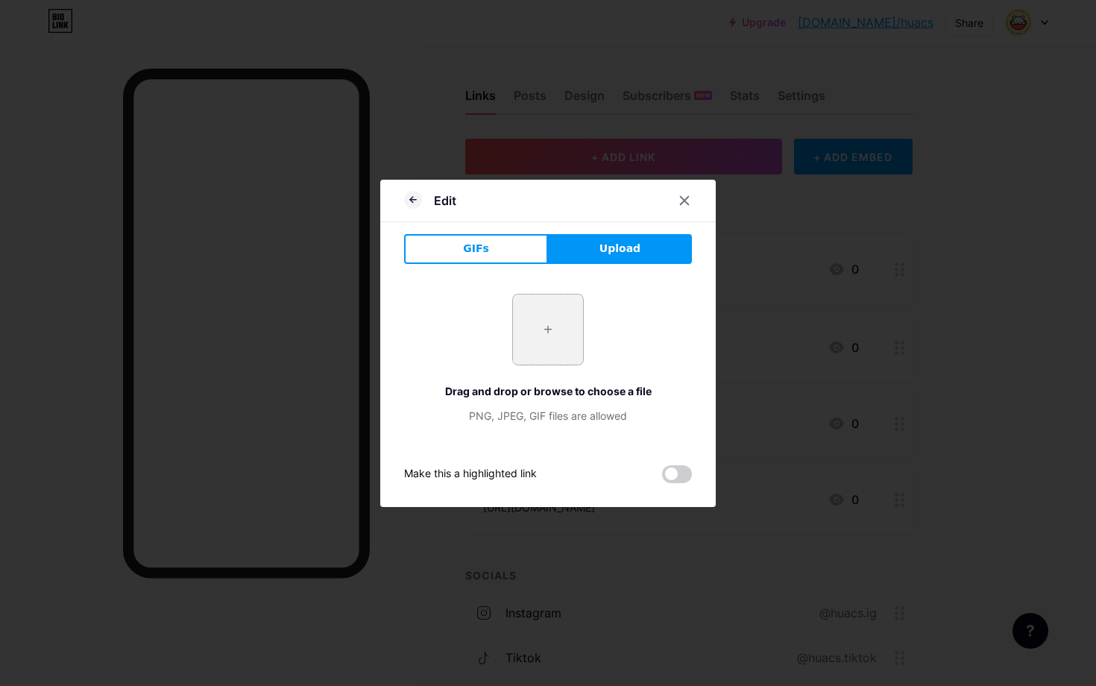
click at [551, 344] on input "file" at bounding box center [548, 329] width 70 height 70
type input "C:\fakepath\Instagram_logo_2022.svg"
click at [627, 241] on span "Upload" at bounding box center [619, 249] width 41 height 16
click at [611, 256] on button "Upload" at bounding box center [620, 249] width 144 height 30
click at [678, 195] on icon at bounding box center [684, 201] width 12 height 12
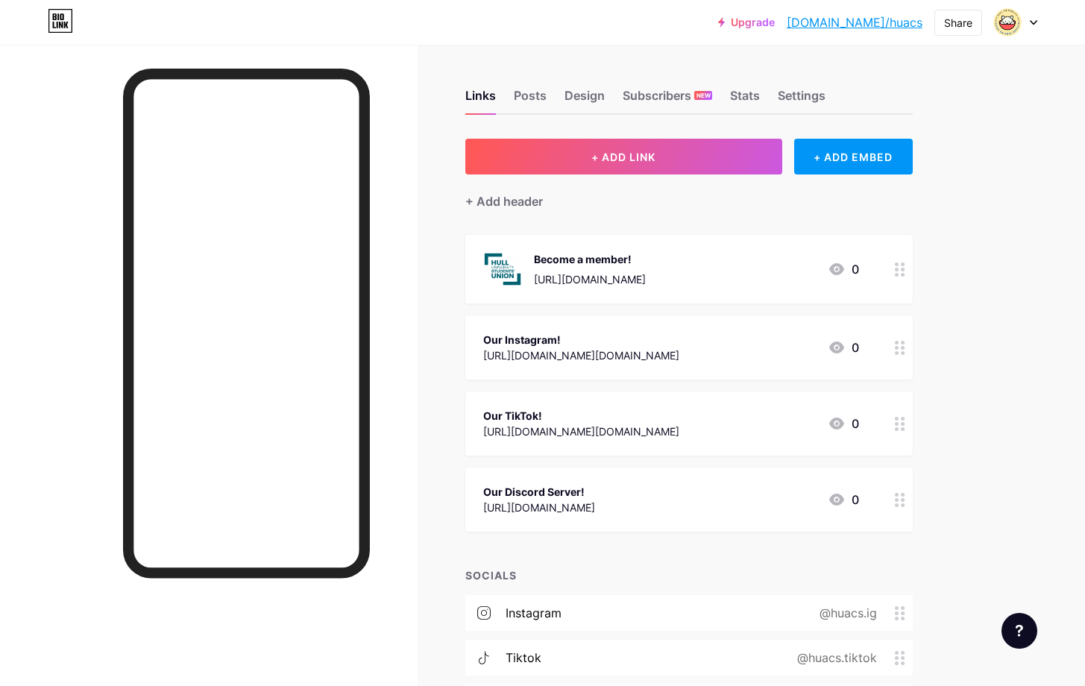
click at [902, 344] on icon at bounding box center [900, 348] width 10 height 14
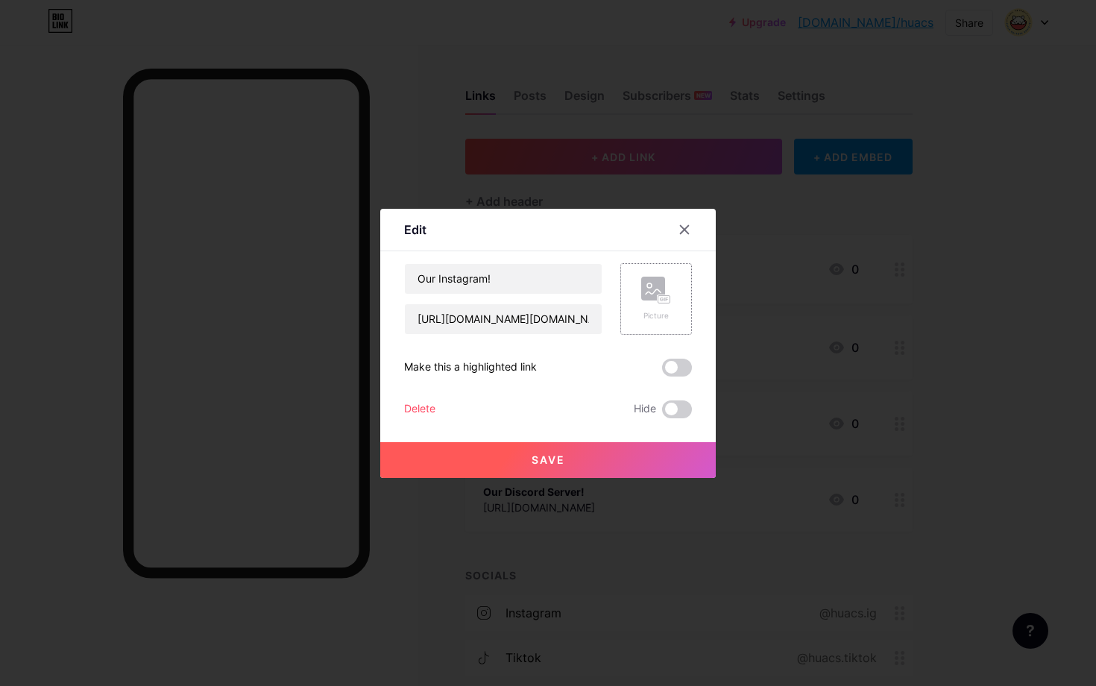
click at [649, 315] on div "Picture" at bounding box center [656, 315] width 30 height 11
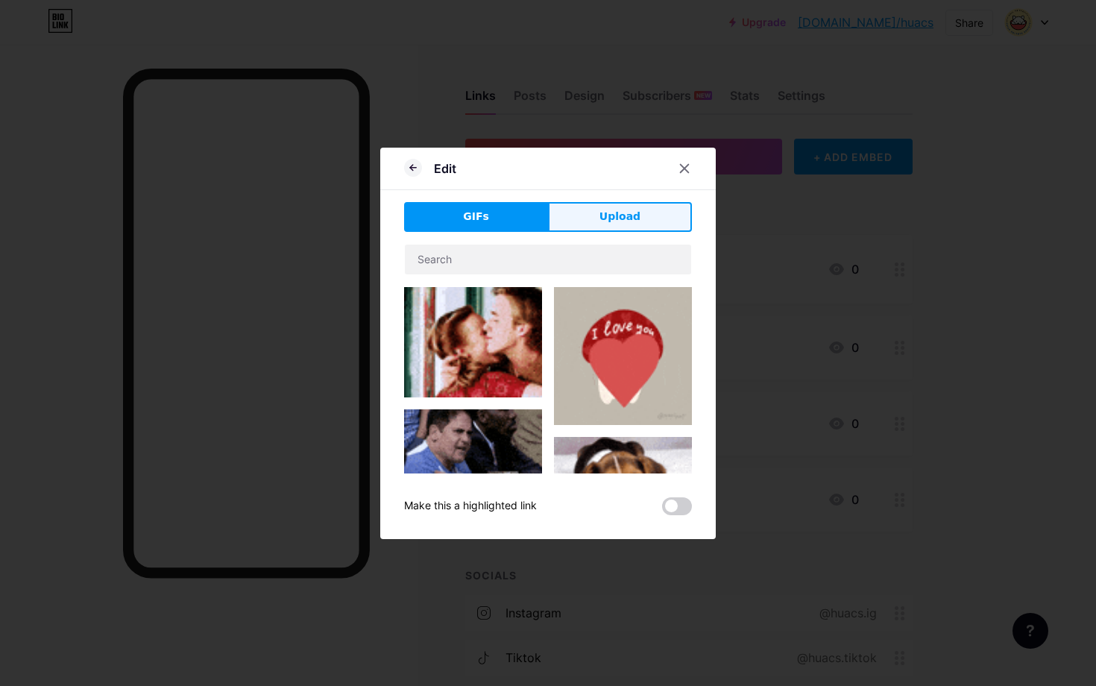
click at [620, 224] on span "Upload" at bounding box center [619, 217] width 41 height 16
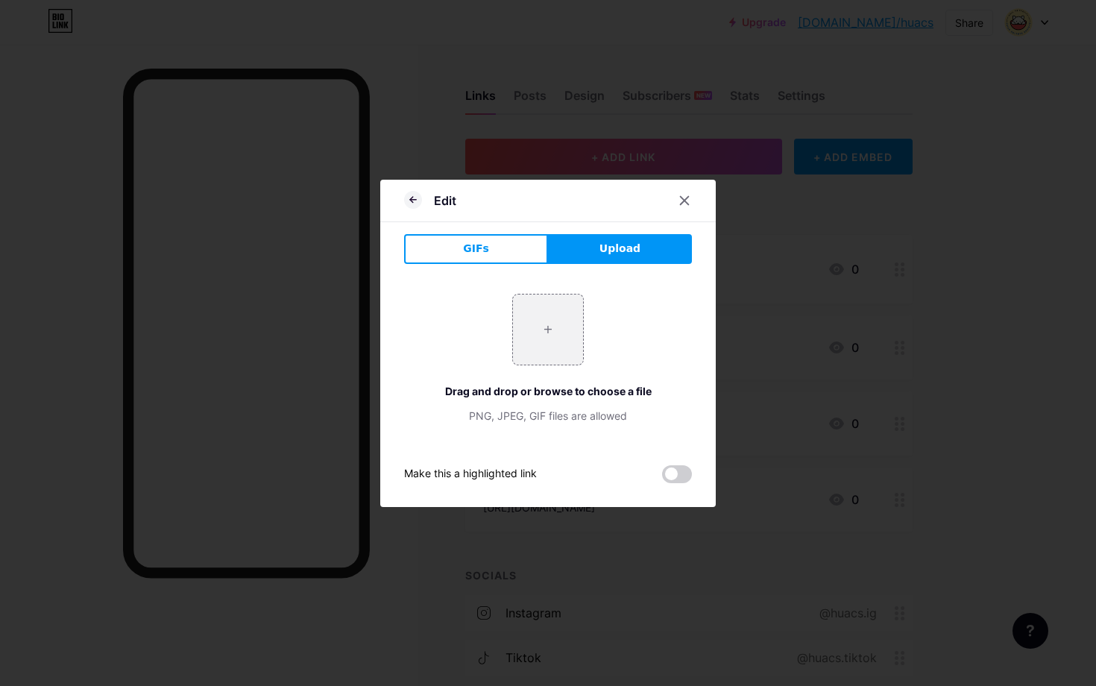
click at [537, 366] on div "+ Drag and drop or browse to choose a file PNG, JPEG, GIF files are allowed" at bounding box center [548, 359] width 288 height 130
click at [528, 314] on input "file" at bounding box center [548, 329] width 70 height 70
type input "C:\fakepath\Instagram_logo_2022.svg"
click at [669, 470] on span at bounding box center [677, 474] width 30 height 18
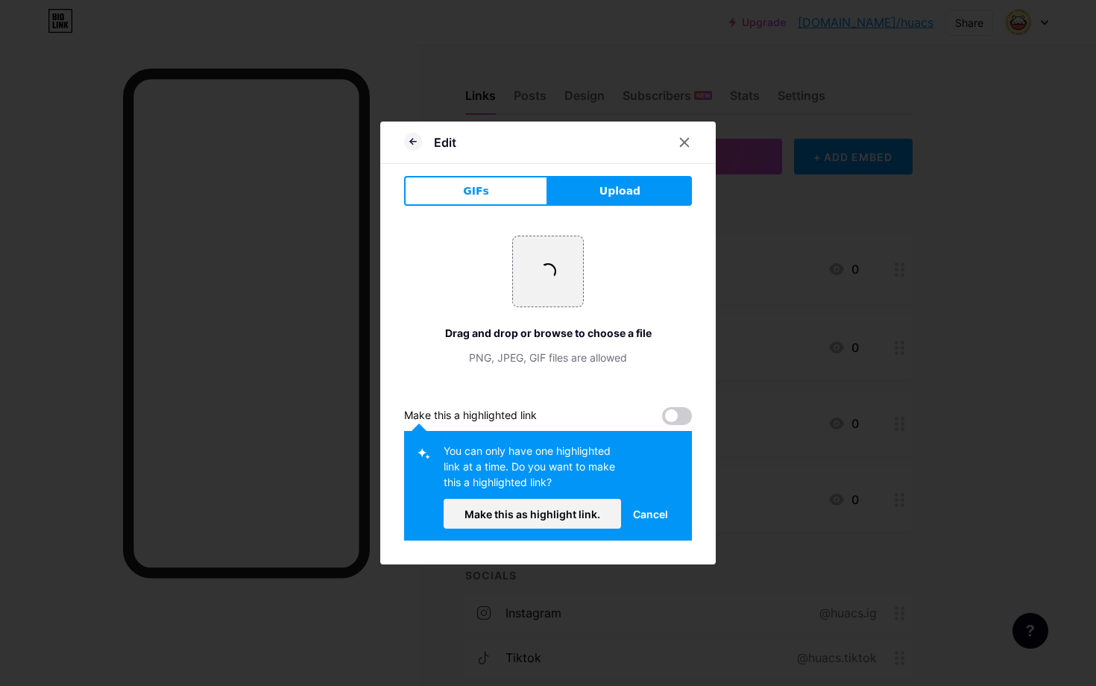
click at [647, 514] on span "Cancel" at bounding box center [650, 514] width 35 height 16
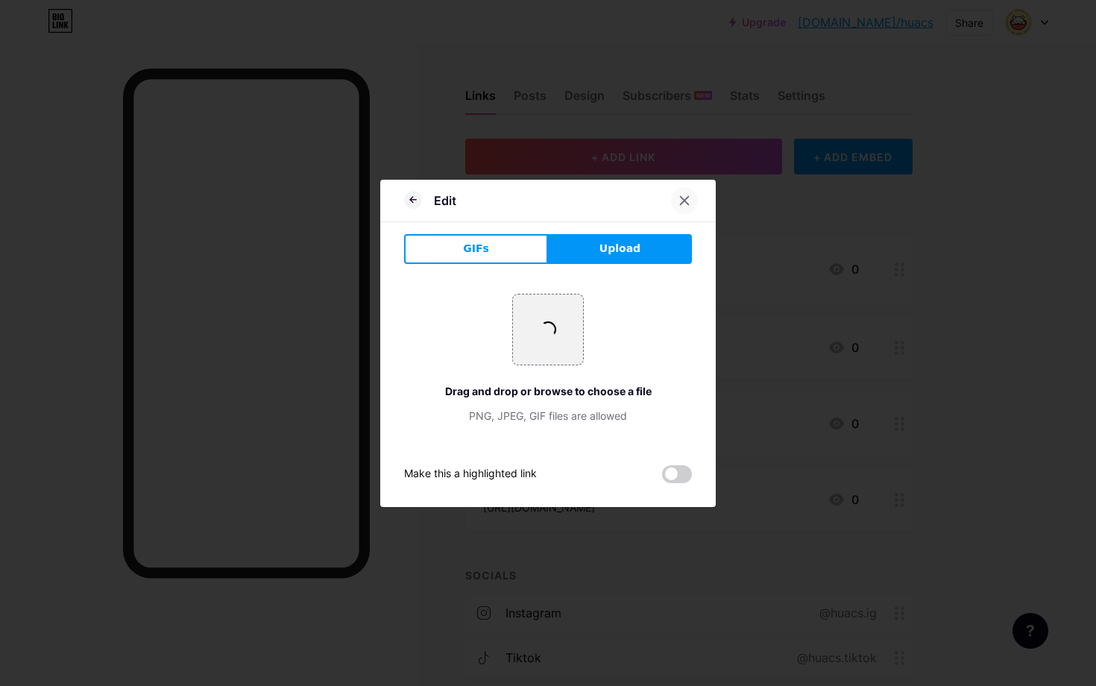
click at [681, 206] on div at bounding box center [684, 200] width 27 height 27
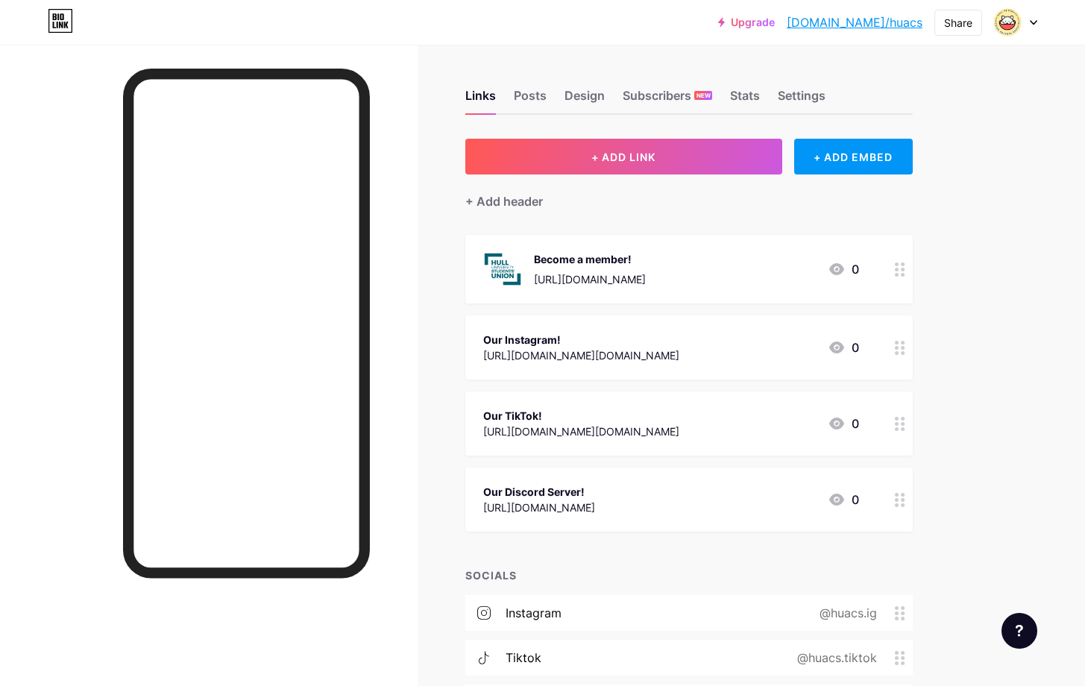
click at [905, 429] on div at bounding box center [899, 423] width 25 height 64
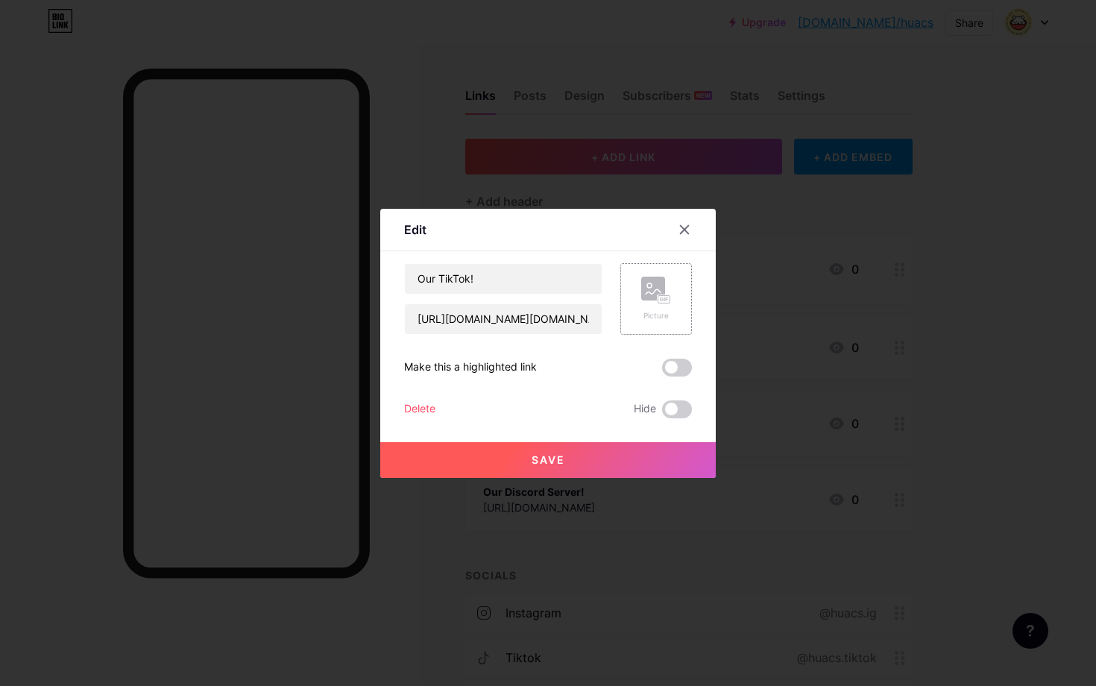
click at [682, 297] on div "Picture" at bounding box center [656, 299] width 72 height 72
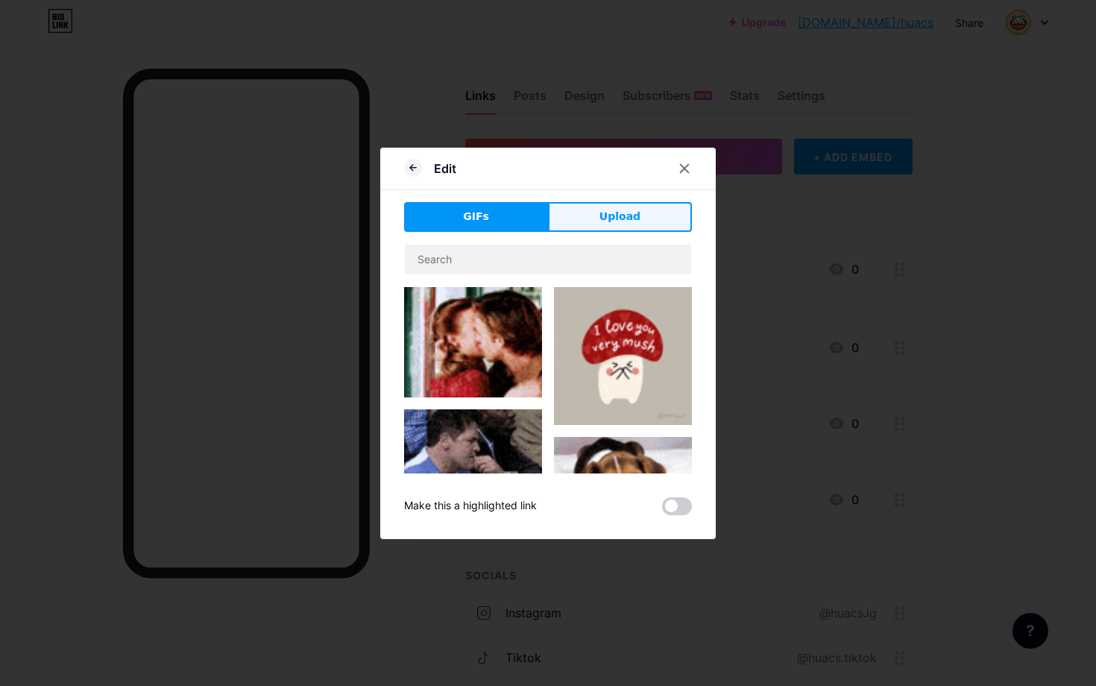
click at [593, 201] on div "Edit GIFs Upload Content YouTube Play YouTube video without leaving your page. …" at bounding box center [547, 343] width 335 height 391
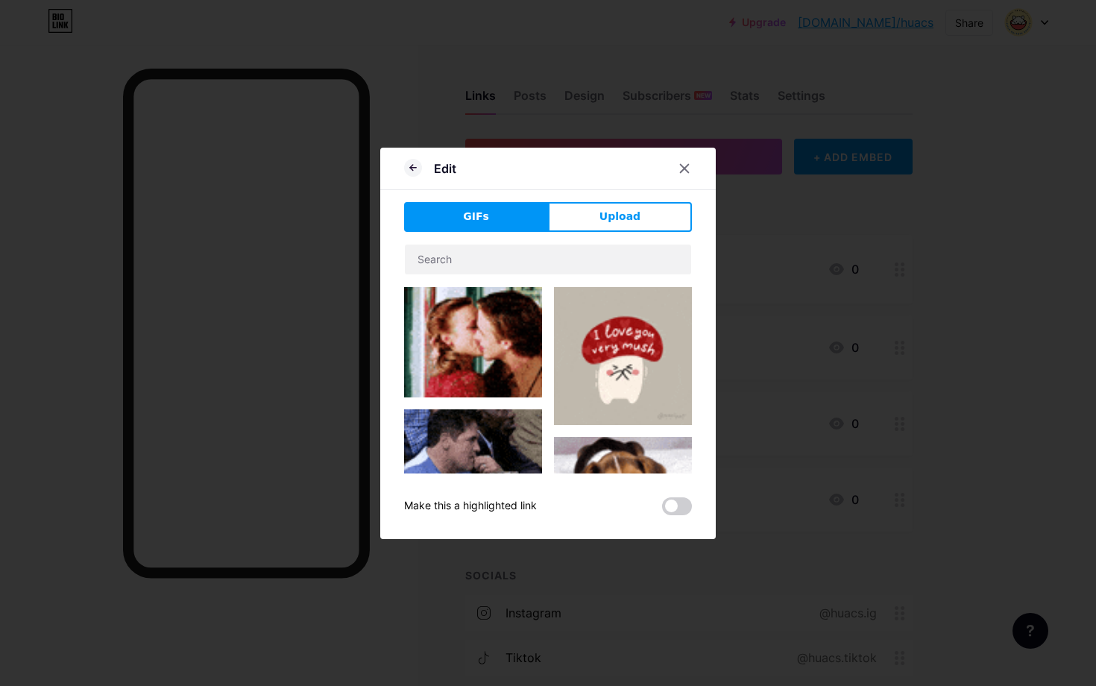
click at [595, 210] on button "Upload" at bounding box center [620, 217] width 144 height 30
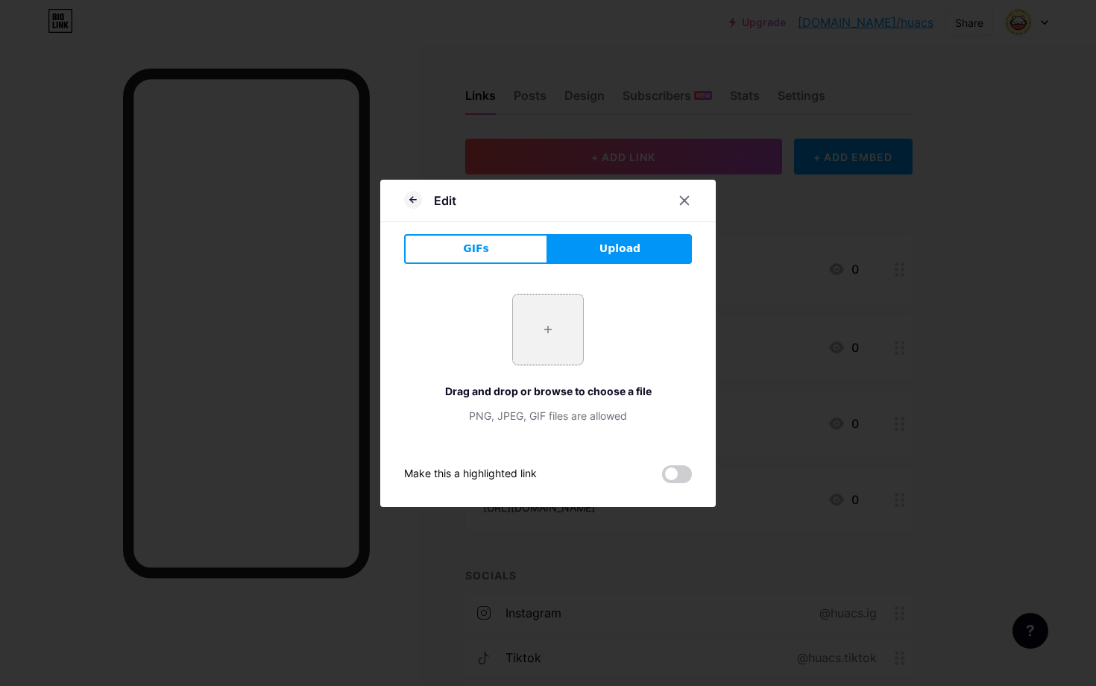
click at [540, 315] on input "file" at bounding box center [548, 329] width 70 height 70
type input "C:\fakepath\tik-tok-1000x1000.jpg"
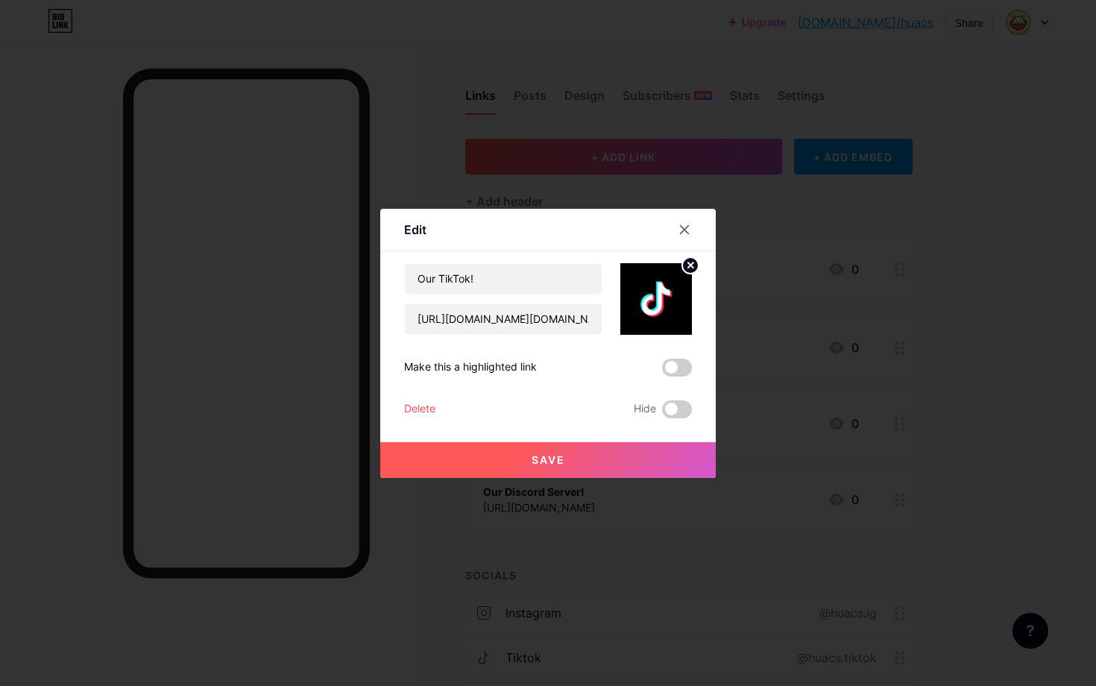
click at [624, 459] on button "Save" at bounding box center [547, 460] width 335 height 36
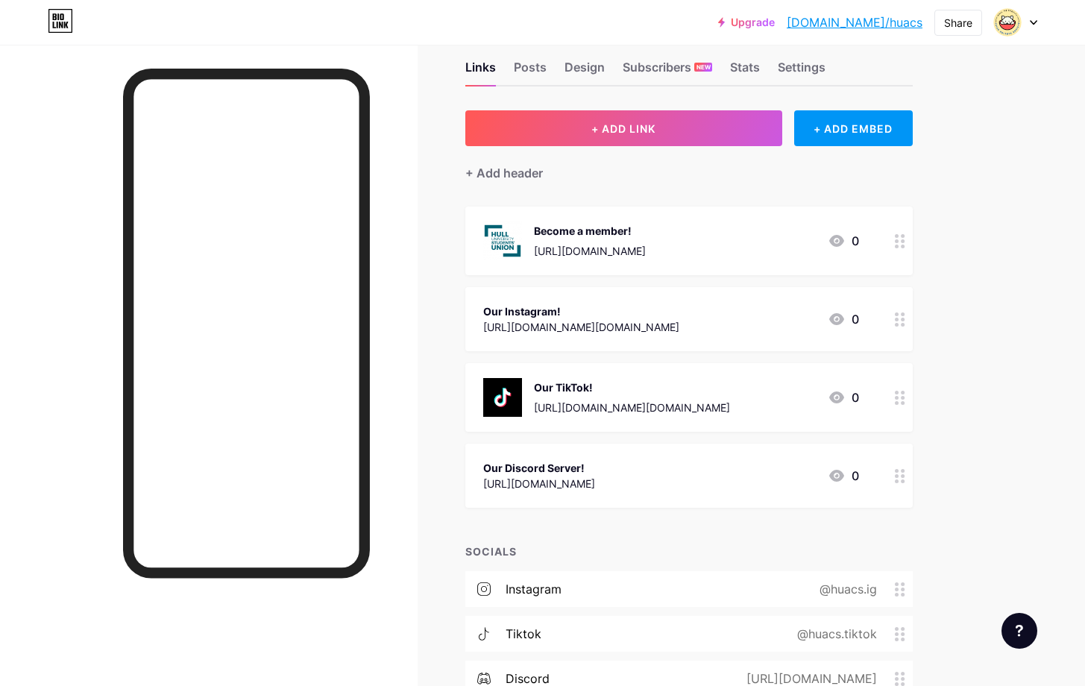
scroll to position [32, 0]
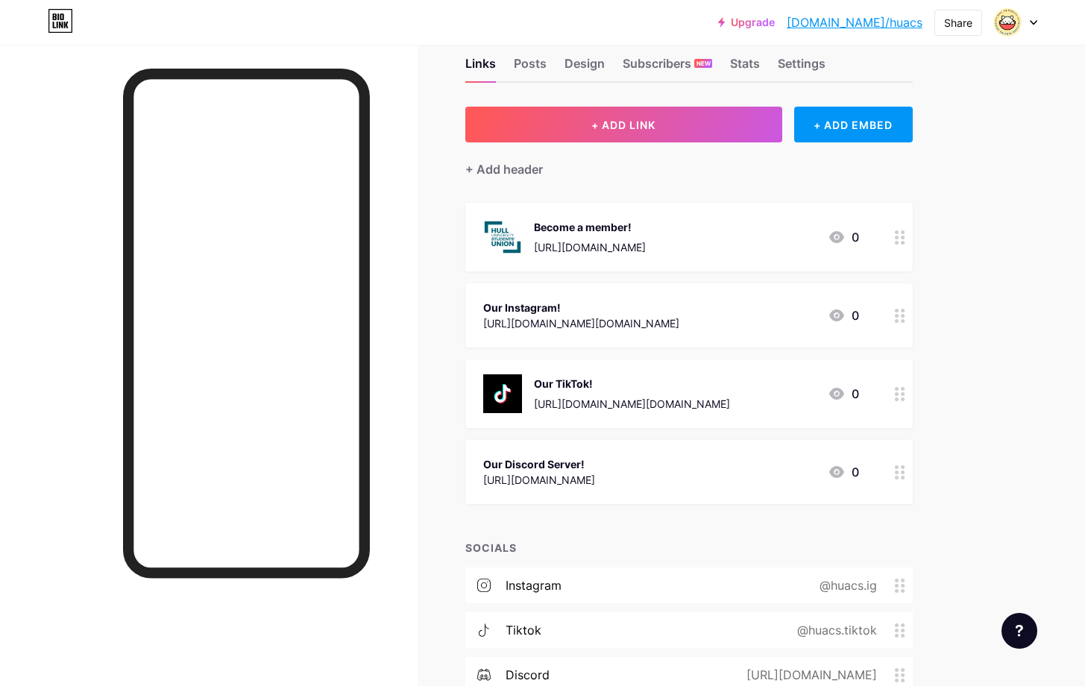
click at [895, 470] on icon at bounding box center [900, 472] width 10 height 14
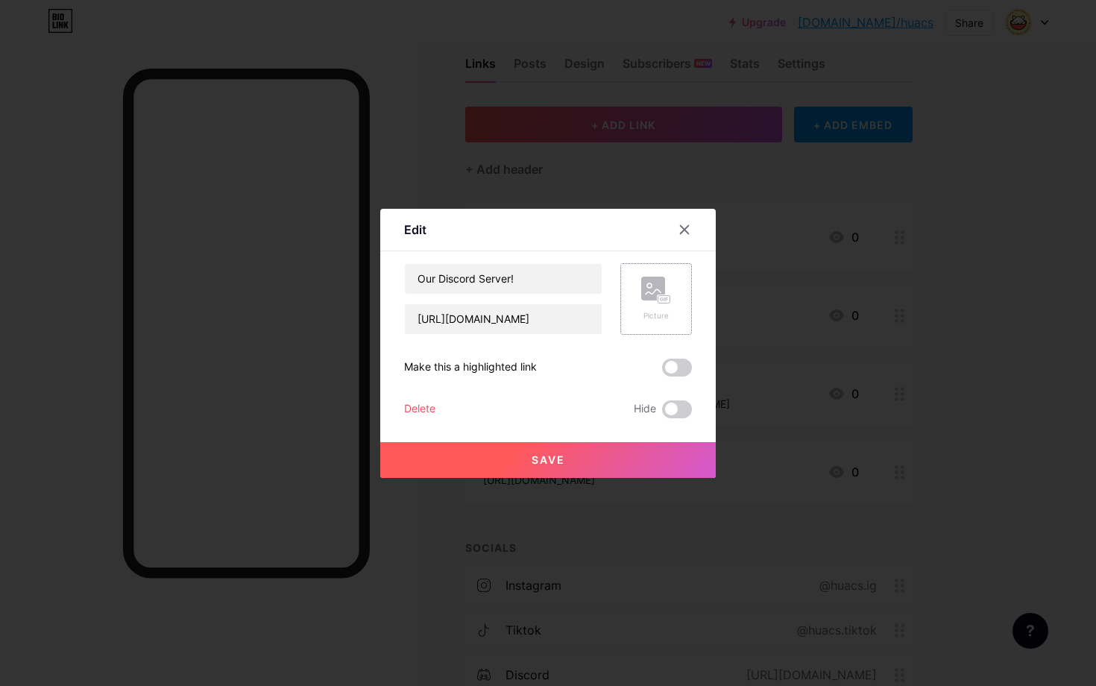
click at [666, 312] on div "Picture" at bounding box center [656, 299] width 72 height 72
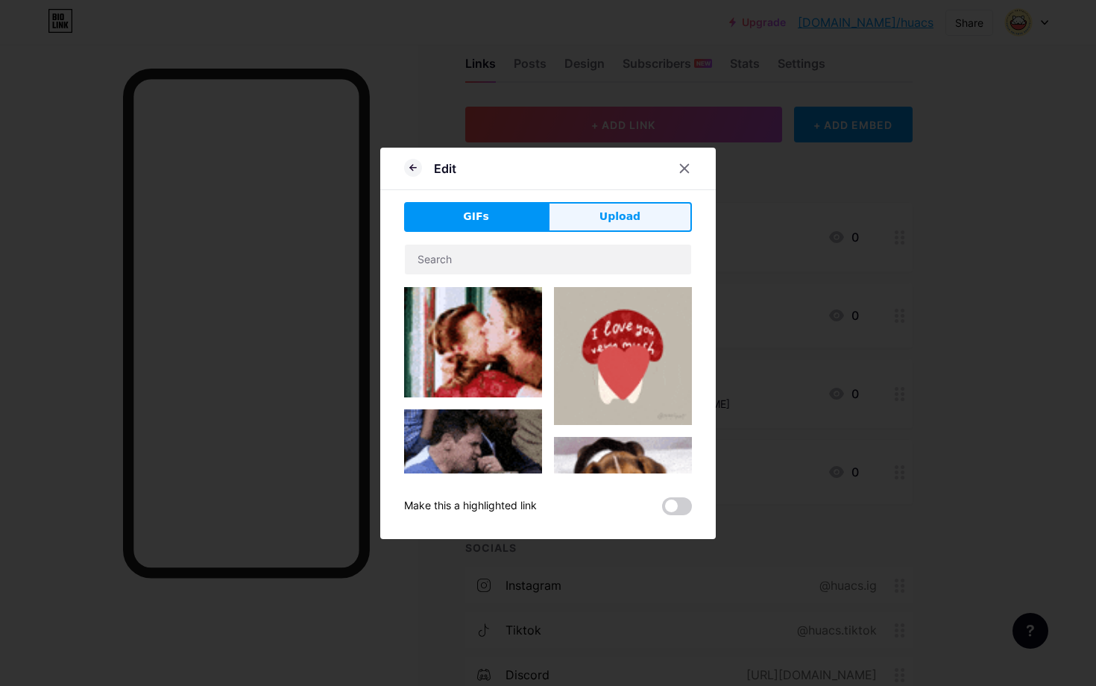
click at [600, 224] on button "Upload" at bounding box center [620, 217] width 144 height 30
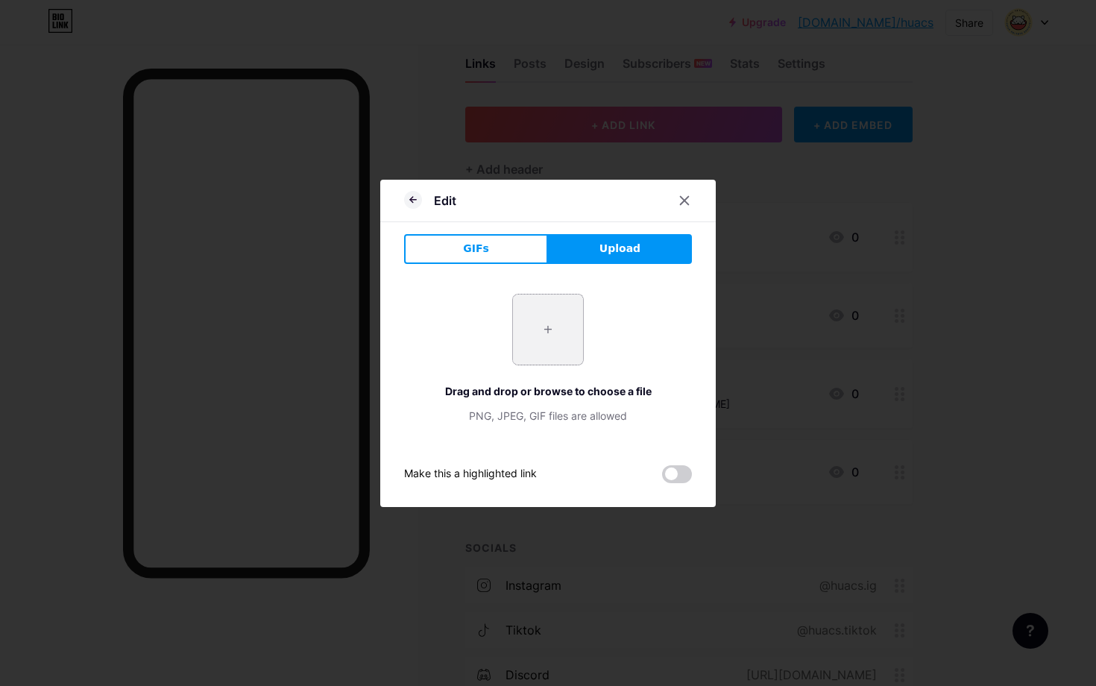
click at [522, 328] on input "file" at bounding box center [548, 329] width 70 height 70
type input "C:\fakepath\PRywUXcqg0v5DD6s7C3LyQ.jpeg"
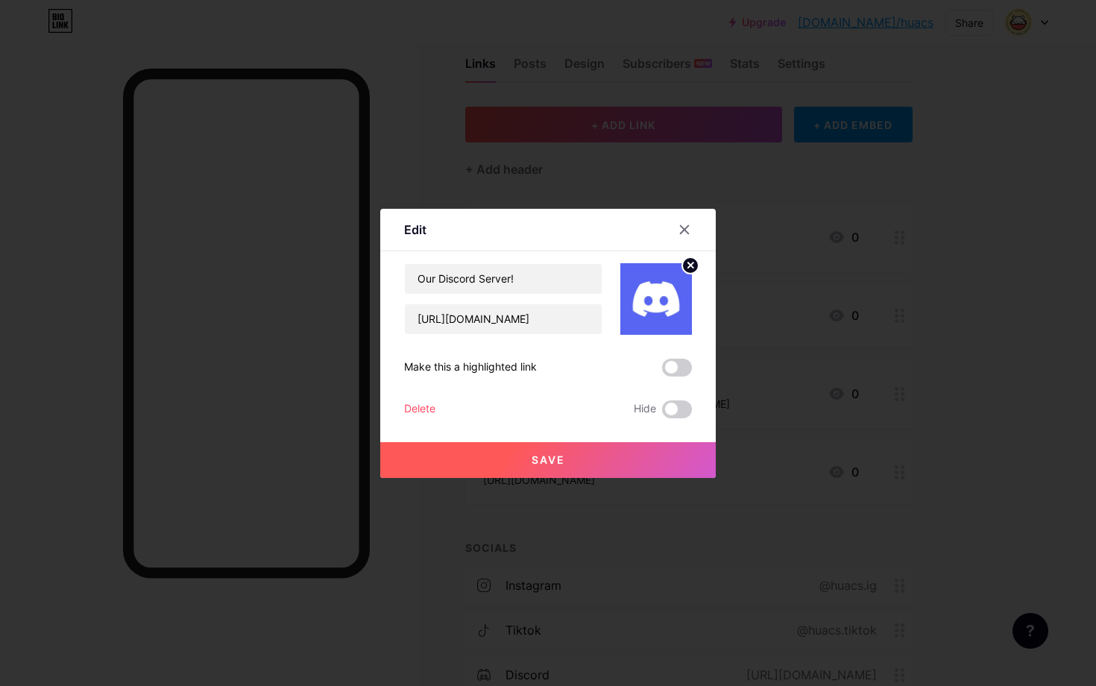
click at [643, 460] on button "Save" at bounding box center [547, 460] width 335 height 36
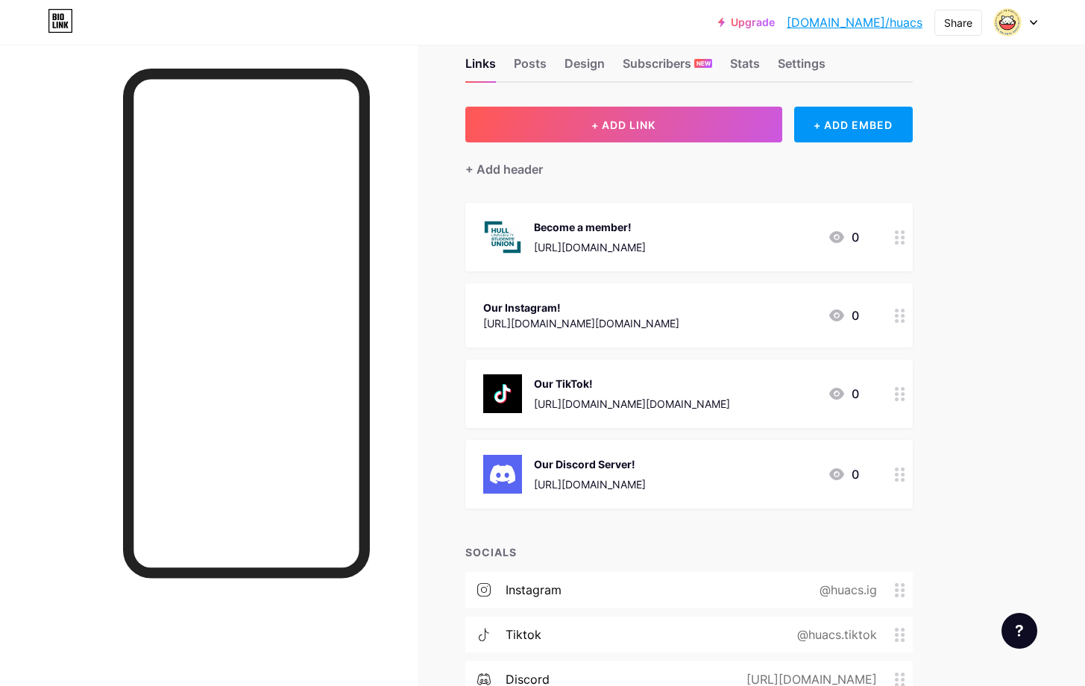
scroll to position [1, 0]
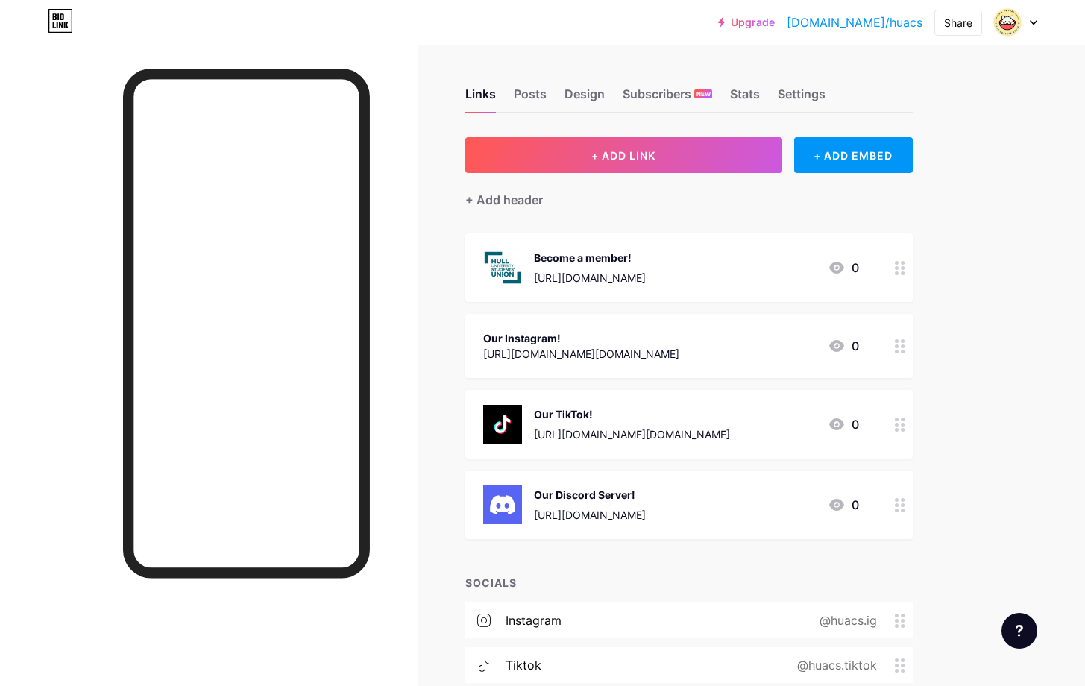
click at [899, 347] on icon at bounding box center [900, 346] width 10 height 14
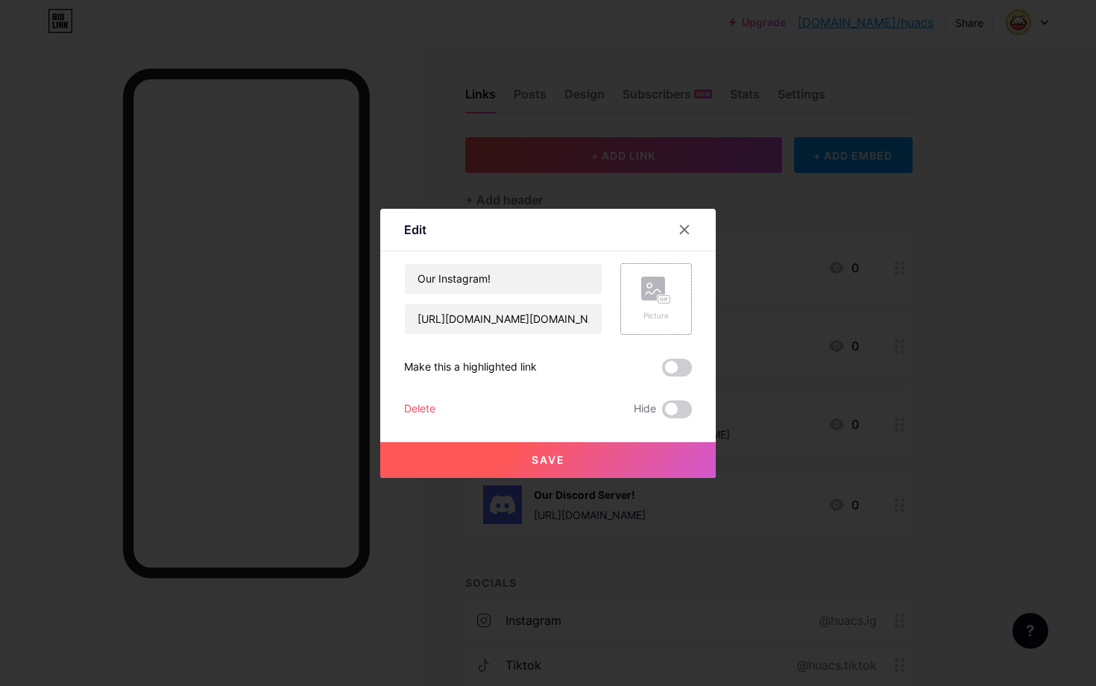
click at [676, 302] on div "Picture" at bounding box center [656, 299] width 72 height 72
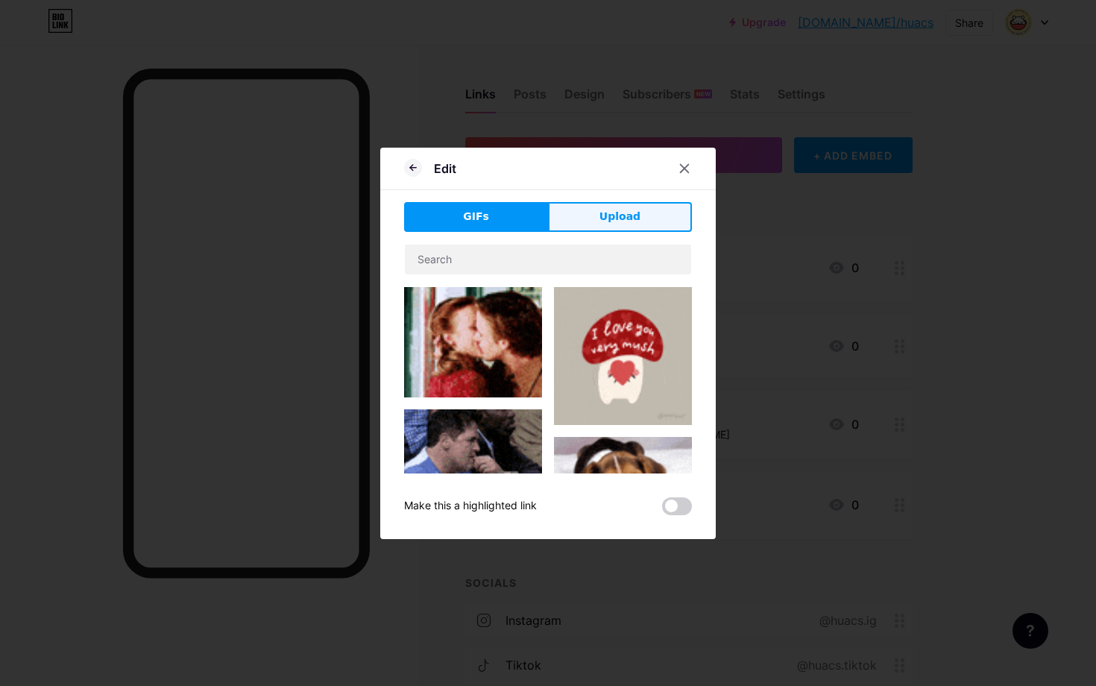
click at [566, 227] on button "Upload" at bounding box center [620, 217] width 144 height 30
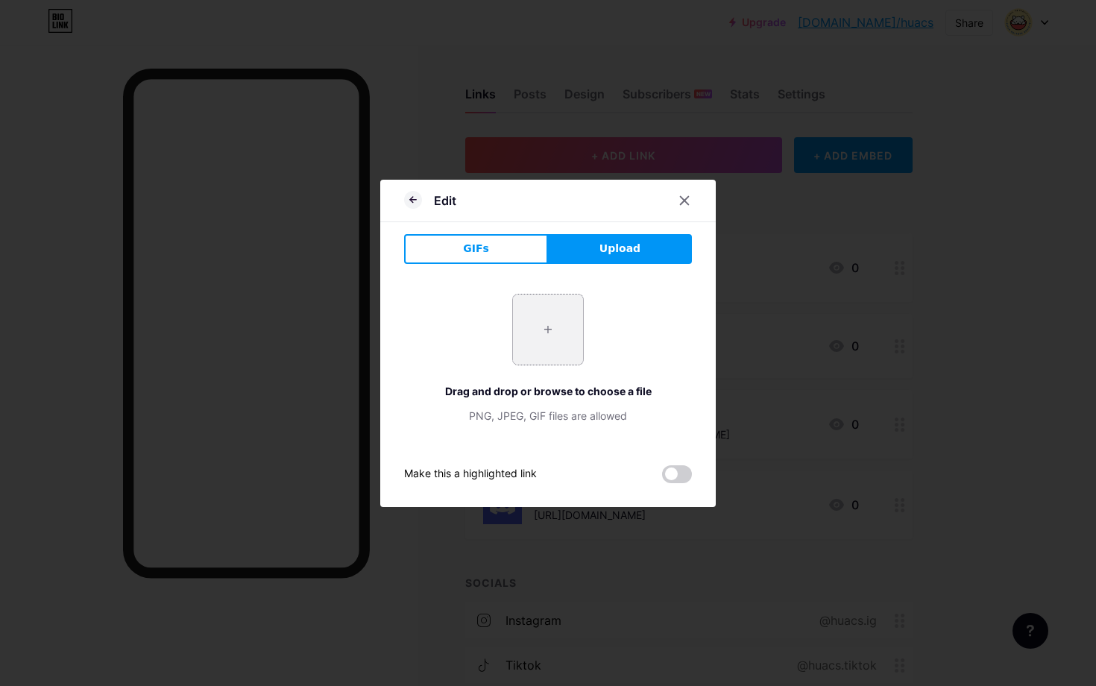
click at [513, 337] on input "file" at bounding box center [548, 329] width 70 height 70
type input "C:\fakepath\Instagram_logo_2022.svg"
click at [555, 344] on input "file" at bounding box center [548, 329] width 70 height 70
click at [674, 208] on div at bounding box center [684, 200] width 27 height 27
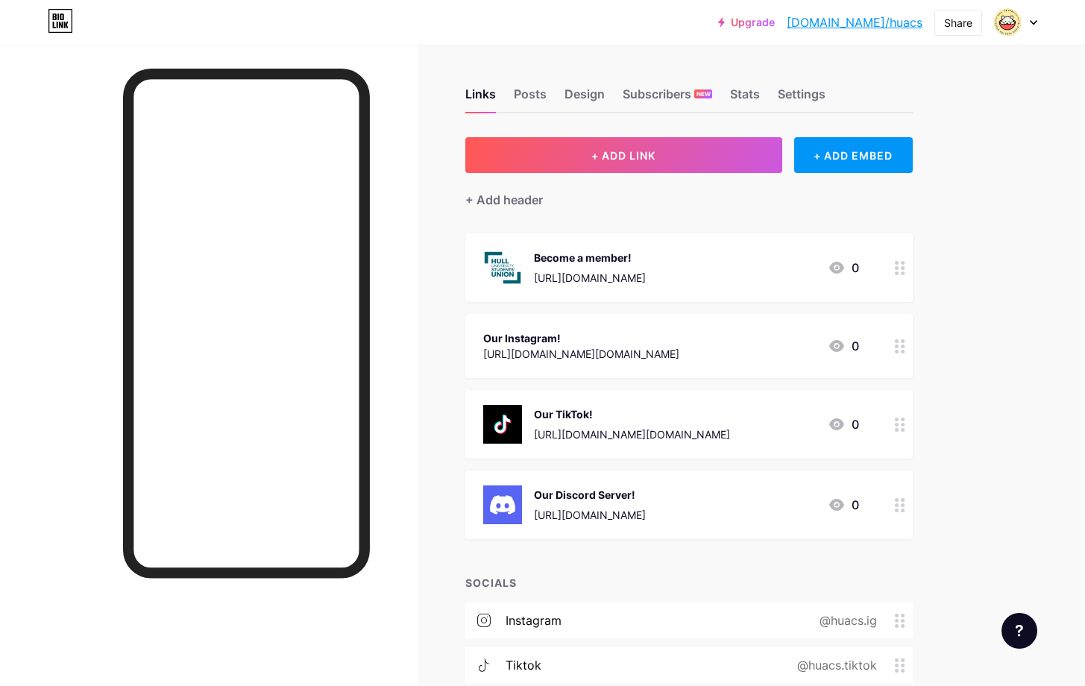
click at [900, 342] on icon at bounding box center [900, 346] width 10 height 14
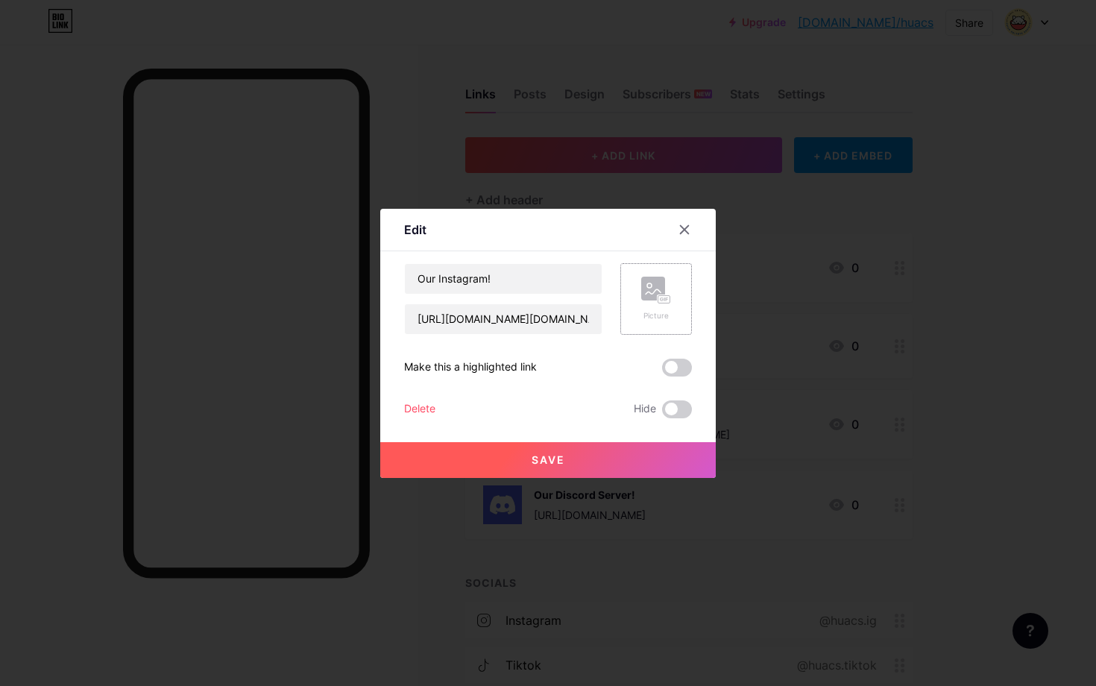
click at [678, 307] on div "Picture" at bounding box center [656, 299] width 72 height 72
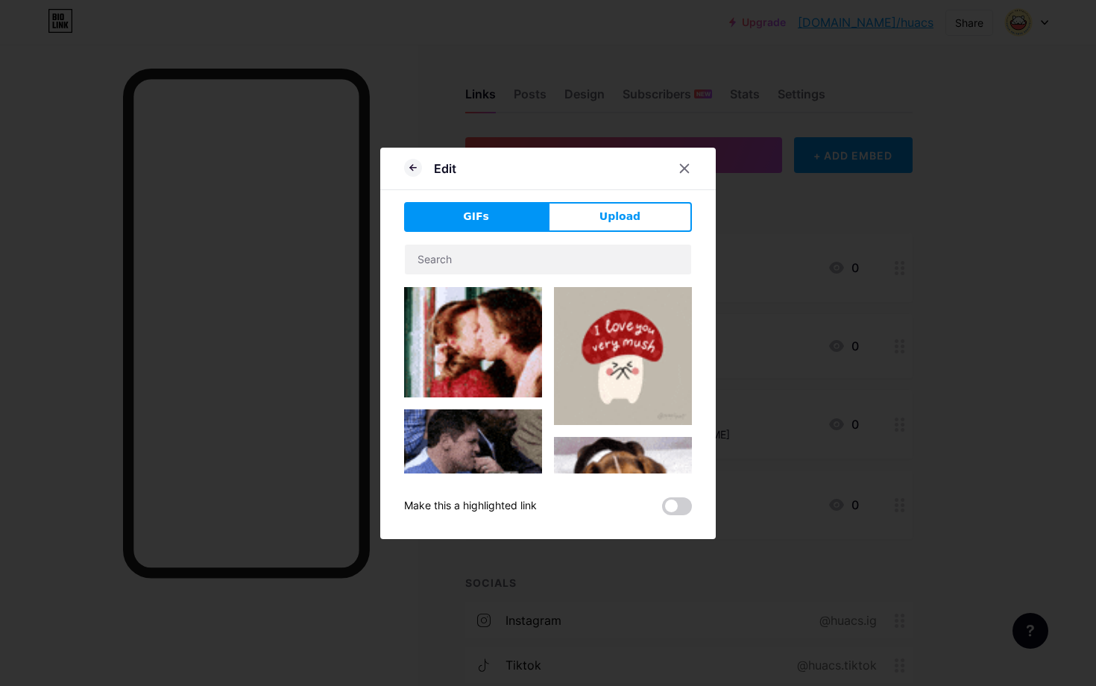
click at [589, 206] on button "Upload" at bounding box center [620, 217] width 144 height 30
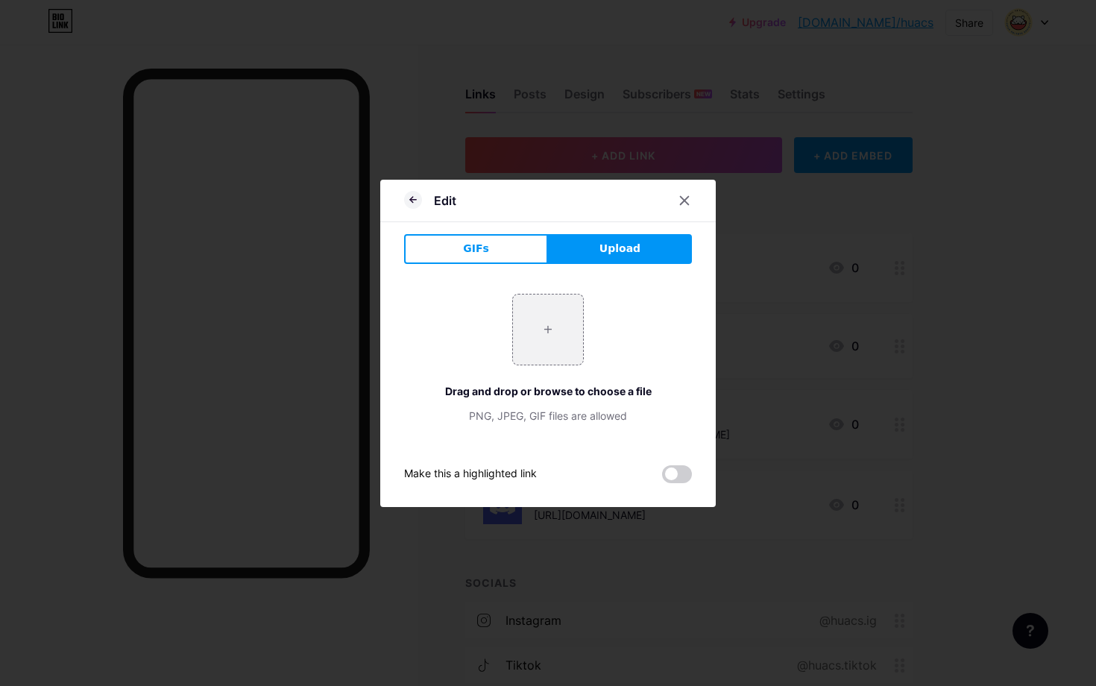
click at [536, 291] on div "+ Drag and drop or browse to choose a file PNG, JPEG, GIF files are allowed" at bounding box center [548, 358] width 288 height 165
click at [542, 303] on input "file" at bounding box center [548, 329] width 70 height 70
type input "C:\fakepath\Instagram_logo_2022.png"
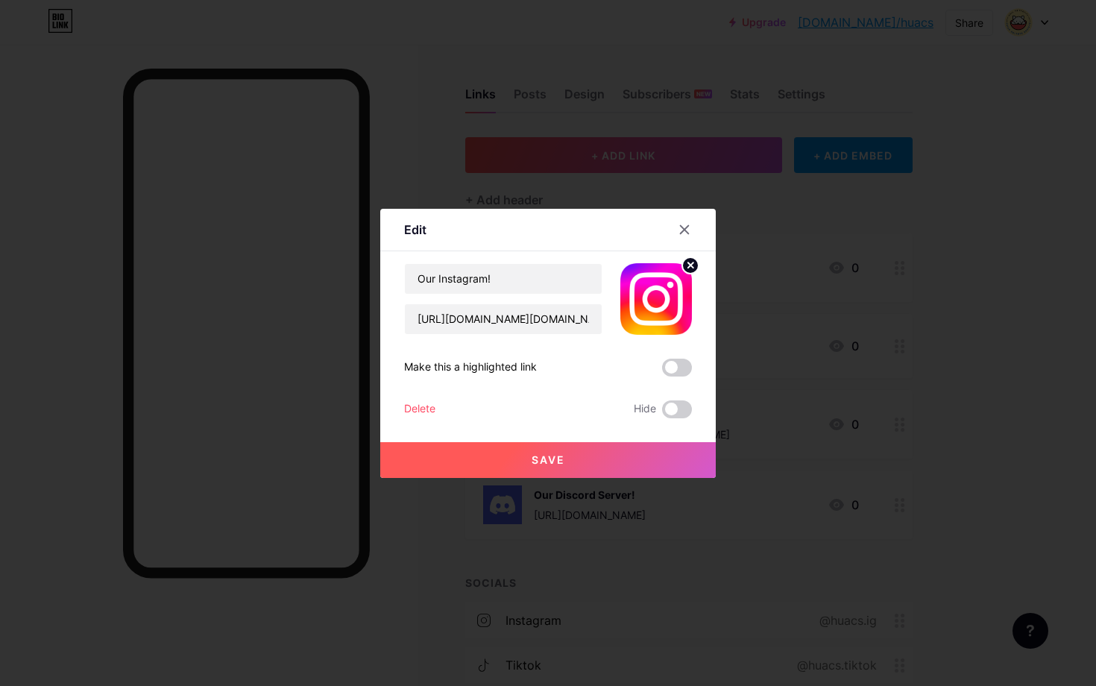
click at [603, 458] on button "Save" at bounding box center [547, 460] width 335 height 36
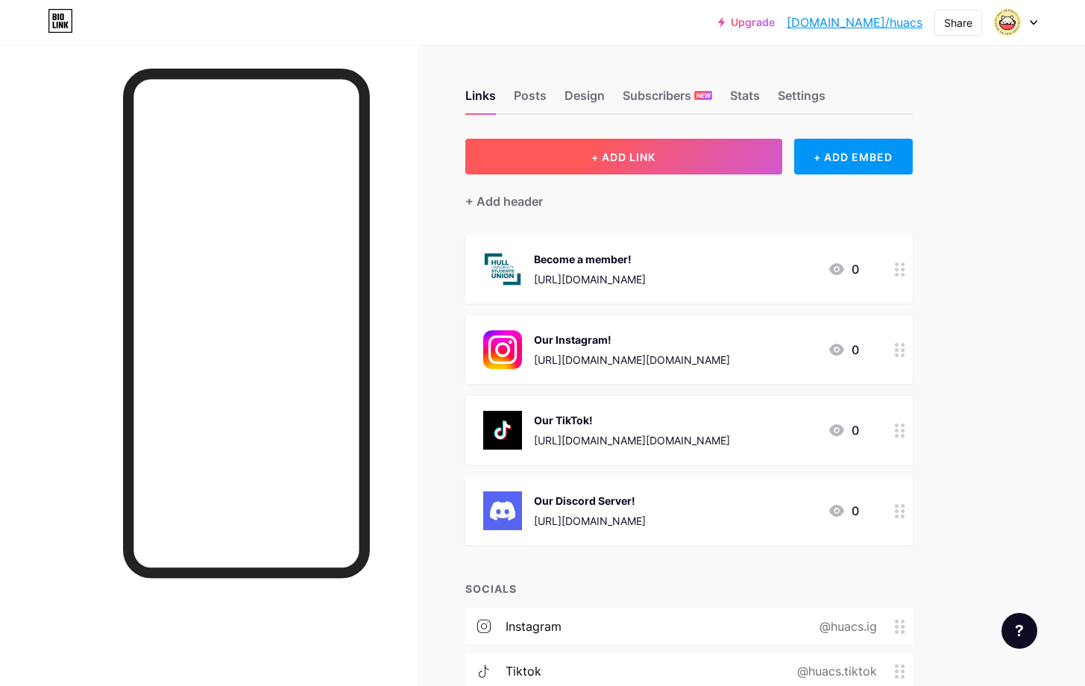
click at [697, 161] on button "+ ADD LINK" at bounding box center [623, 157] width 317 height 36
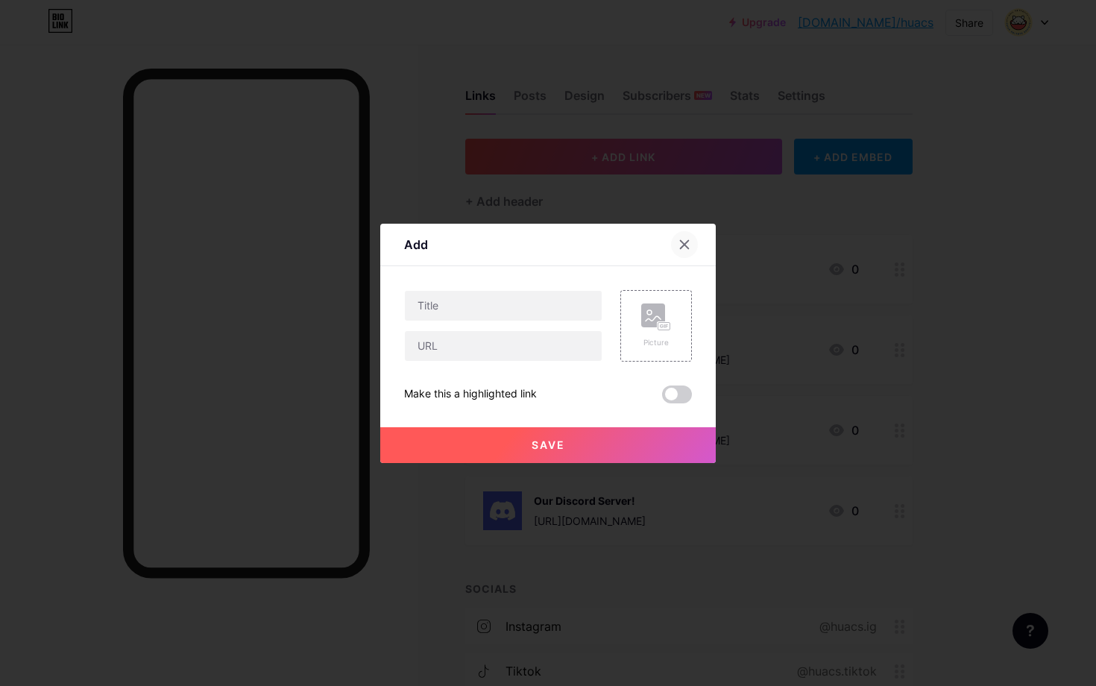
click at [671, 249] on div at bounding box center [684, 244] width 27 height 27
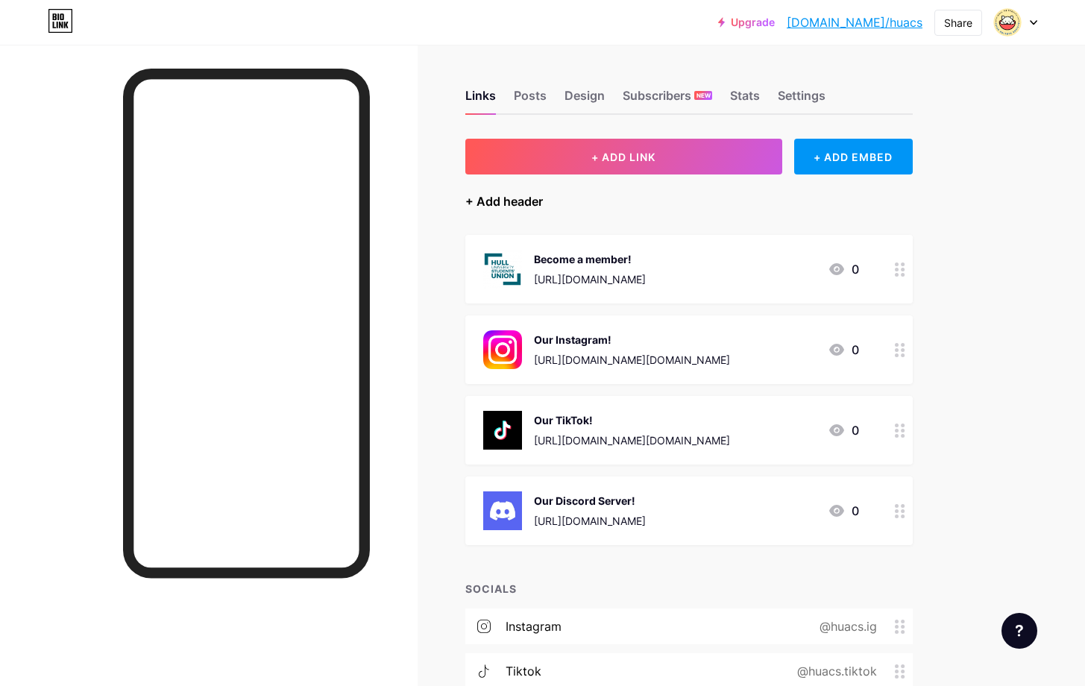
click at [514, 197] on div "+ Add header" at bounding box center [504, 201] width 78 height 18
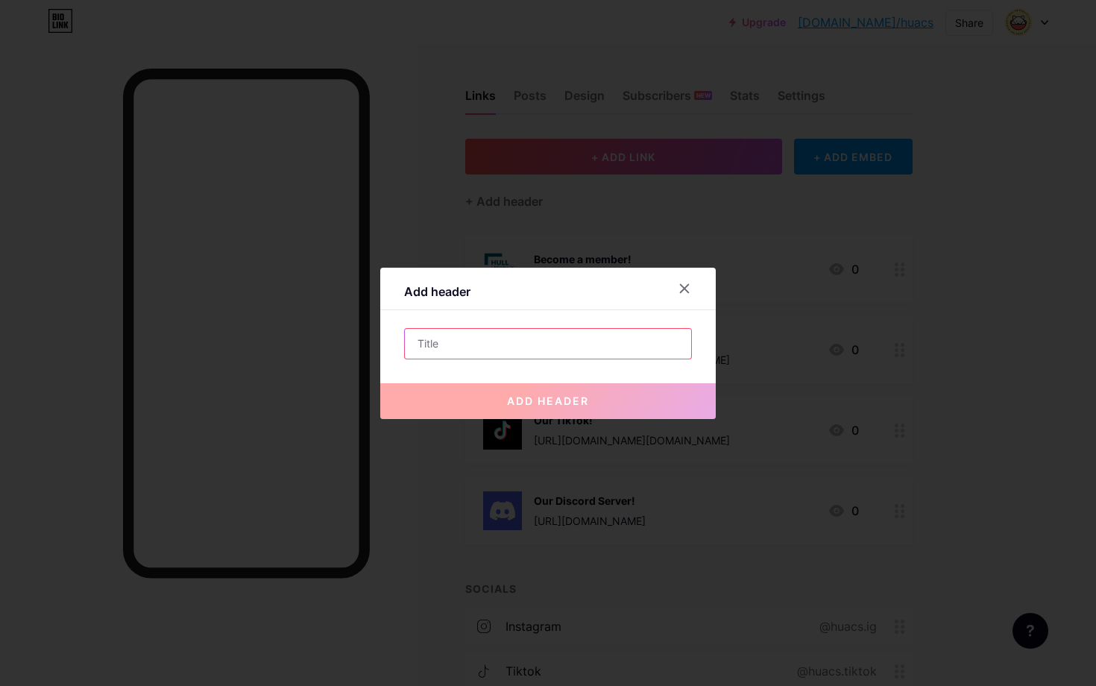
click at [551, 339] on input "text" at bounding box center [548, 344] width 286 height 30
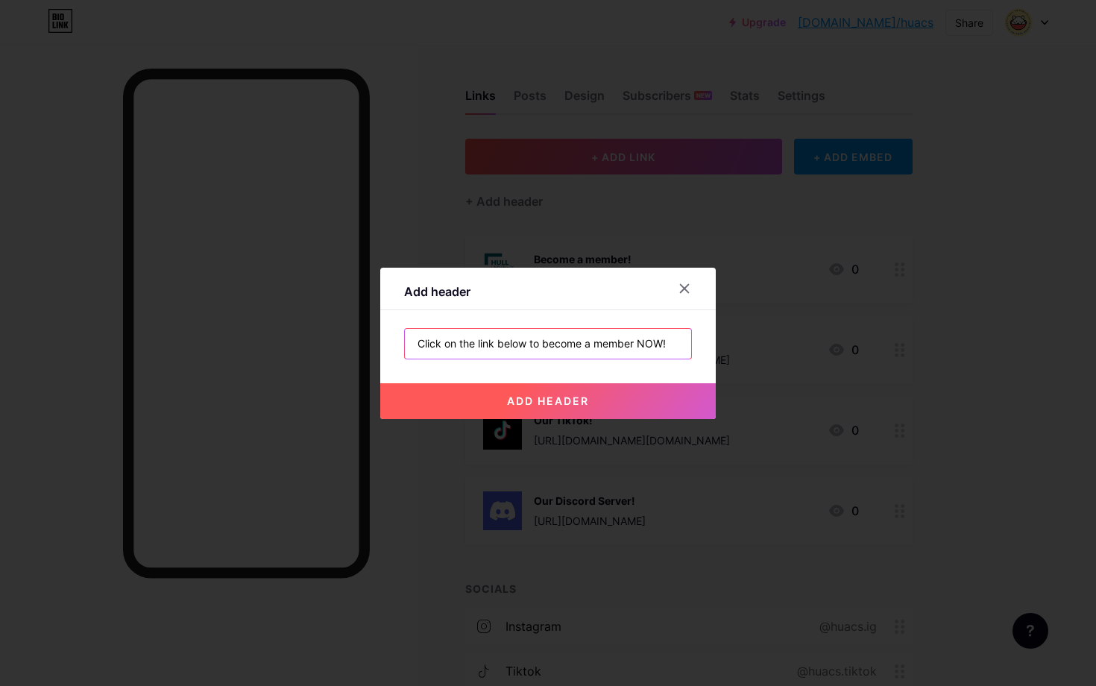
type input "Click on the link below to become a member NOW!"
click at [550, 394] on span "add header" at bounding box center [548, 400] width 82 height 13
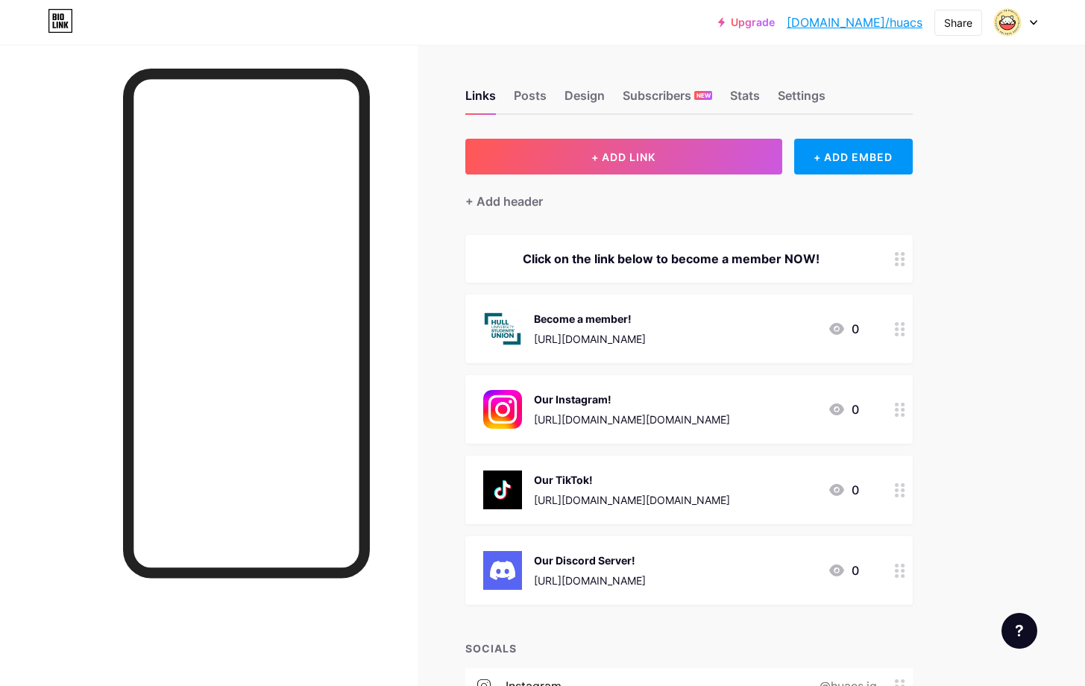
click at [910, 261] on div at bounding box center [899, 259] width 25 height 48
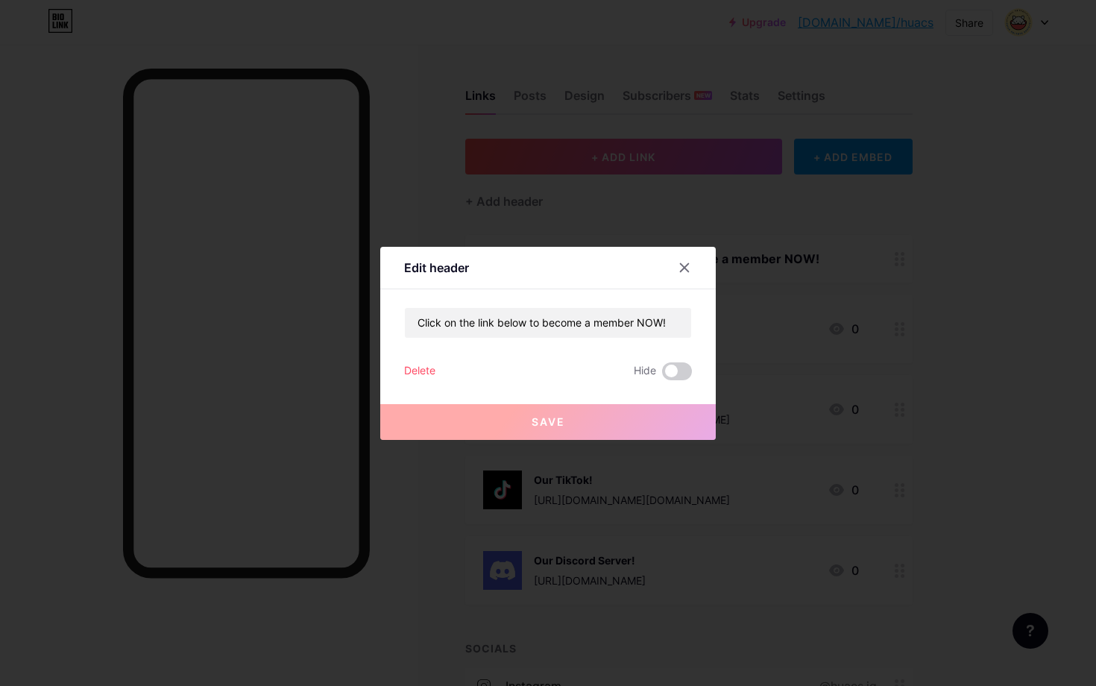
click at [421, 372] on div "Delete" at bounding box center [419, 371] width 31 height 18
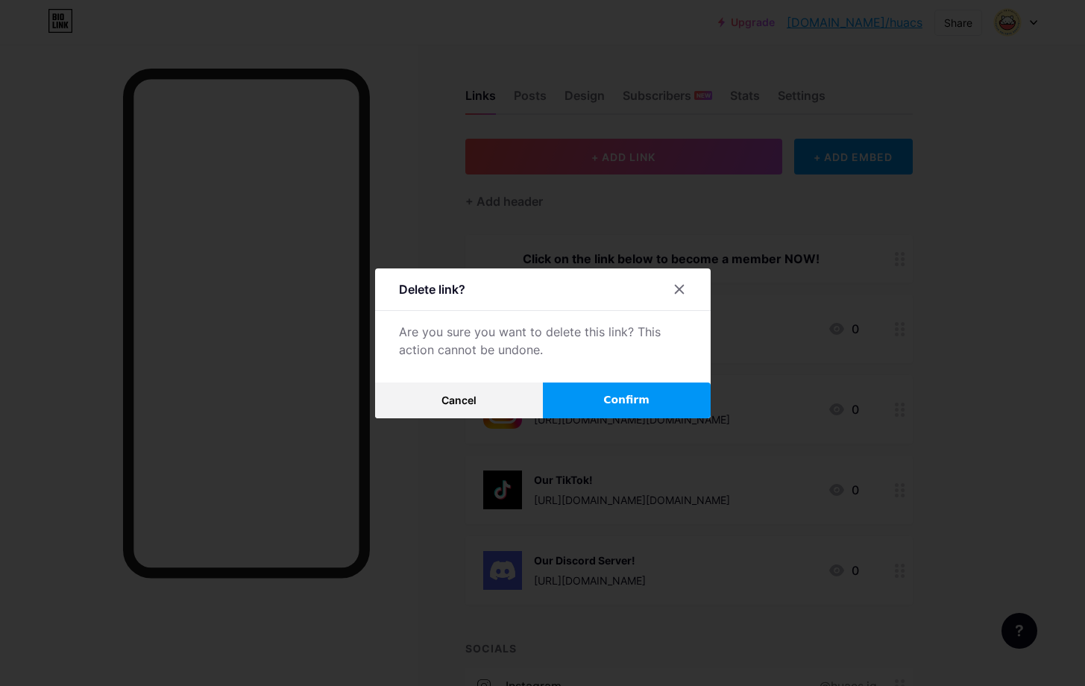
click at [605, 395] on button "Confirm" at bounding box center [627, 400] width 168 height 36
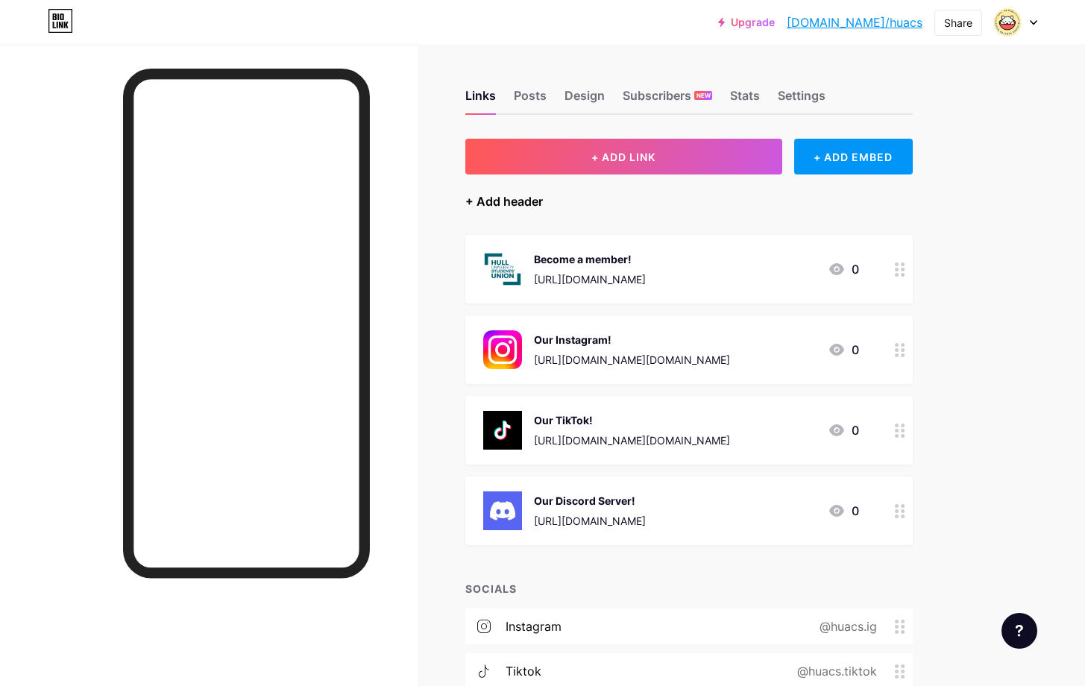
click at [528, 194] on div "+ Add header" at bounding box center [504, 201] width 78 height 18
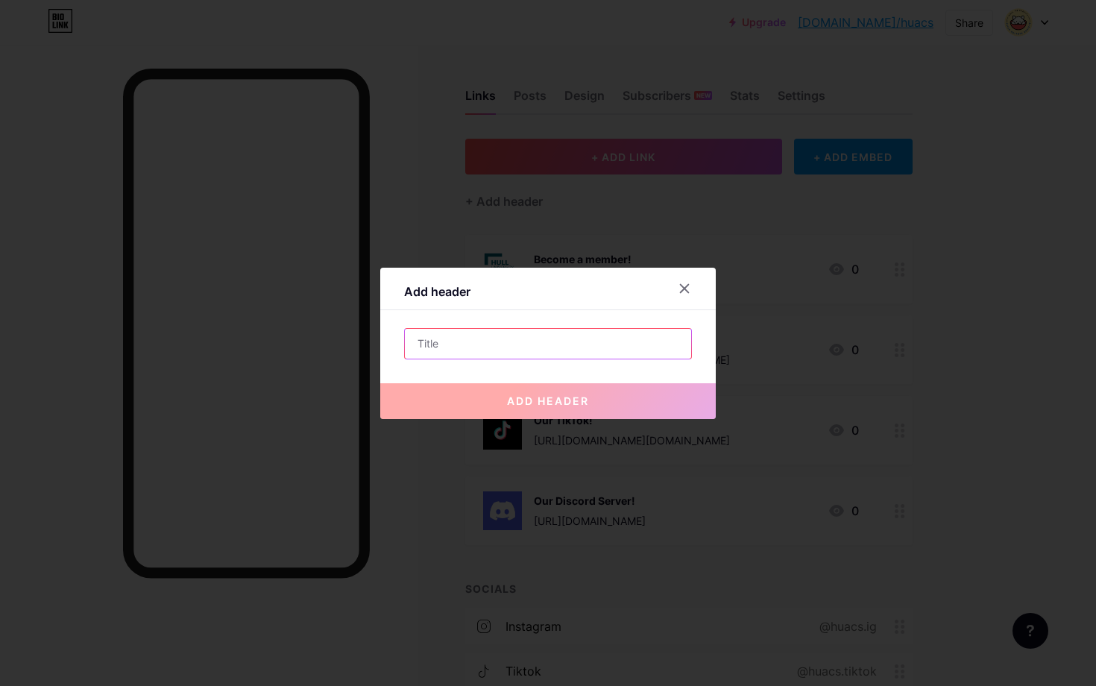
click at [568, 344] on input "text" at bounding box center [548, 344] width 286 height 30
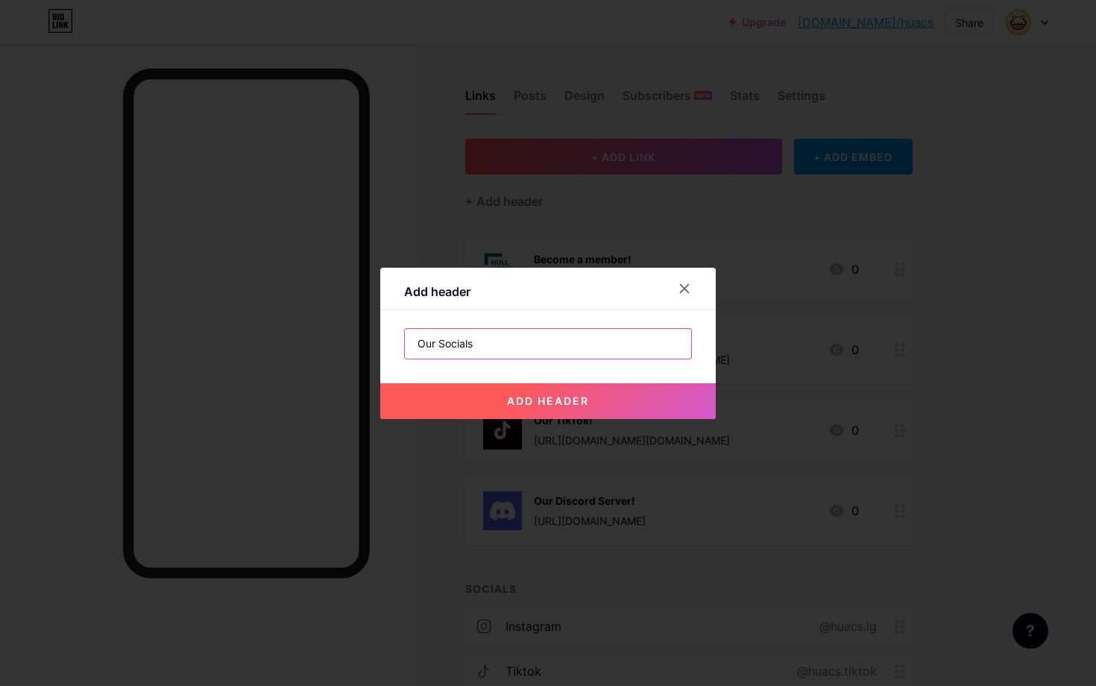
type input "Our Socials"
click at [622, 400] on button "add header" at bounding box center [547, 401] width 335 height 36
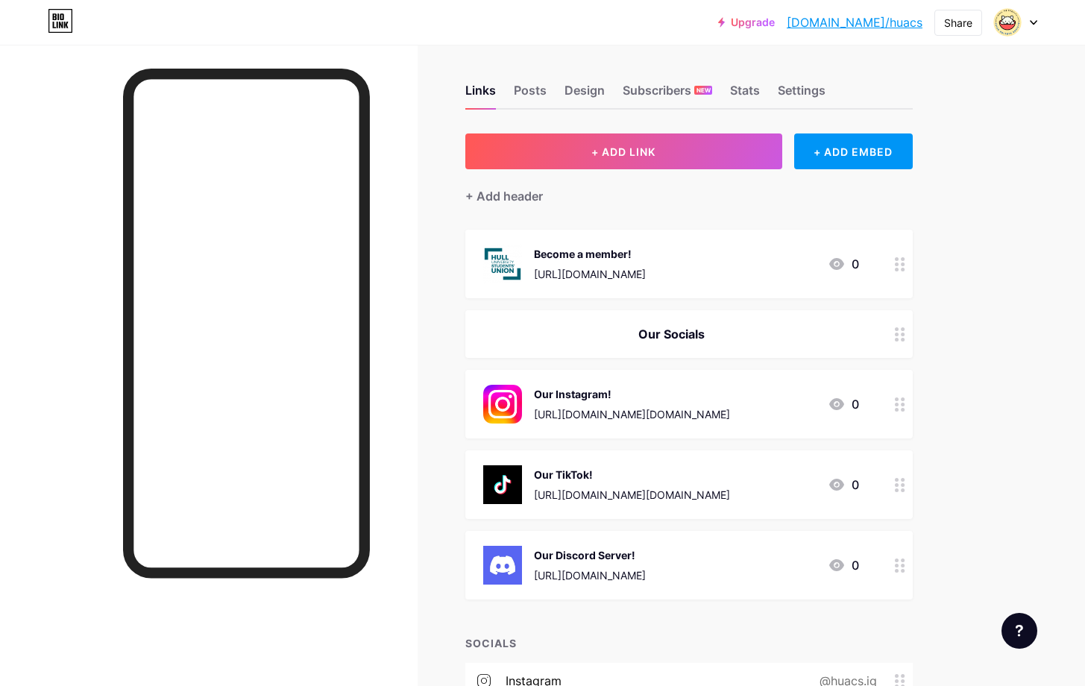
scroll to position [6, 0]
click at [790, 338] on div "Our Socials" at bounding box center [671, 333] width 376 height 18
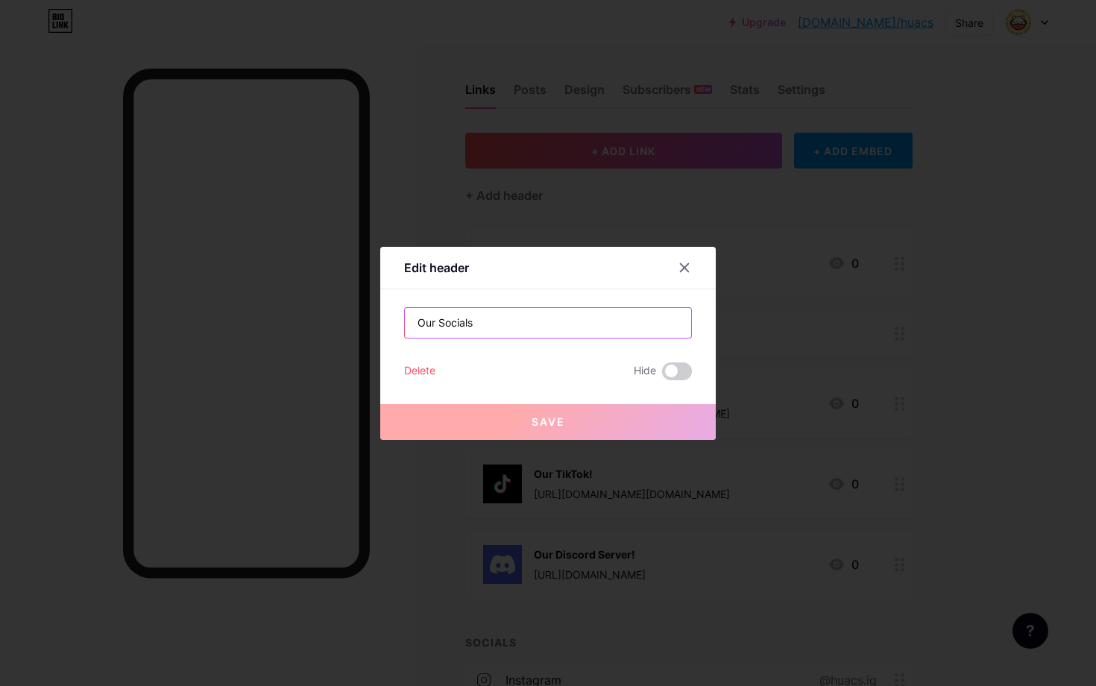
click at [414, 321] on input "Our Socials" at bounding box center [548, 323] width 286 height 30
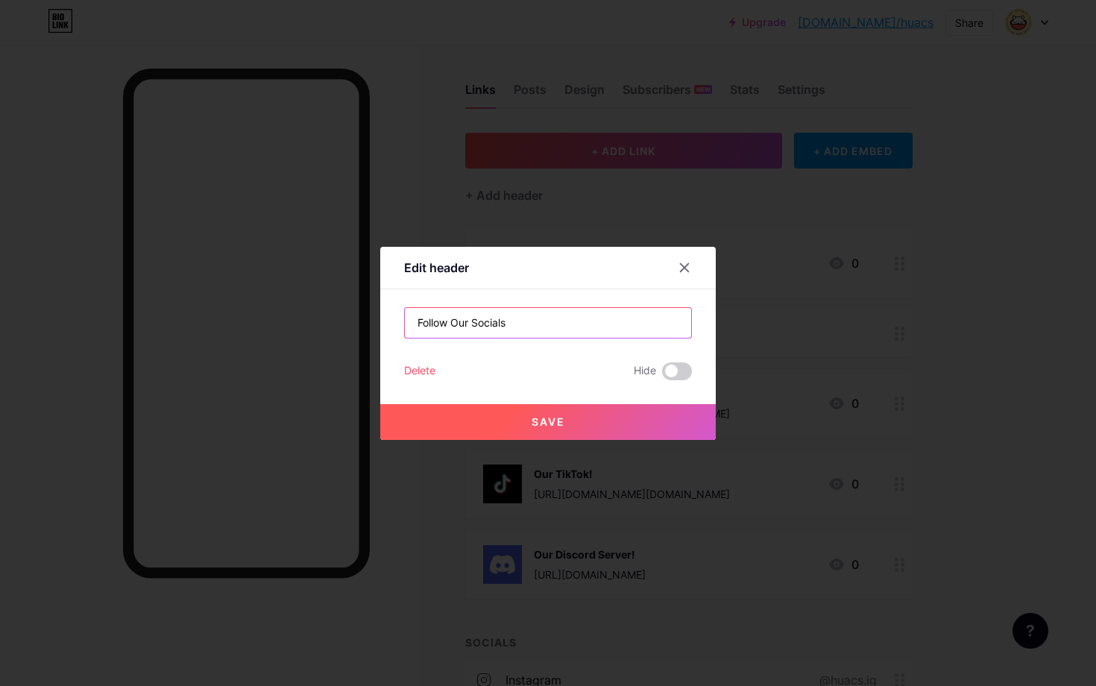
click at [467, 325] on input "Follow Our Socials" at bounding box center [548, 323] width 286 height 30
click at [455, 323] on input "Follow Our Socials" at bounding box center [548, 323] width 286 height 30
click at [502, 321] on input "Follow our Socials" at bounding box center [548, 323] width 286 height 30
click at [474, 321] on input "Follow our Socials!" at bounding box center [548, 323] width 286 height 30
type input "Follow our socials!"
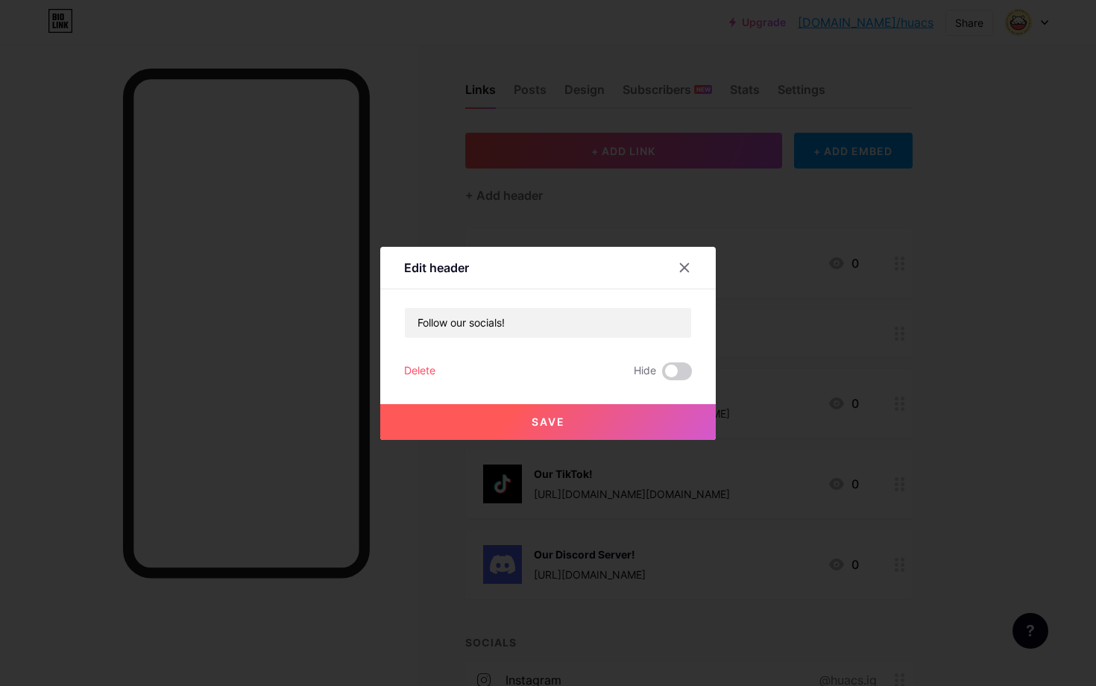
click at [532, 419] on span "Save" at bounding box center [549, 421] width 34 height 13
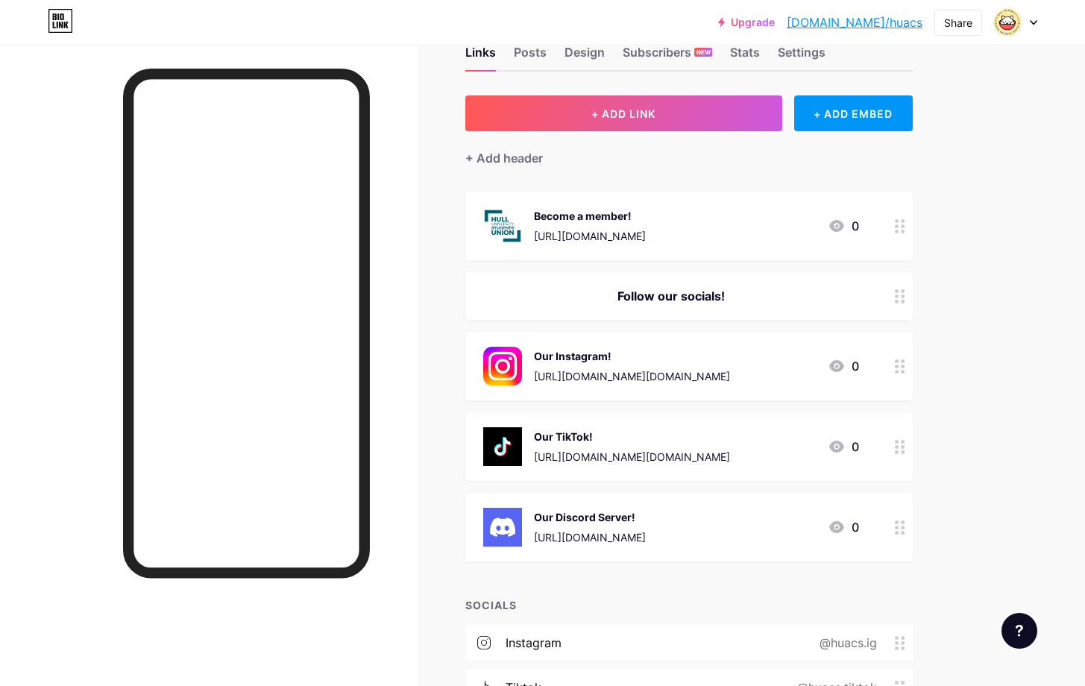
scroll to position [0, 0]
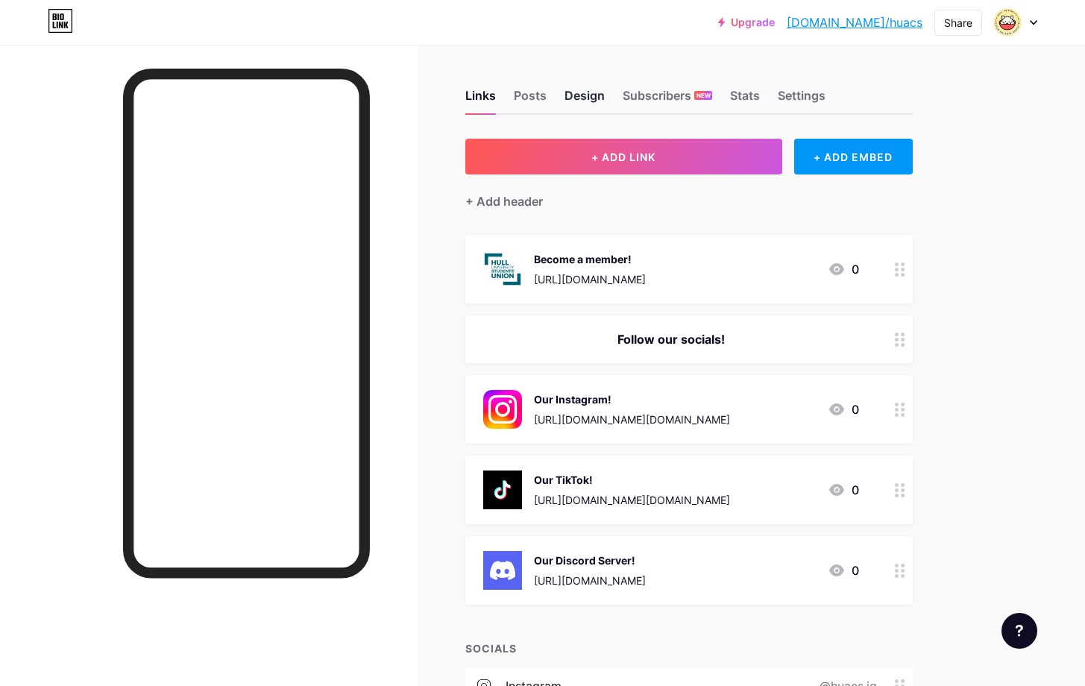
click at [567, 104] on div "Design" at bounding box center [584, 99] width 40 height 27
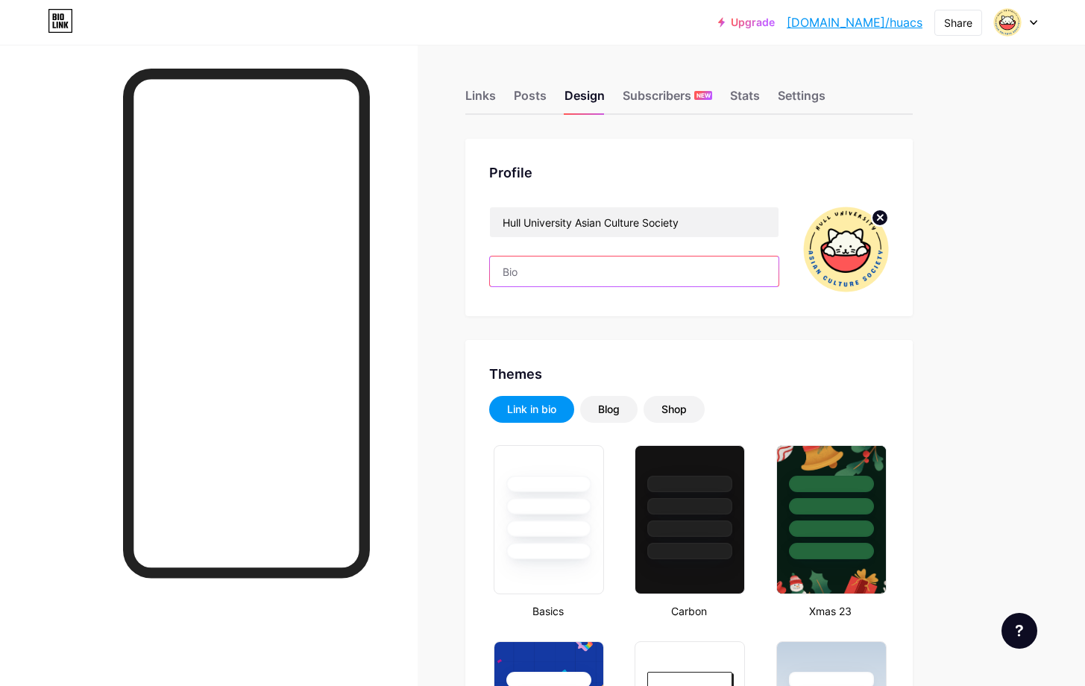
click at [683, 268] on input "text" at bounding box center [634, 271] width 289 height 30
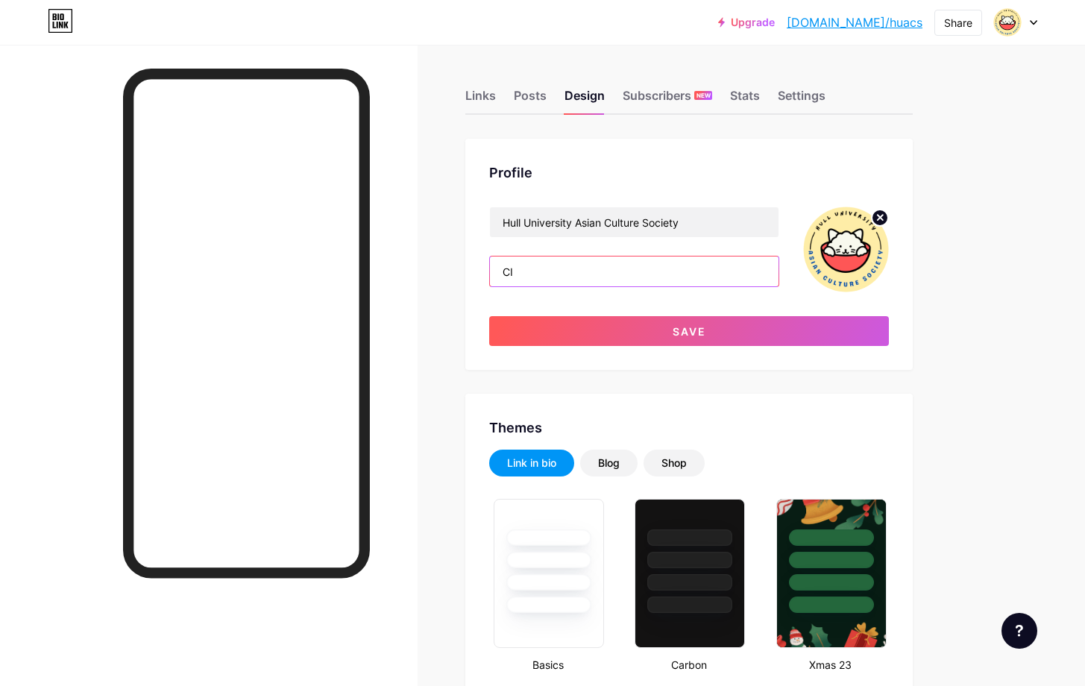
type input "C"
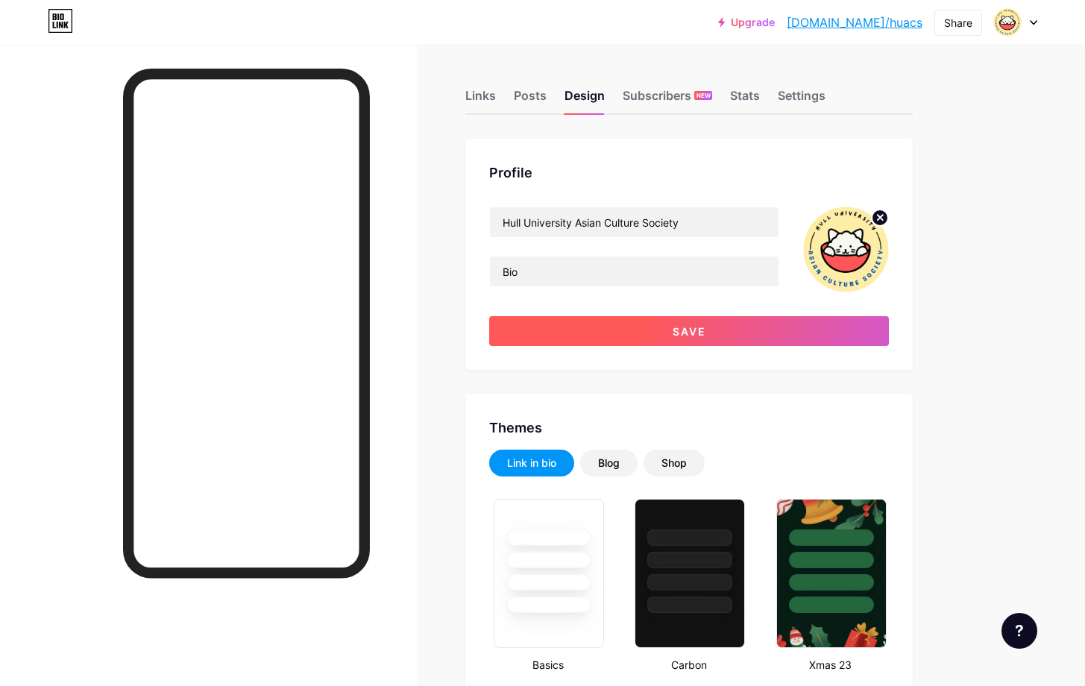
click at [800, 333] on button "Save" at bounding box center [689, 331] width 400 height 30
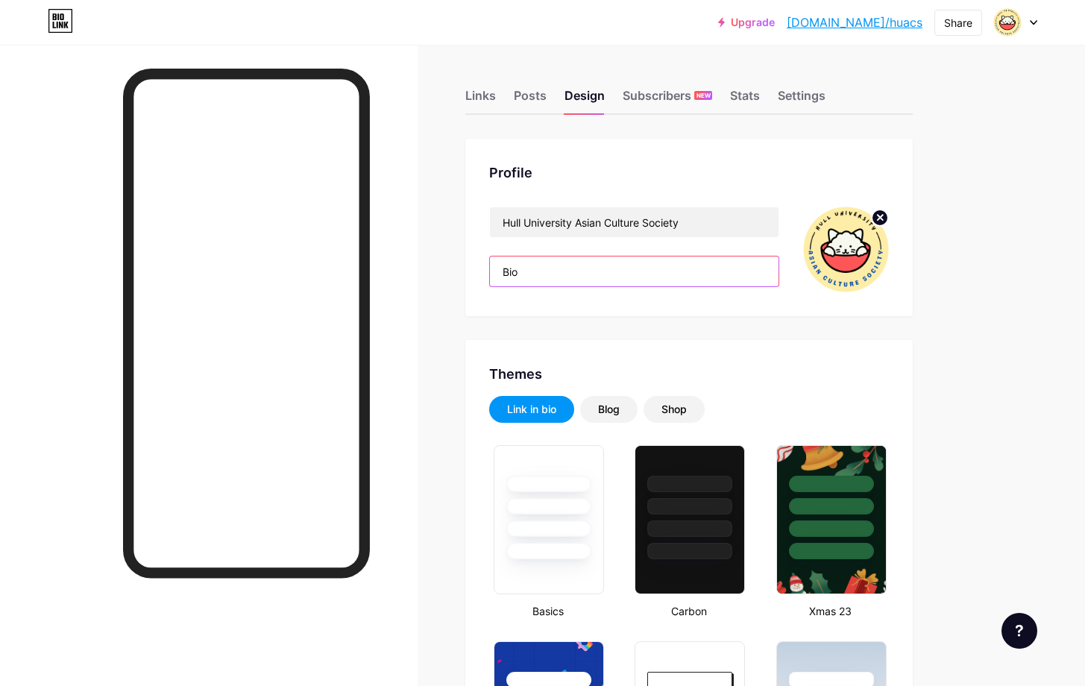
click at [579, 274] on input "Bio" at bounding box center [634, 271] width 289 height 30
type input "B"
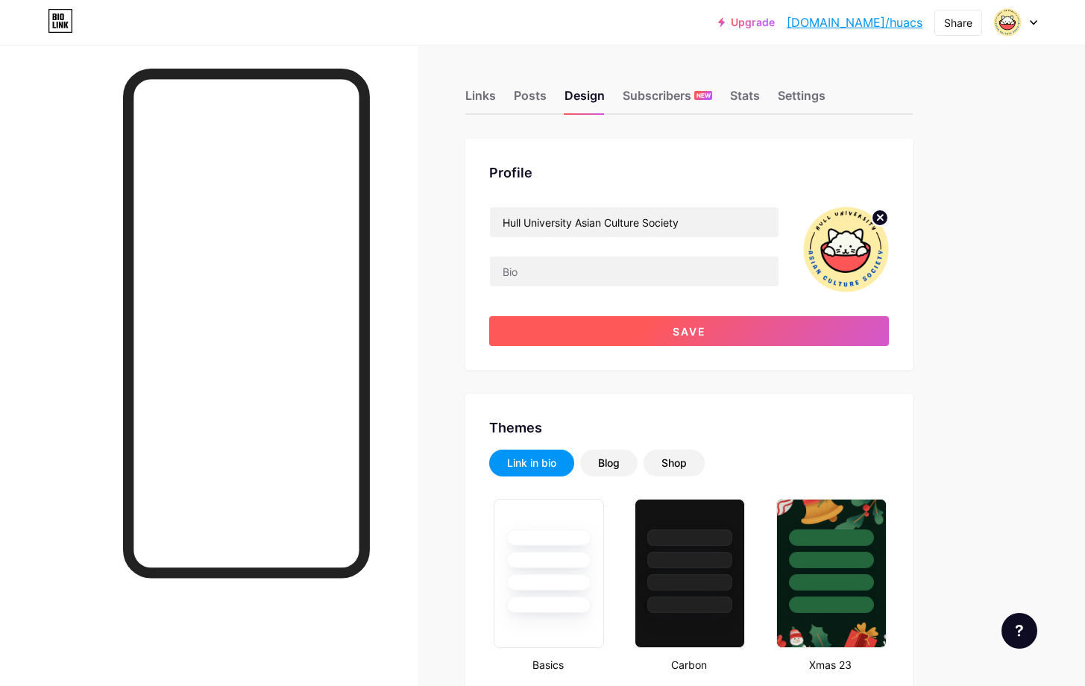
click at [584, 343] on button "Save" at bounding box center [689, 331] width 400 height 30
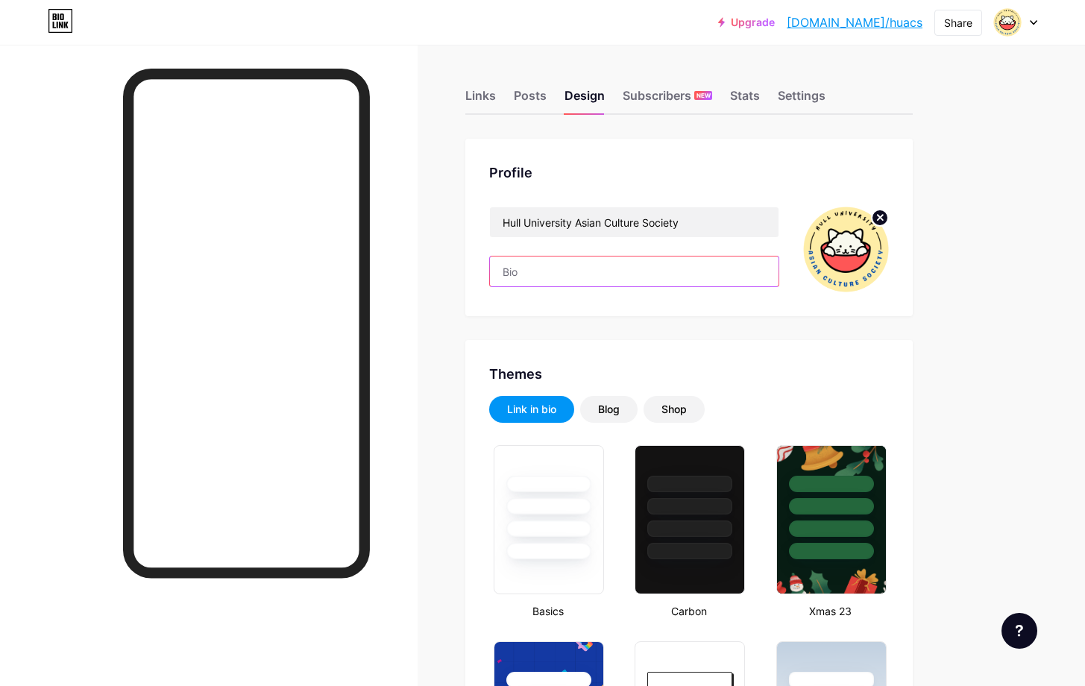
click at [554, 275] on input "text" at bounding box center [634, 271] width 289 height 30
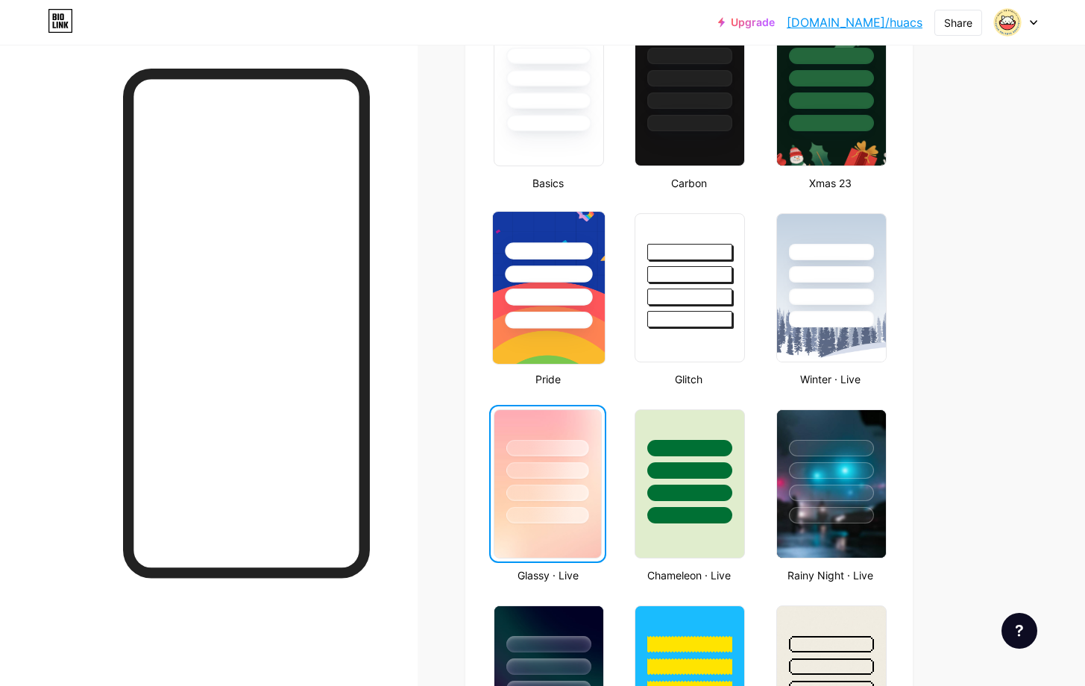
scroll to position [165, 0]
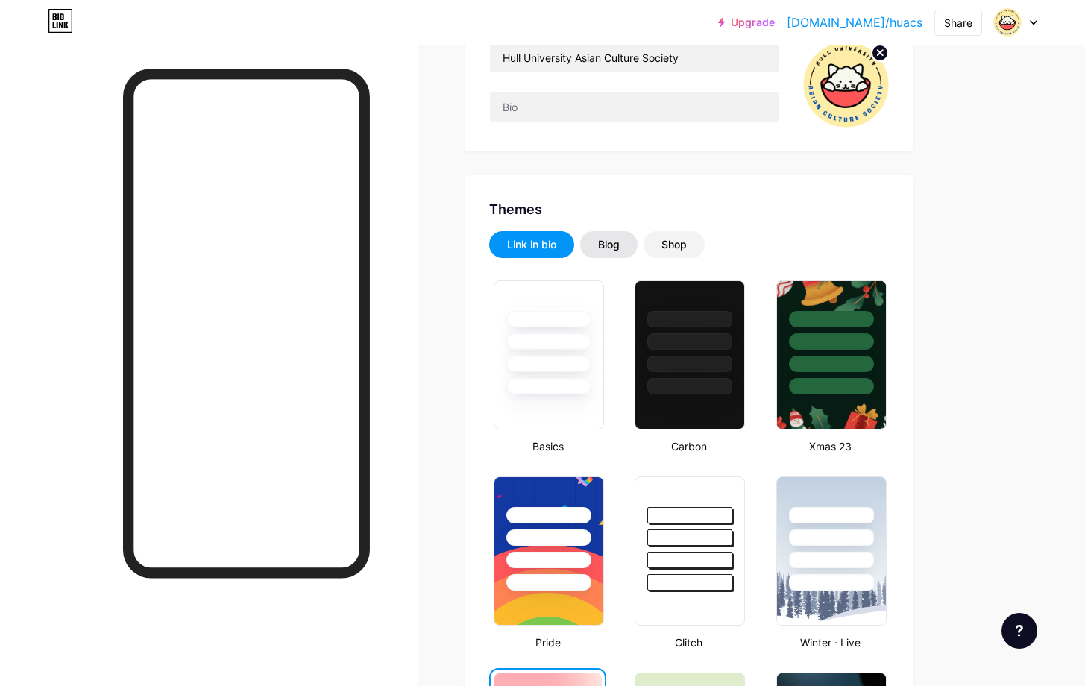
click at [591, 242] on div "Blog" at bounding box center [608, 244] width 57 height 27
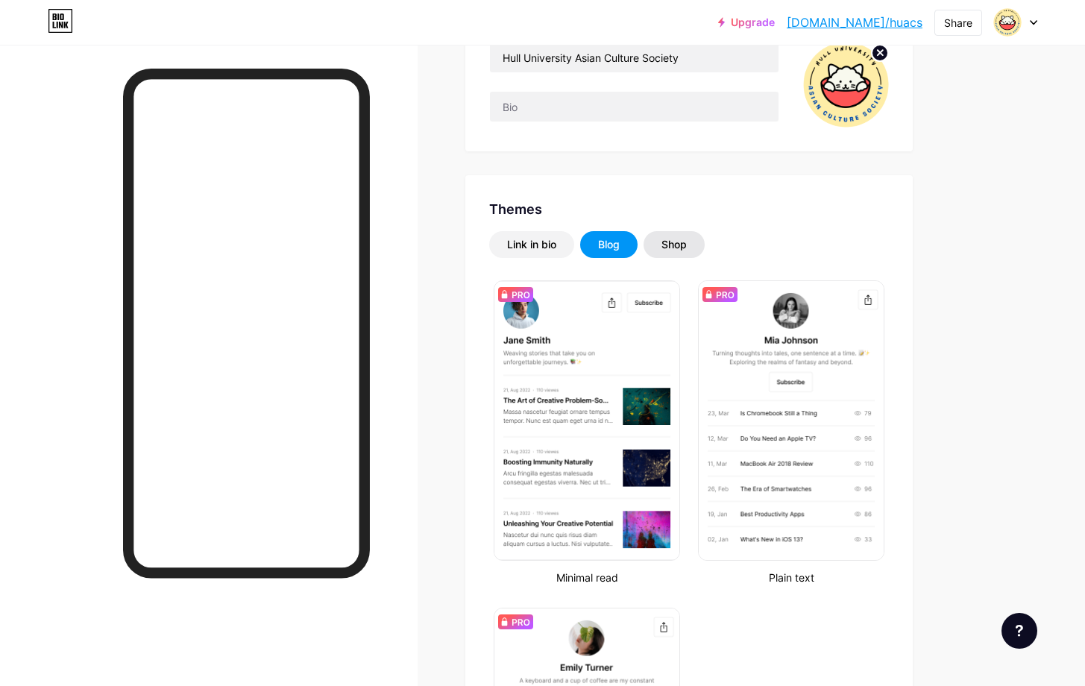
click at [658, 250] on div "Shop" at bounding box center [673, 244] width 61 height 27
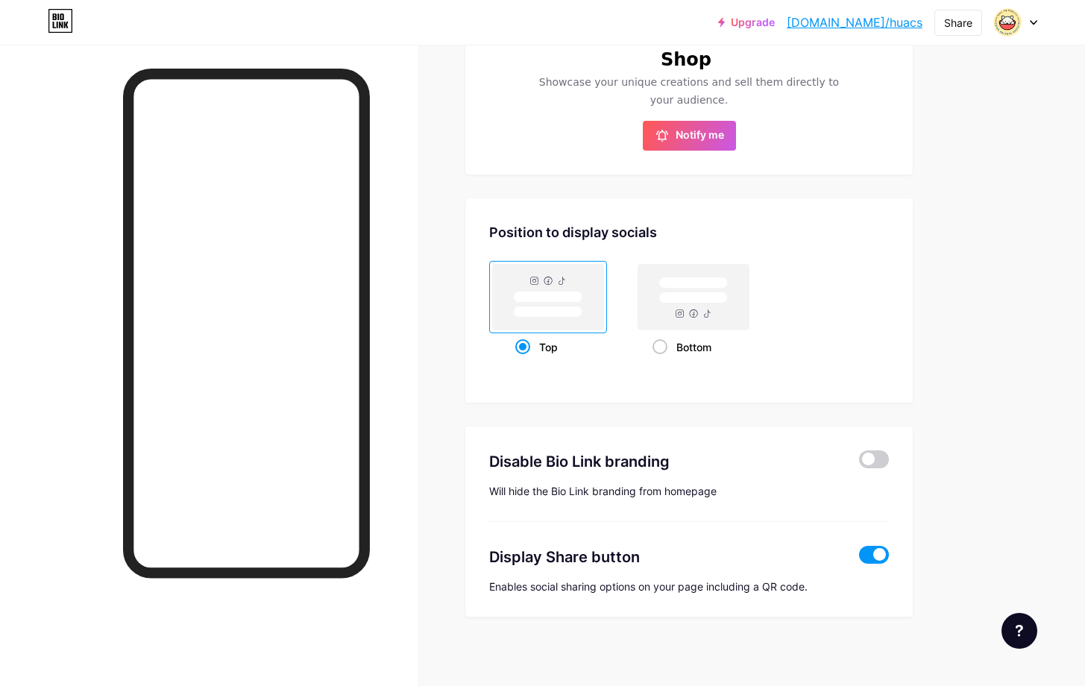
scroll to position [615, 0]
click at [684, 334] on div "Bottom" at bounding box center [693, 348] width 83 height 28
click at [662, 362] on input "Bottom" at bounding box center [657, 367] width 10 height 10
radio input "true"
click at [526, 307] on rect at bounding box center [548, 311] width 69 height 11
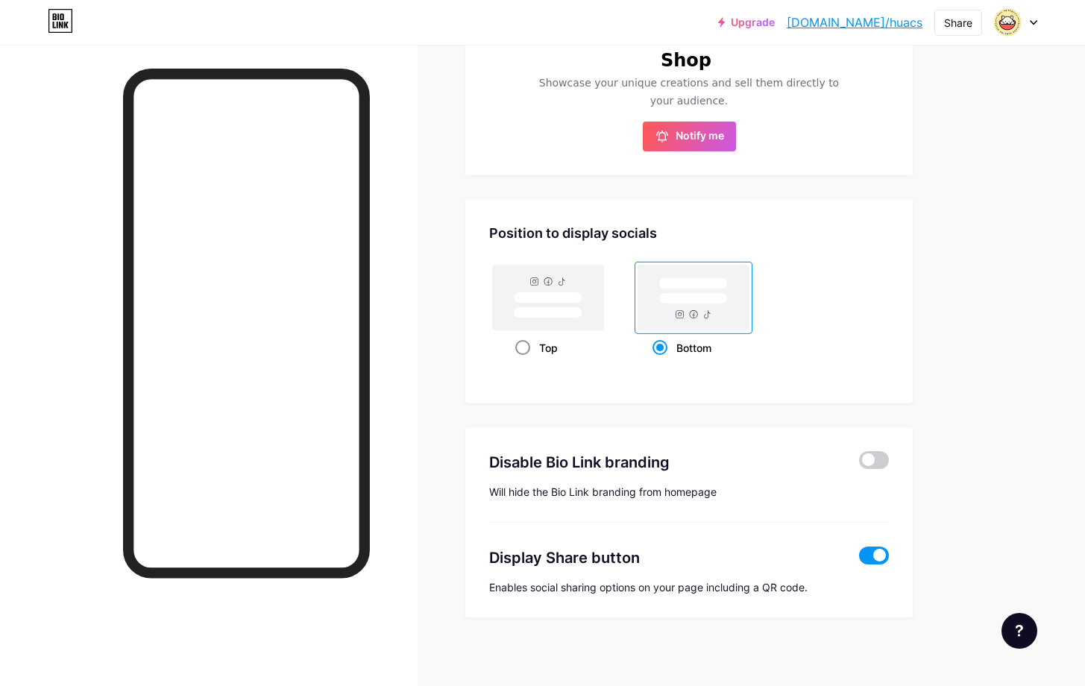
click at [525, 362] on input "Top" at bounding box center [520, 367] width 10 height 10
radio input "true"
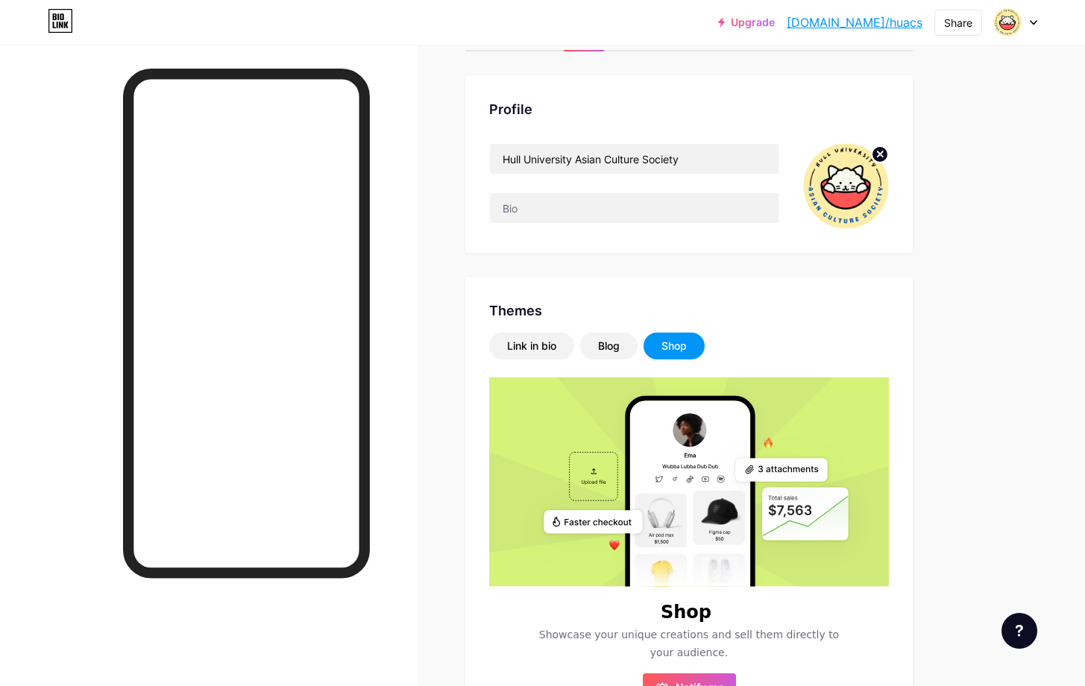
scroll to position [0, 0]
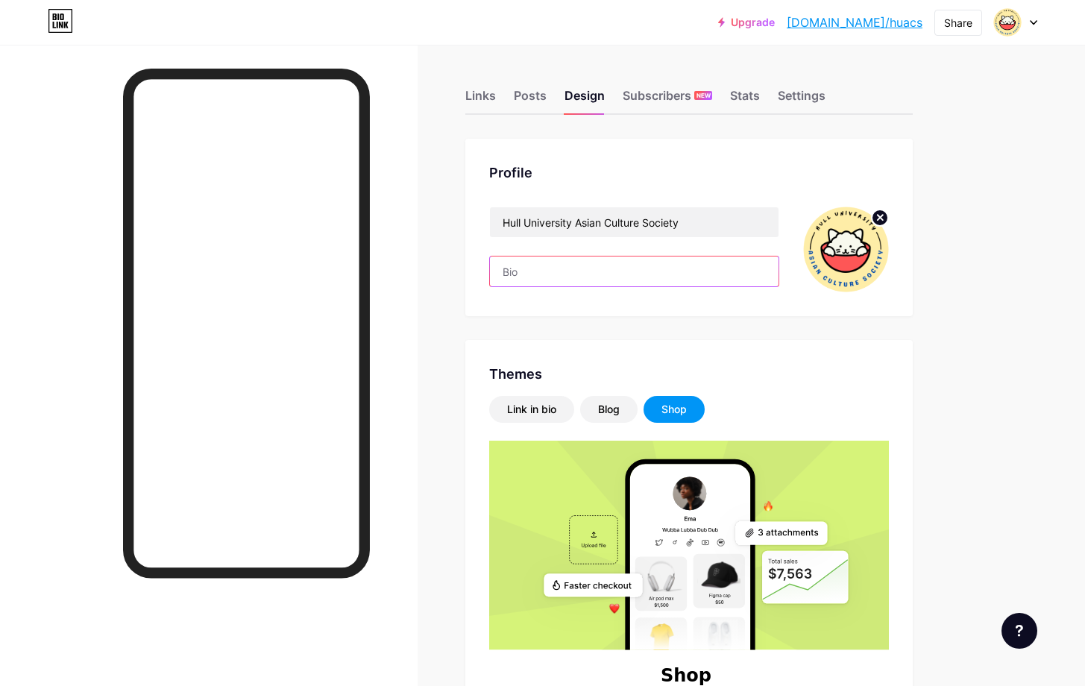
click at [610, 280] on input "text" at bounding box center [634, 271] width 289 height 30
type input "B"
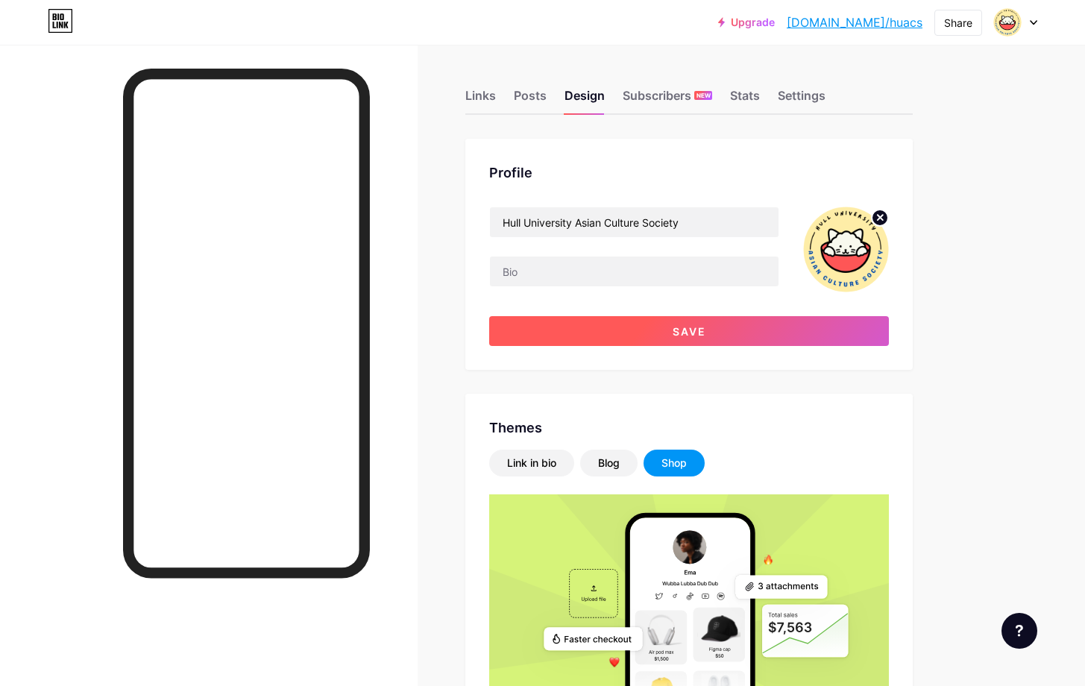
click at [687, 328] on span "Save" at bounding box center [689, 331] width 34 height 13
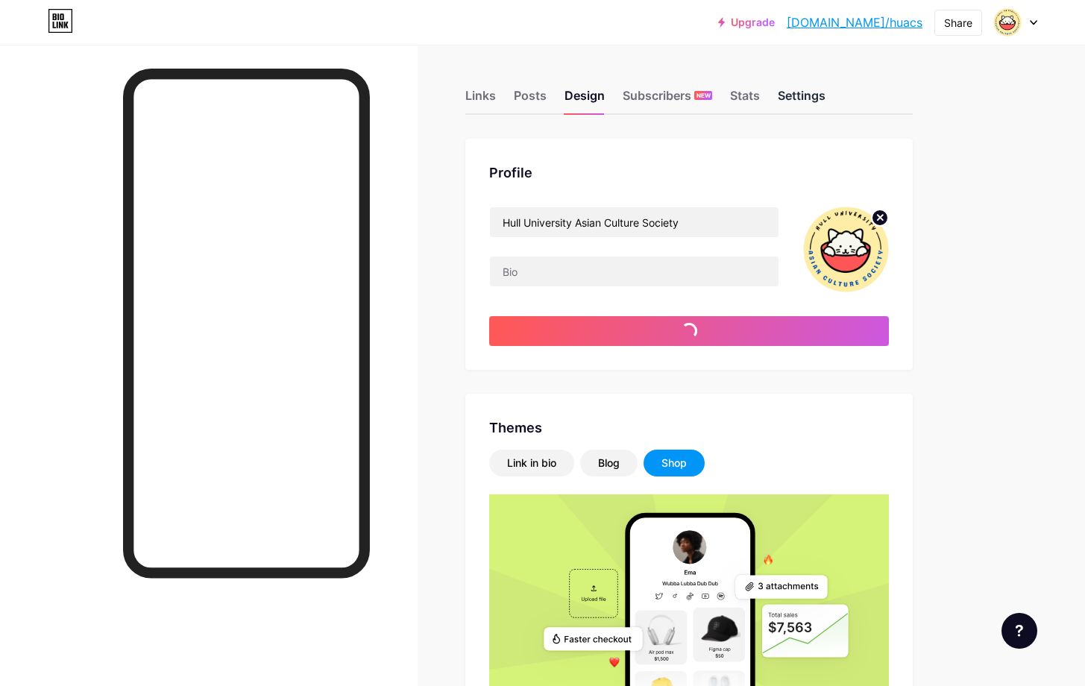
click at [801, 90] on div "Settings" at bounding box center [802, 99] width 48 height 27
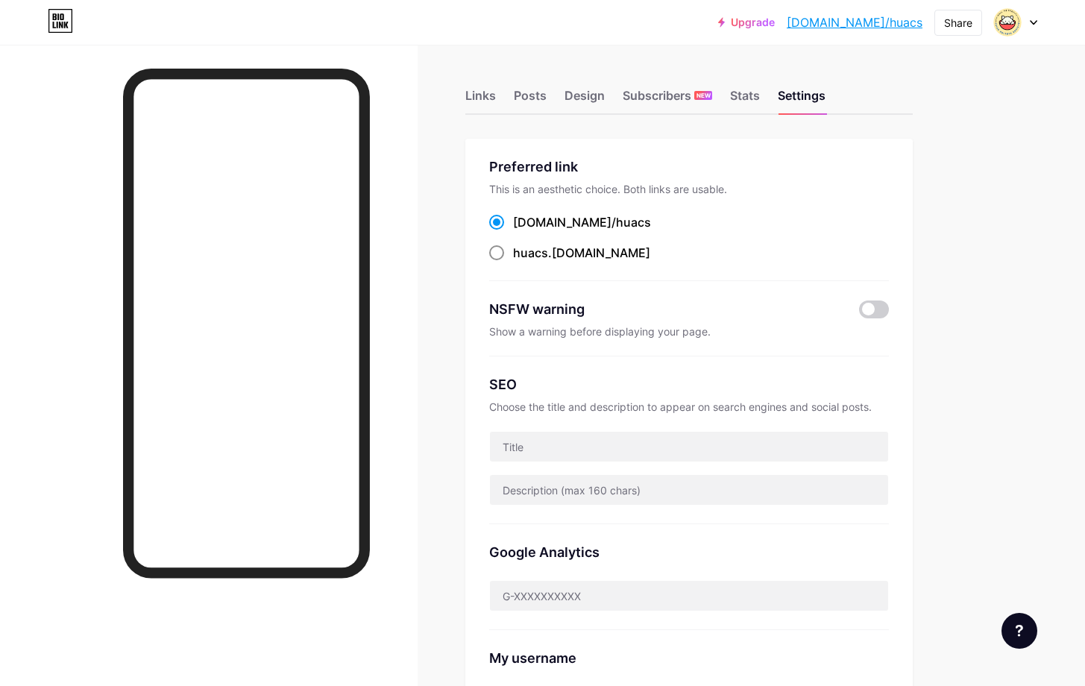
click at [520, 253] on span "huacs" at bounding box center [530, 252] width 35 height 15
click at [520, 262] on input "huacs .bio.link" at bounding box center [518, 267] width 10 height 10
radio input "true"
click at [493, 102] on div "Links" at bounding box center [480, 99] width 31 height 27
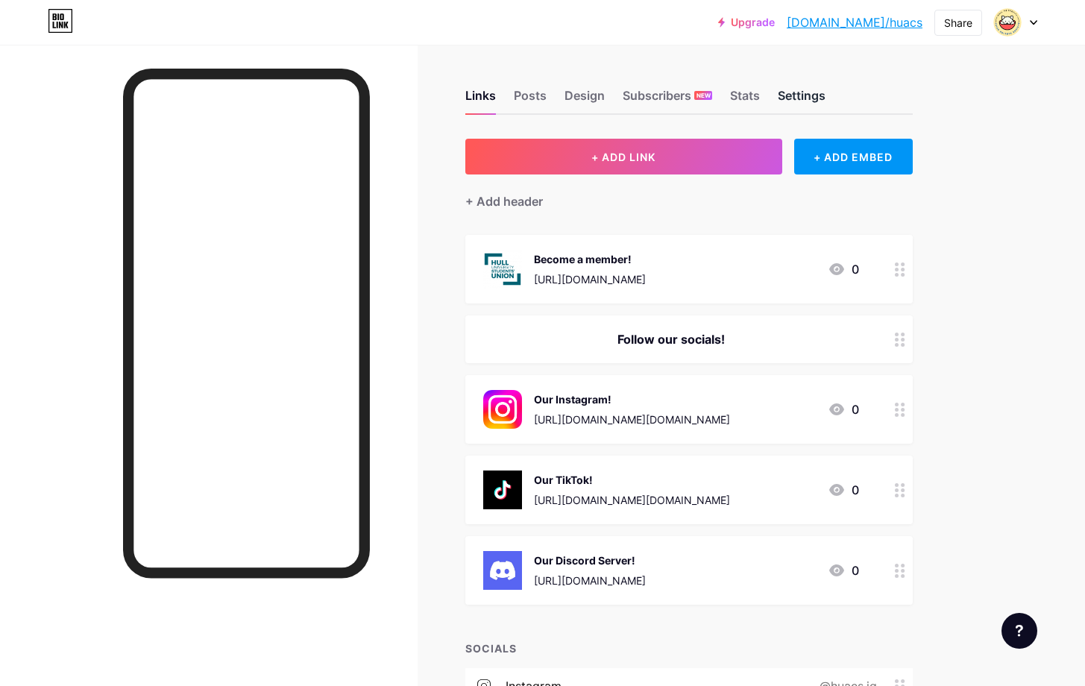
click at [801, 88] on div "Settings" at bounding box center [802, 99] width 48 height 27
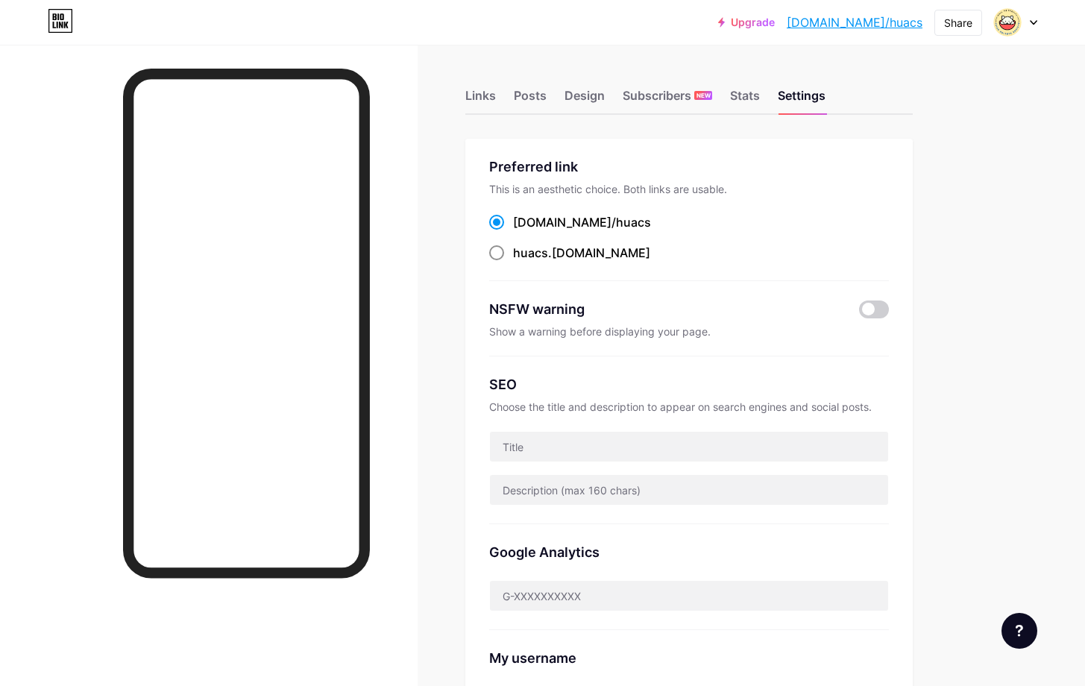
click at [535, 247] on span "huacs" at bounding box center [530, 252] width 35 height 15
click at [523, 262] on input "huacs .bio.link" at bounding box center [518, 267] width 10 height 10
radio input "true"
click at [734, 96] on div "Stats" at bounding box center [745, 99] width 30 height 27
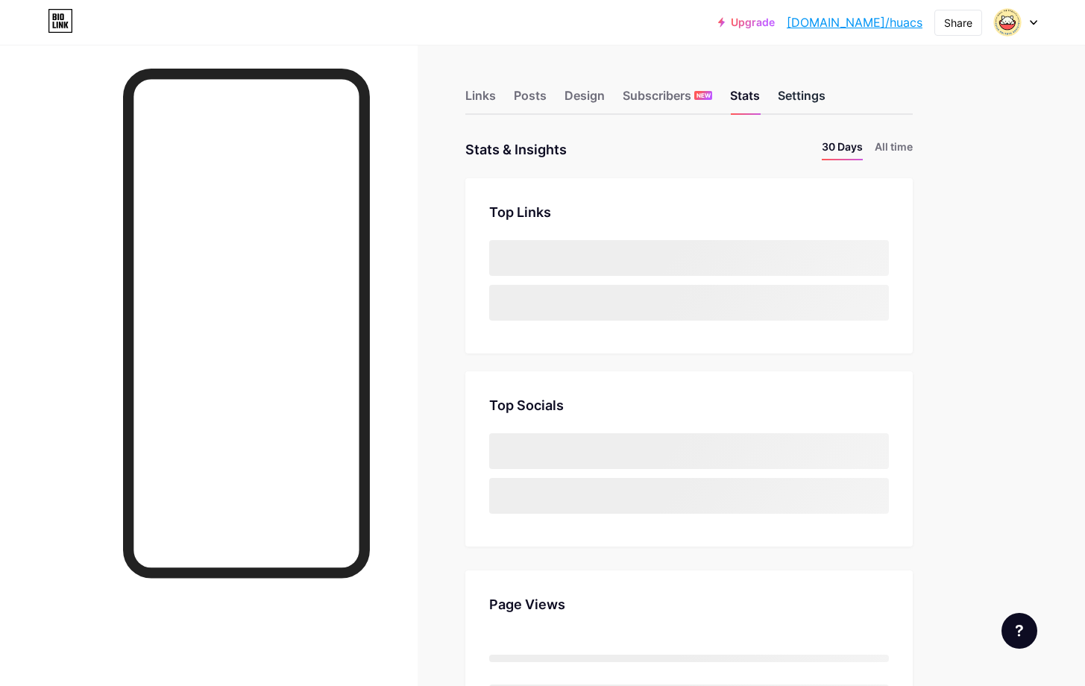
click at [782, 93] on div "Settings" at bounding box center [802, 99] width 48 height 27
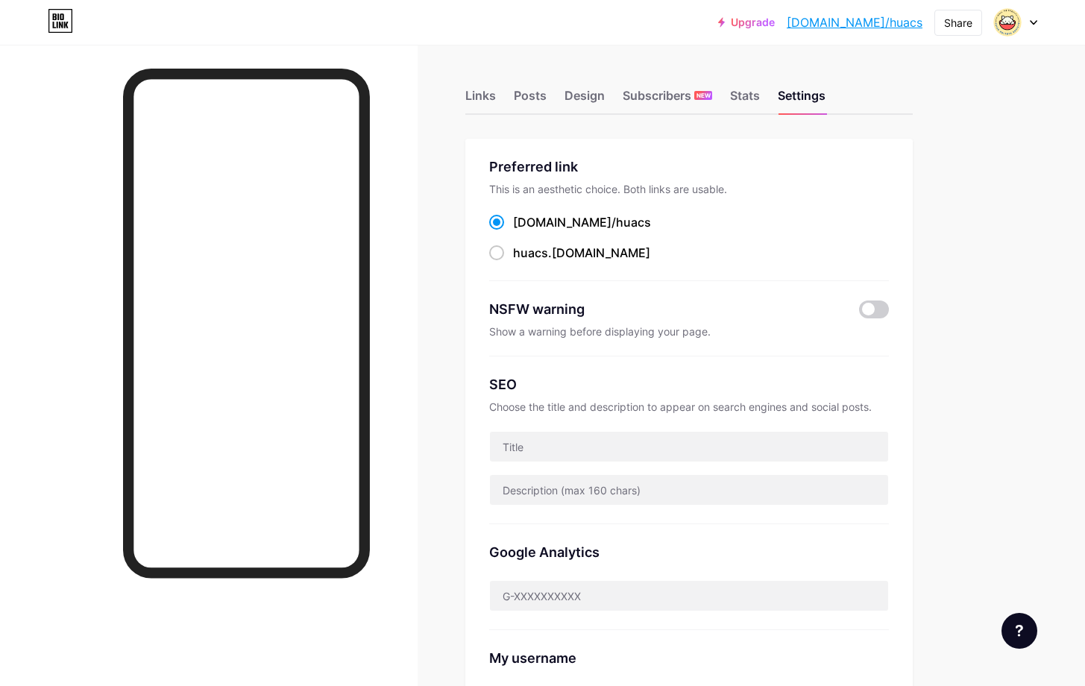
click at [455, 88] on div "Links Posts Design Subscribers NEW Stats Settings Preferred link This is an aes…" at bounding box center [487, 606] width 975 height 1123
click at [505, 100] on div "Links Posts Design Subscribers NEW Stats Settings" at bounding box center [688, 89] width 447 height 52
drag, startPoint x: 477, startPoint y: 95, endPoint x: 486, endPoint y: 89, distance: 10.8
click at [477, 95] on div "Links" at bounding box center [480, 99] width 31 height 27
